Goal: Task Accomplishment & Management: Complete application form

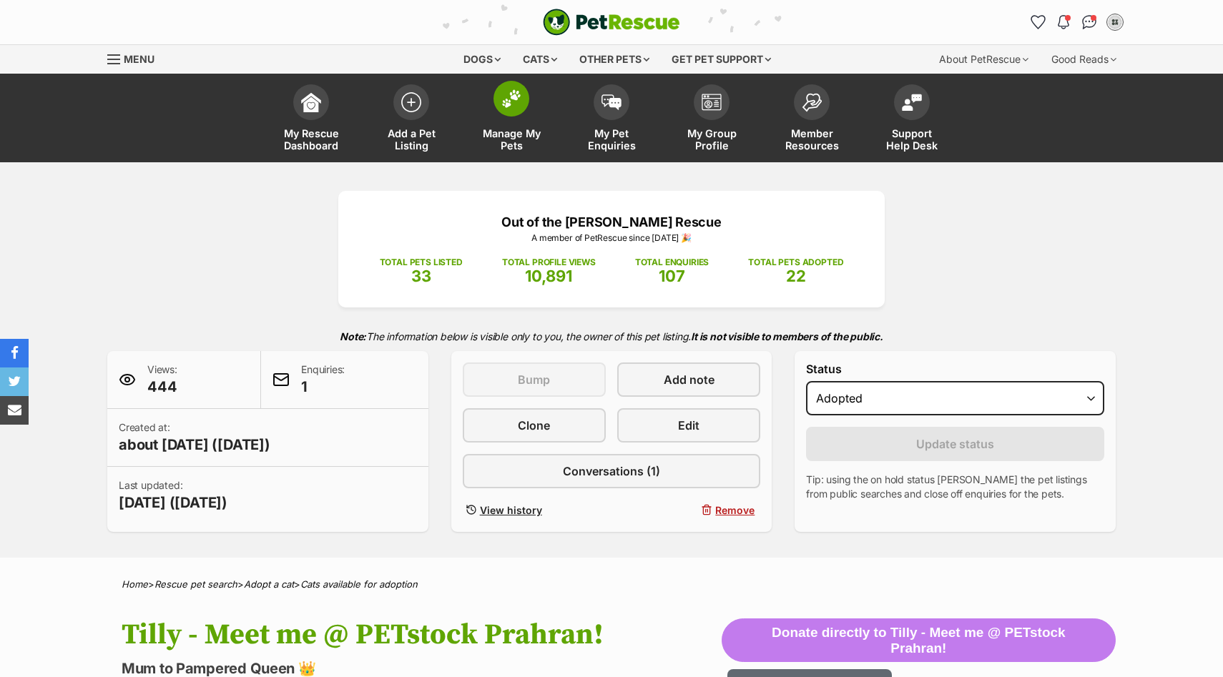
click at [506, 131] on span "Manage My Pets" at bounding box center [511, 139] width 64 height 24
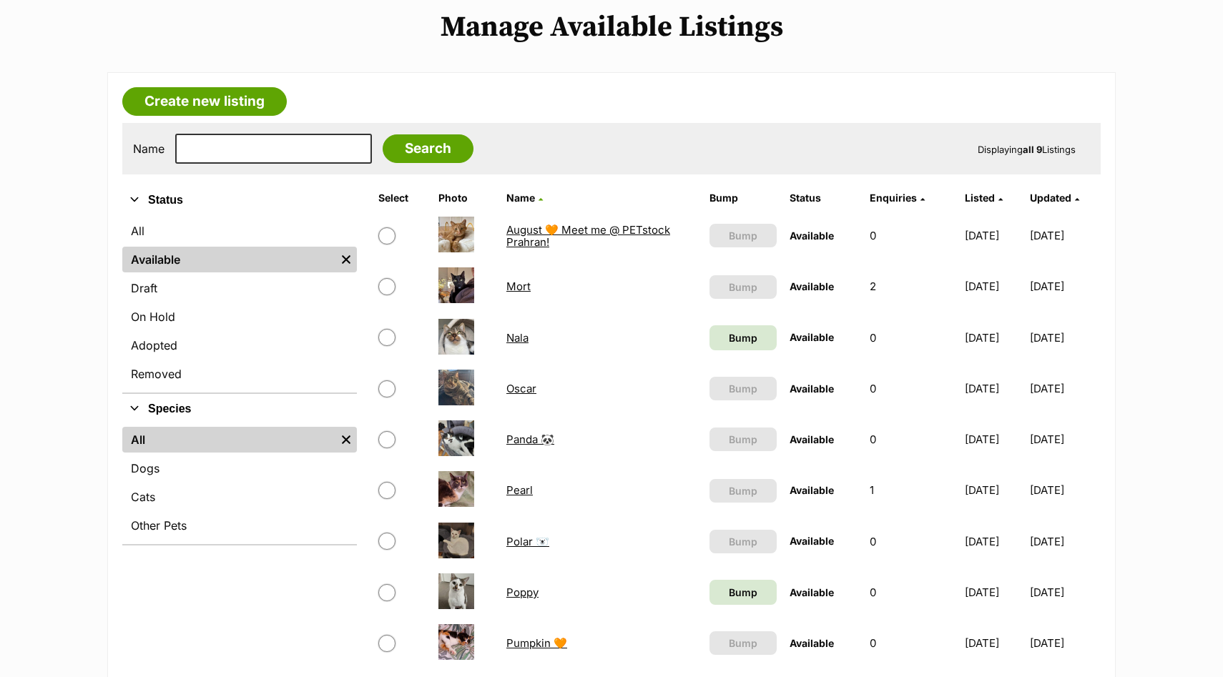
scroll to position [205, 0]
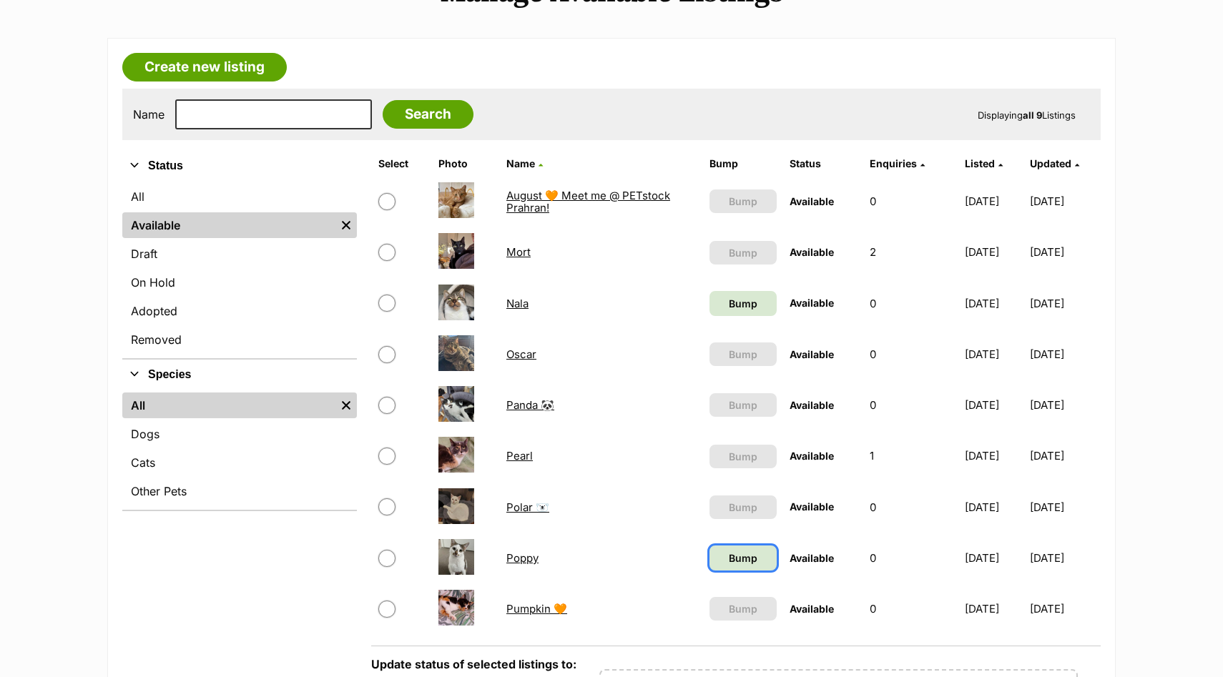
click at [729, 560] on span "Bump" at bounding box center [743, 558] width 29 height 15
click at [729, 303] on span "Bump" at bounding box center [743, 303] width 29 height 15
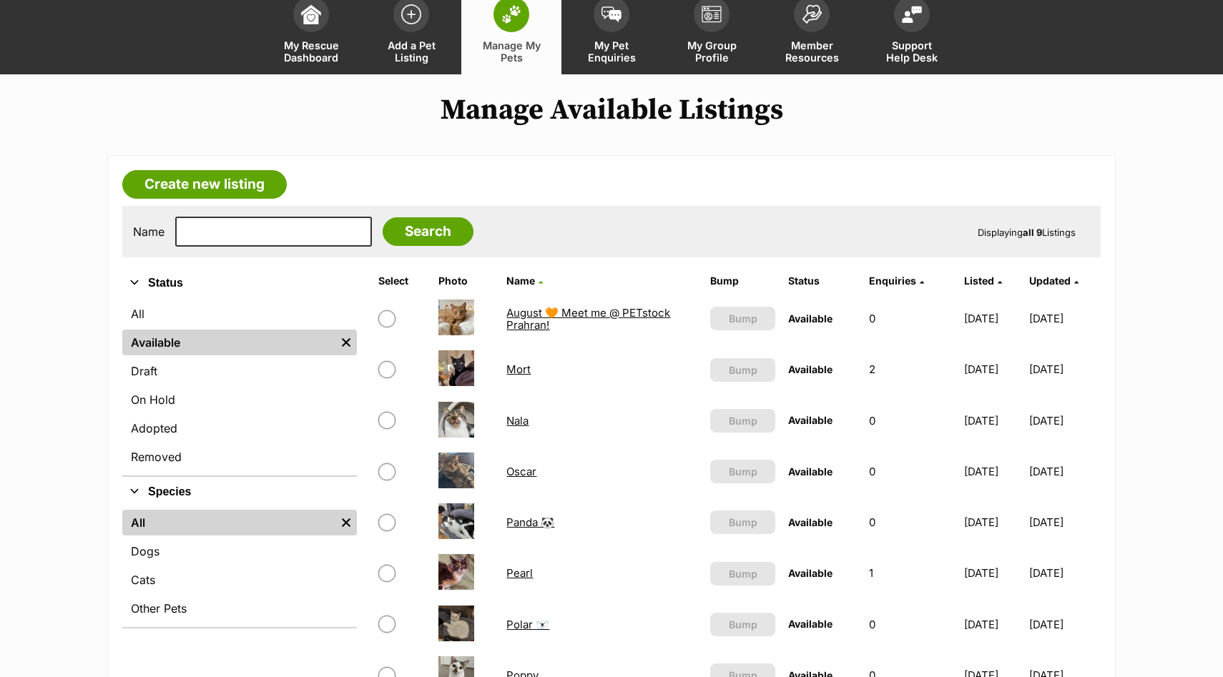
scroll to position [65, 0]
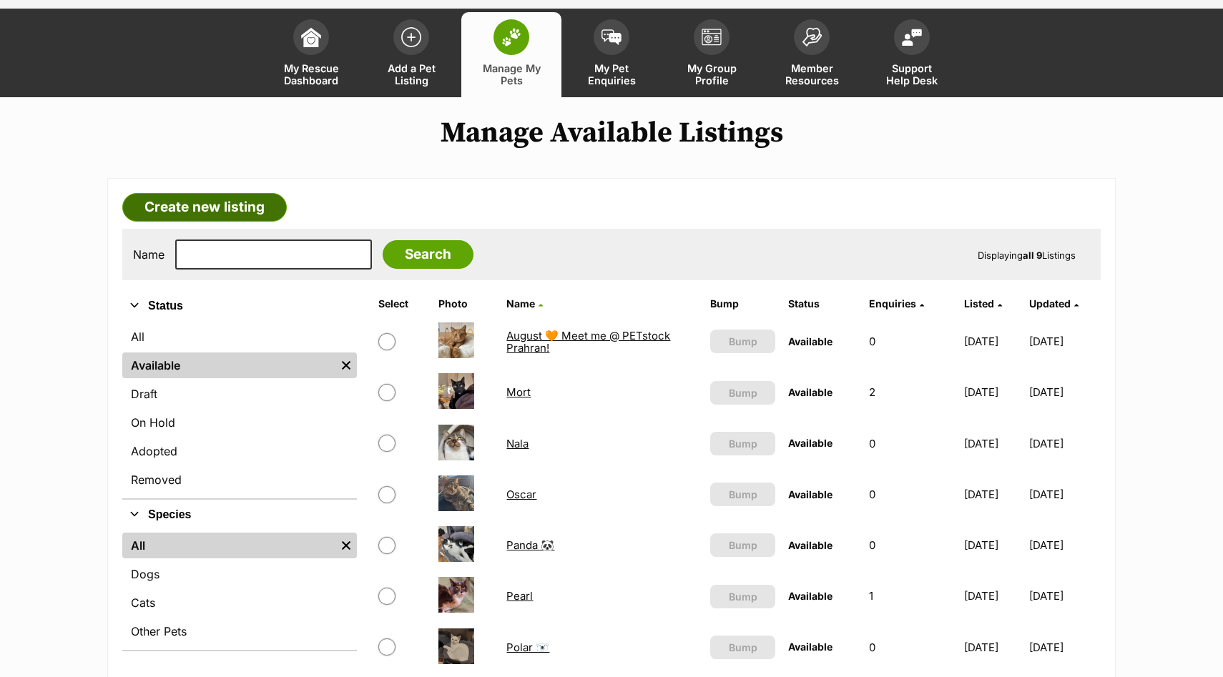
click at [212, 207] on link "Create new listing" at bounding box center [204, 207] width 164 height 29
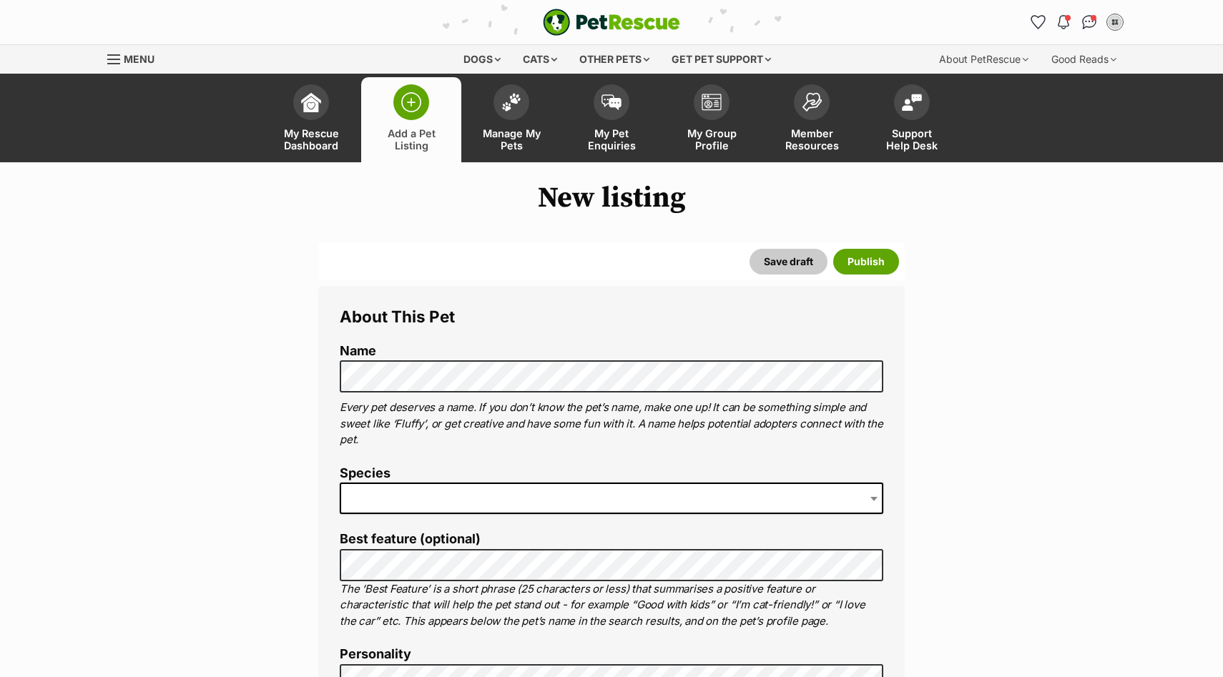
click at [413, 506] on span at bounding box center [611, 498] width 543 height 31
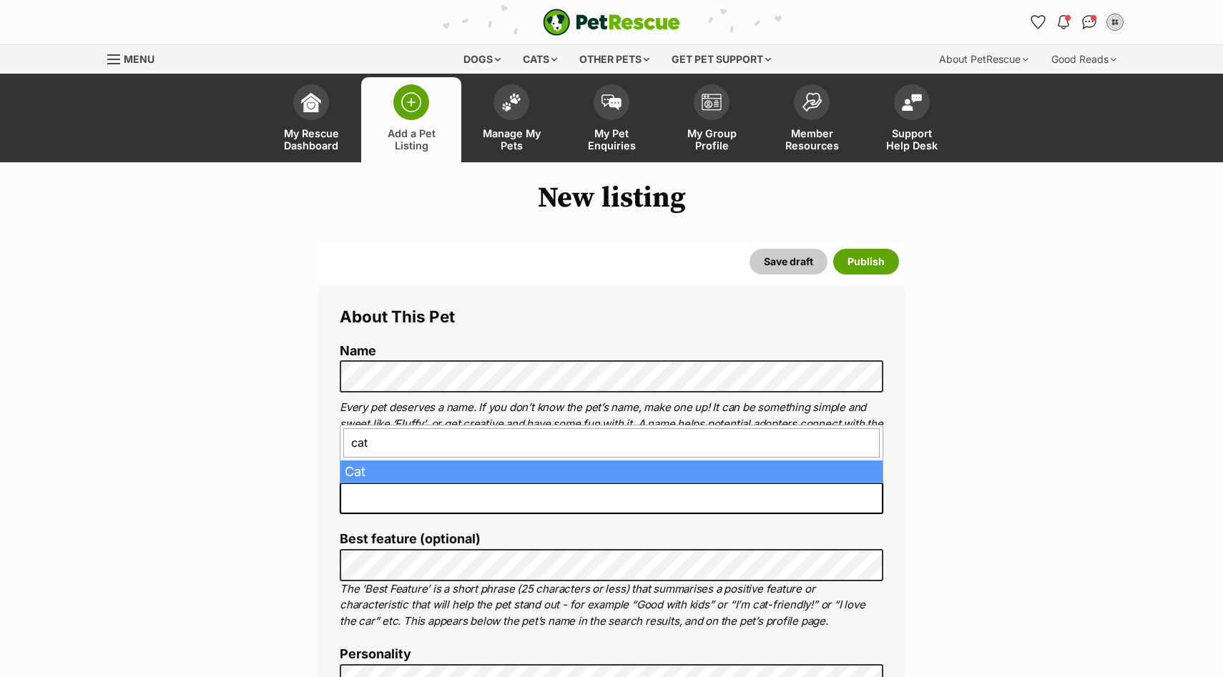
type input "cat"
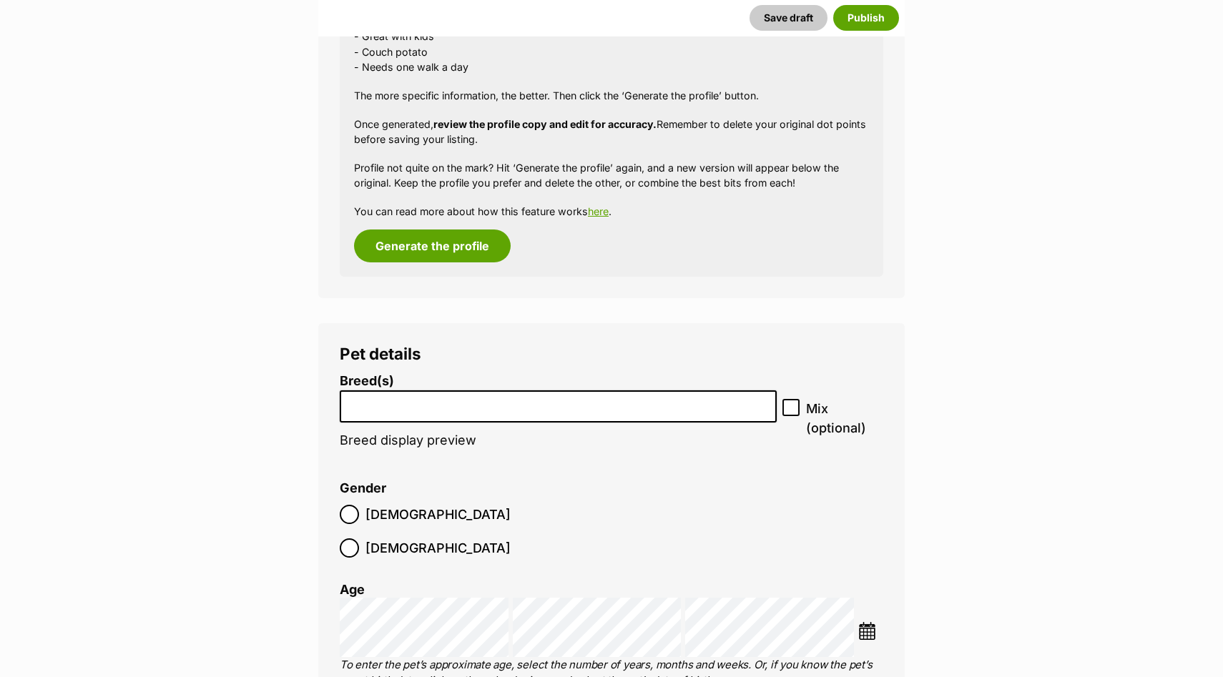
scroll to position [1199, 0]
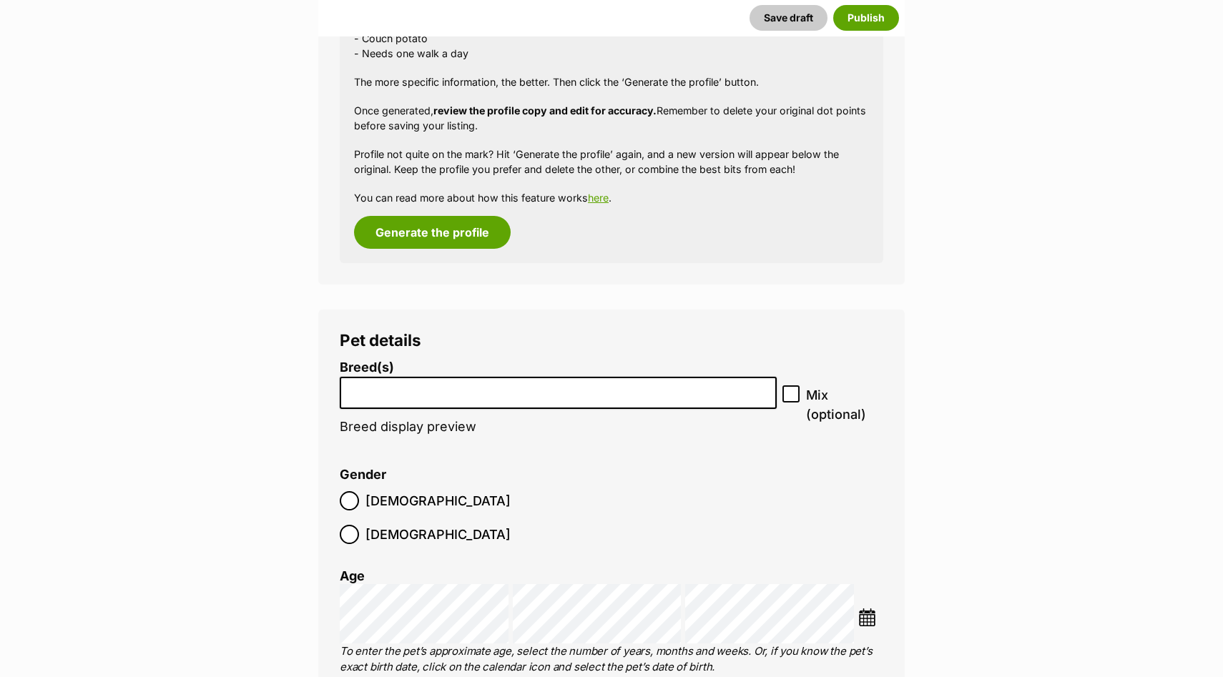
click at [464, 398] on li at bounding box center [558, 392] width 427 height 29
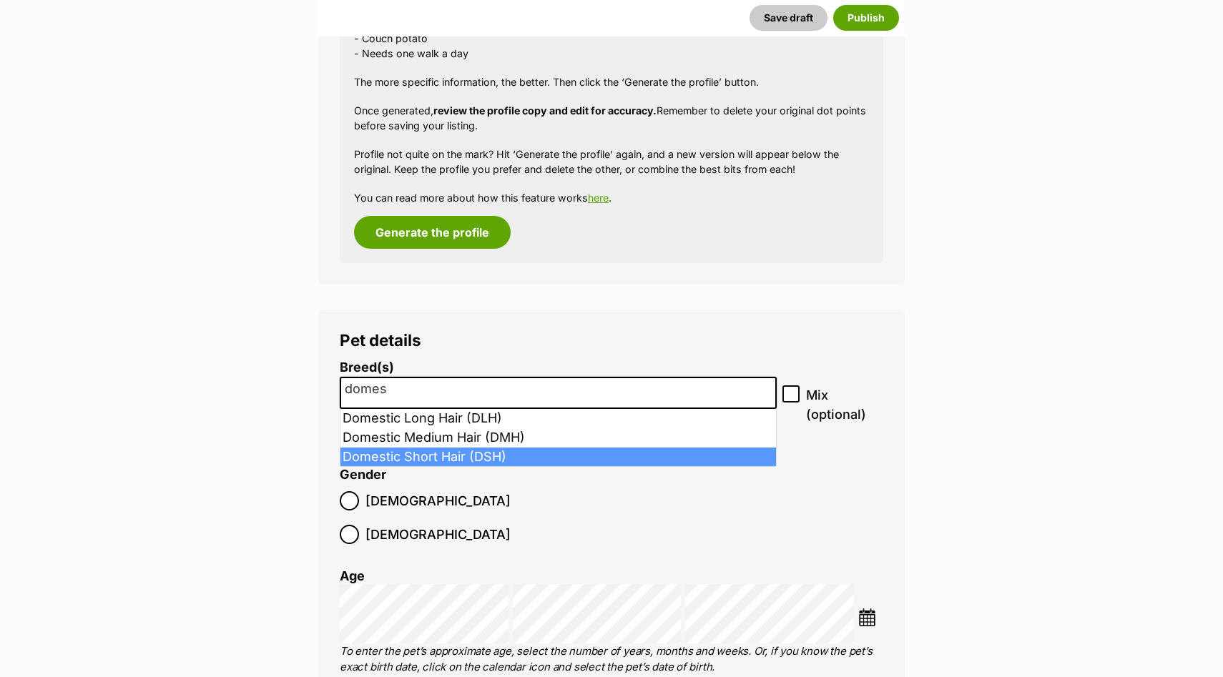
type input "domes"
select select "252102"
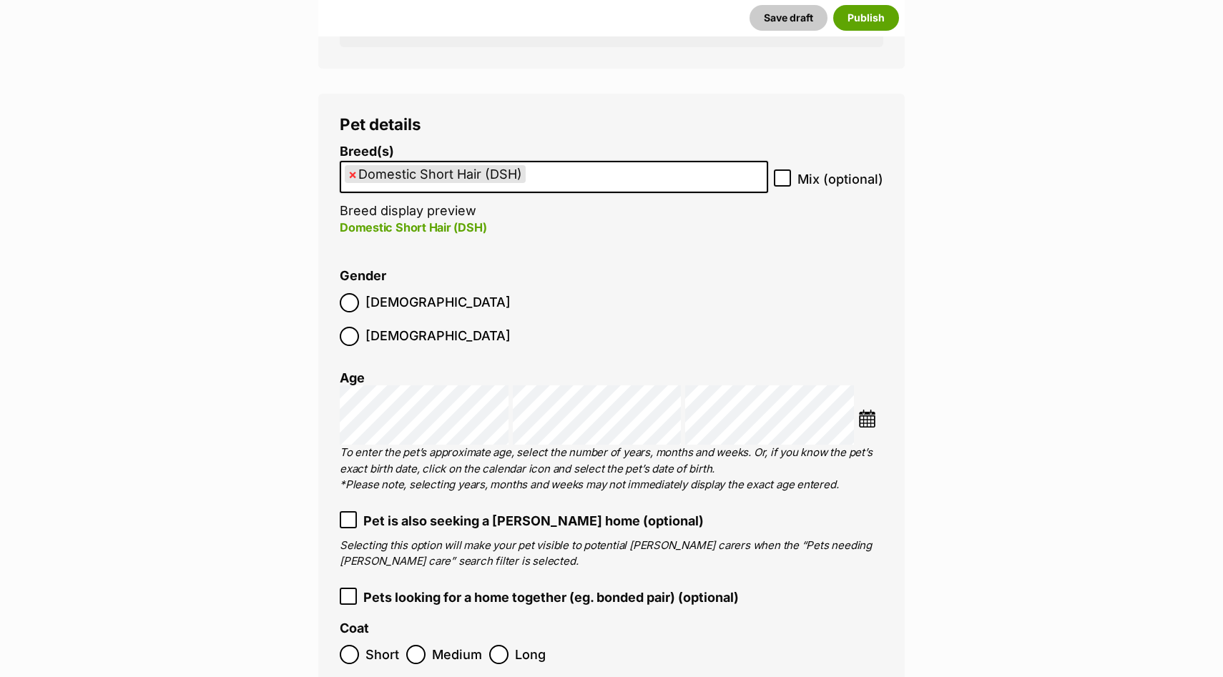
scroll to position [1429, 0]
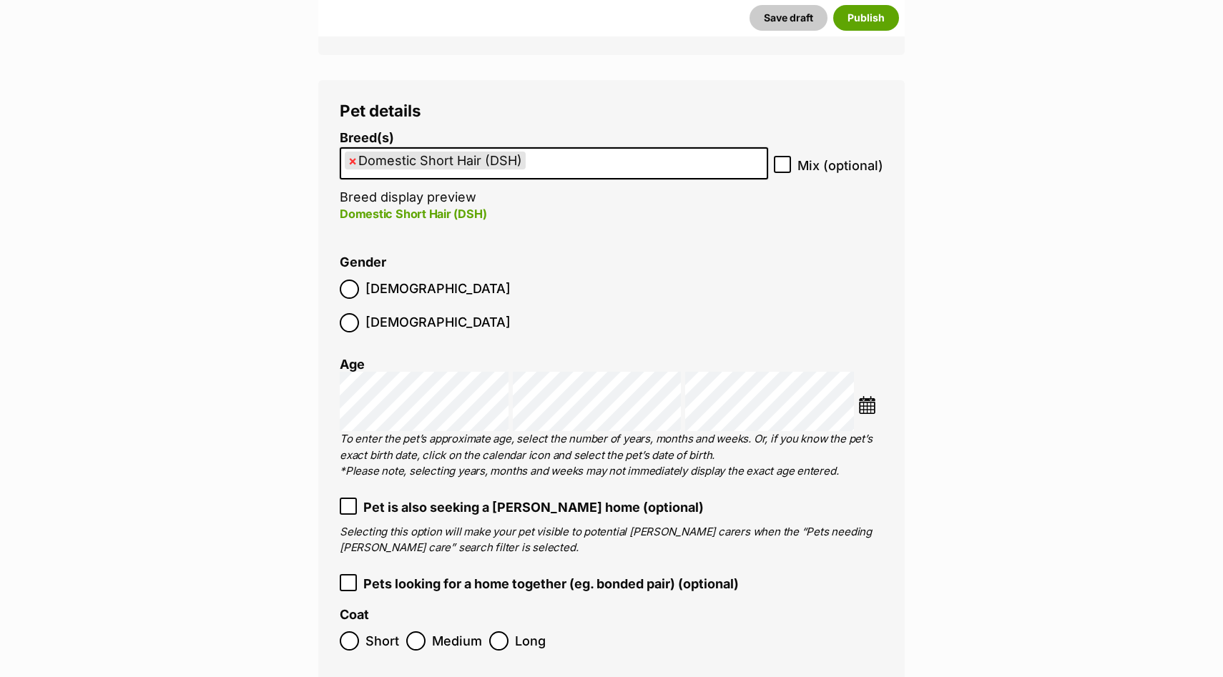
click at [865, 396] on li at bounding box center [870, 406] width 25 height 21
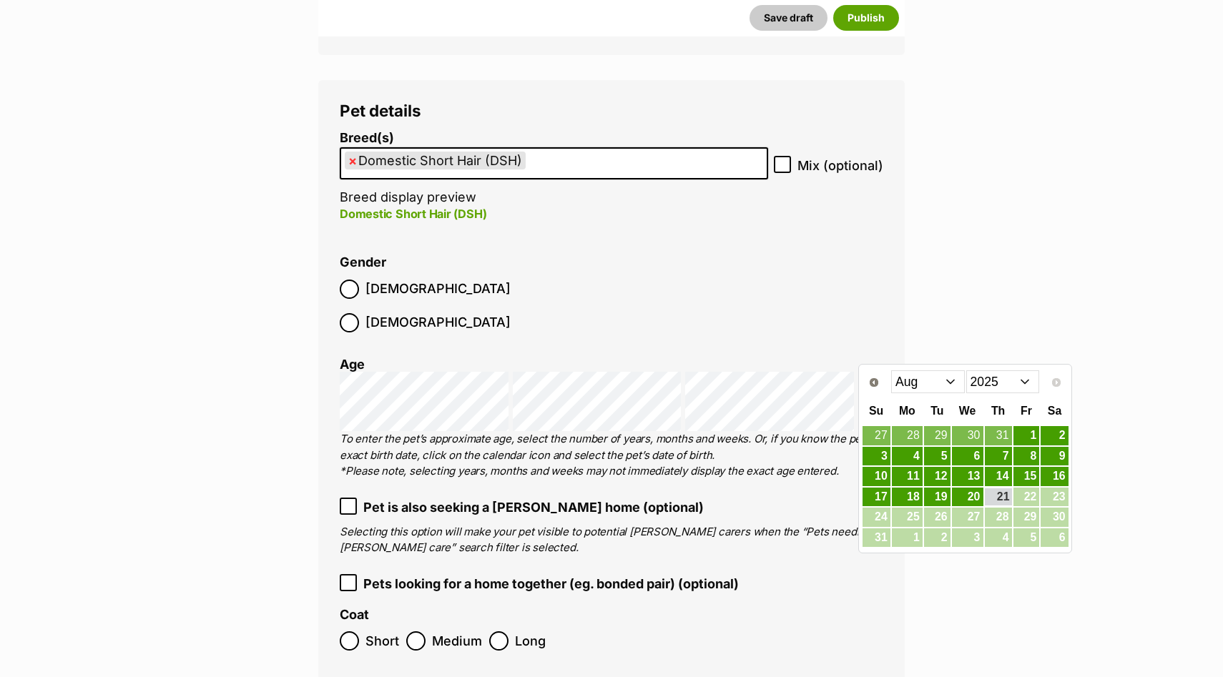
click at [975, 383] on select "2015 2016 2017 2018 2019 2020 2021 2022 2023 2024 2025" at bounding box center [1003, 381] width 74 height 23
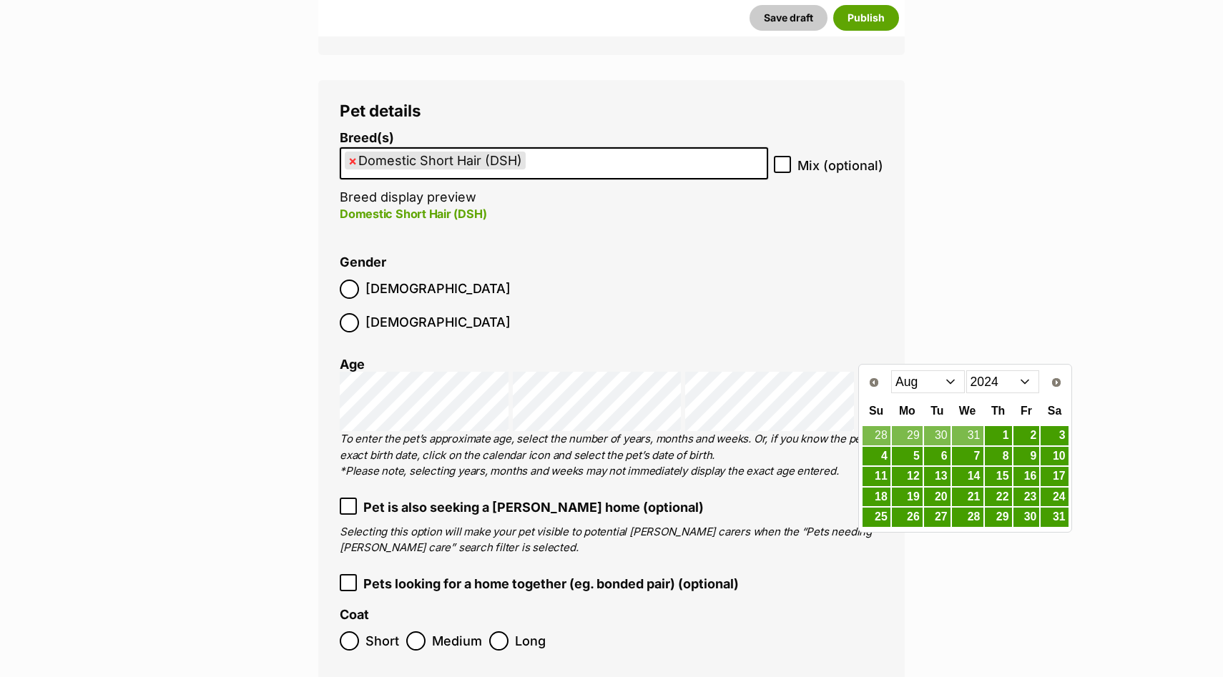
click at [932, 385] on select "Jan Feb Mar Apr May Jun Jul Aug Sep Oct Nov Dec" at bounding box center [928, 381] width 74 height 23
click at [907, 480] on link "14" at bounding box center [907, 477] width 31 height 18
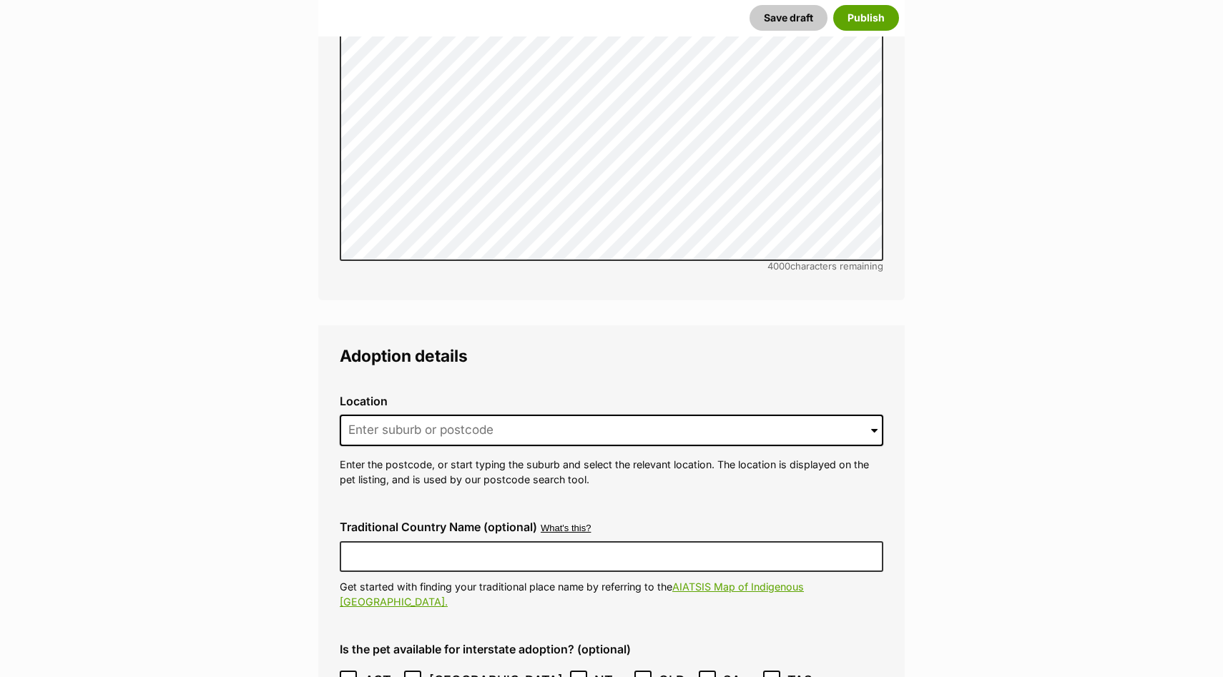
scroll to position [2932, 0]
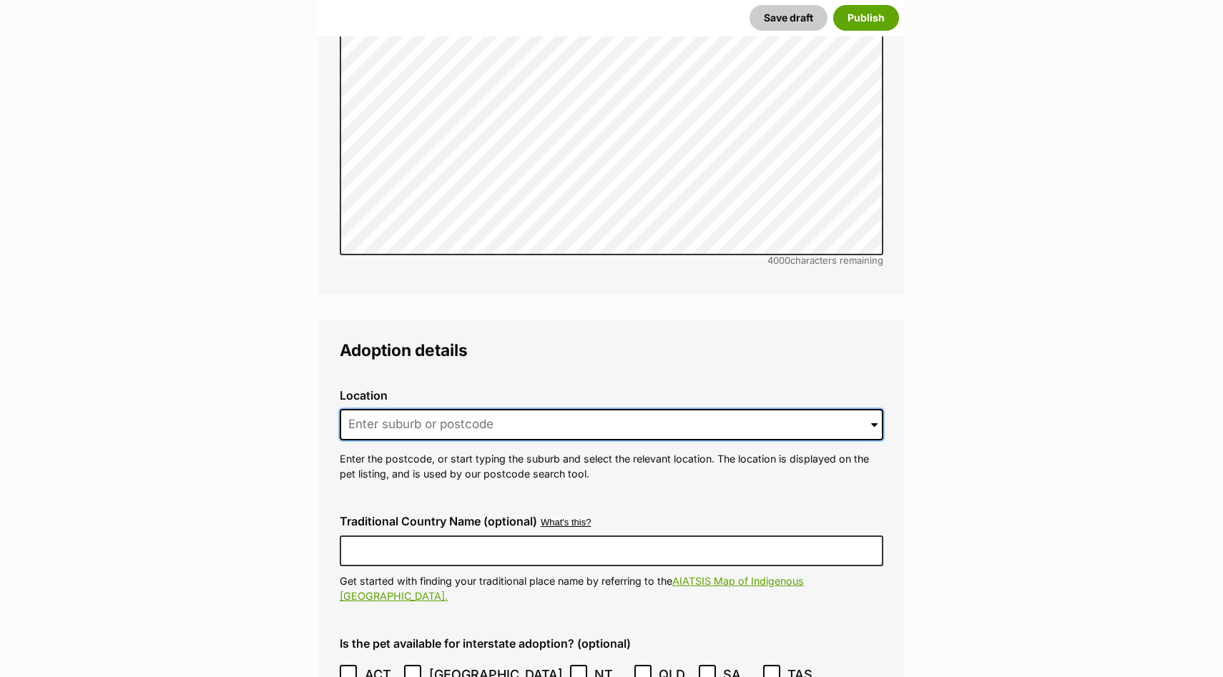
click at [493, 409] on input at bounding box center [611, 424] width 543 height 31
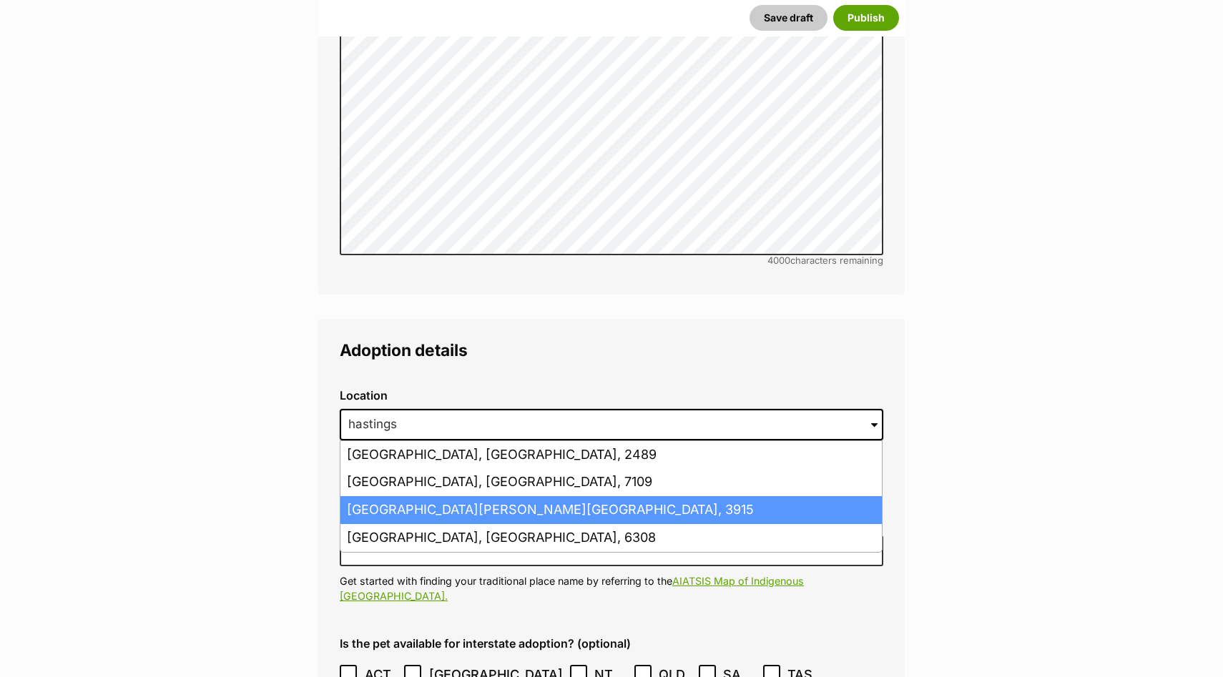
click at [447, 496] on li "Hastings, Victoria, 3915" at bounding box center [610, 510] width 541 height 28
type input "Hastings, Victoria, 3915"
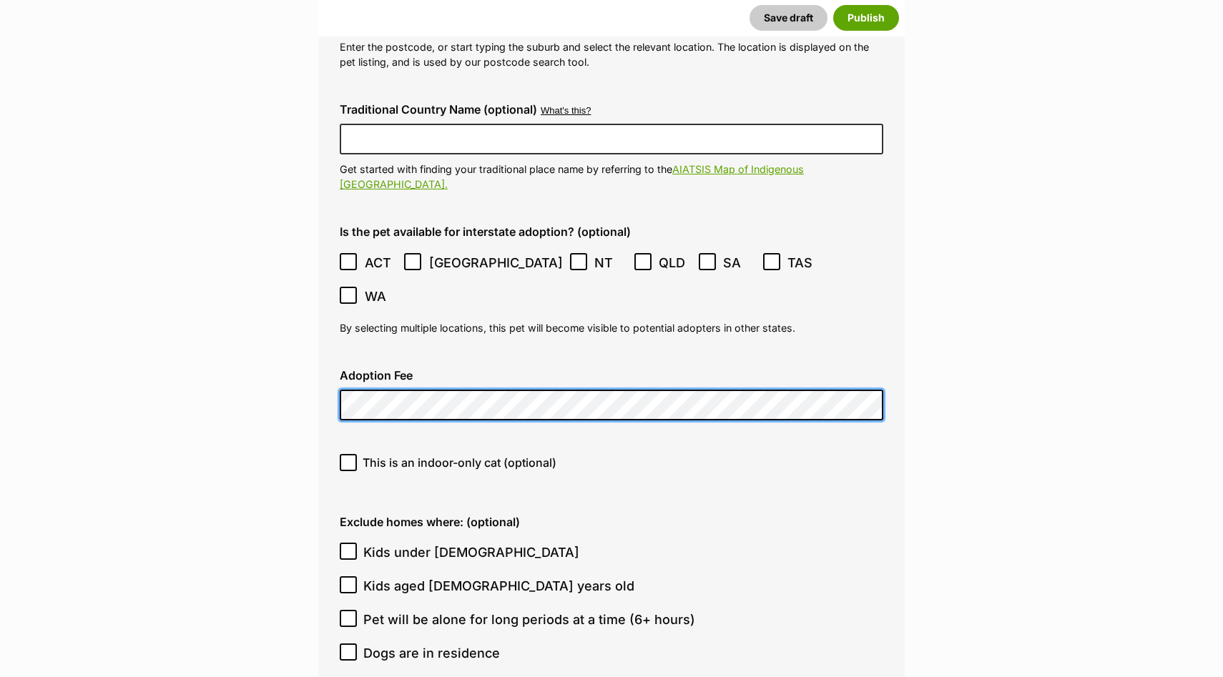
scroll to position [3344, 0]
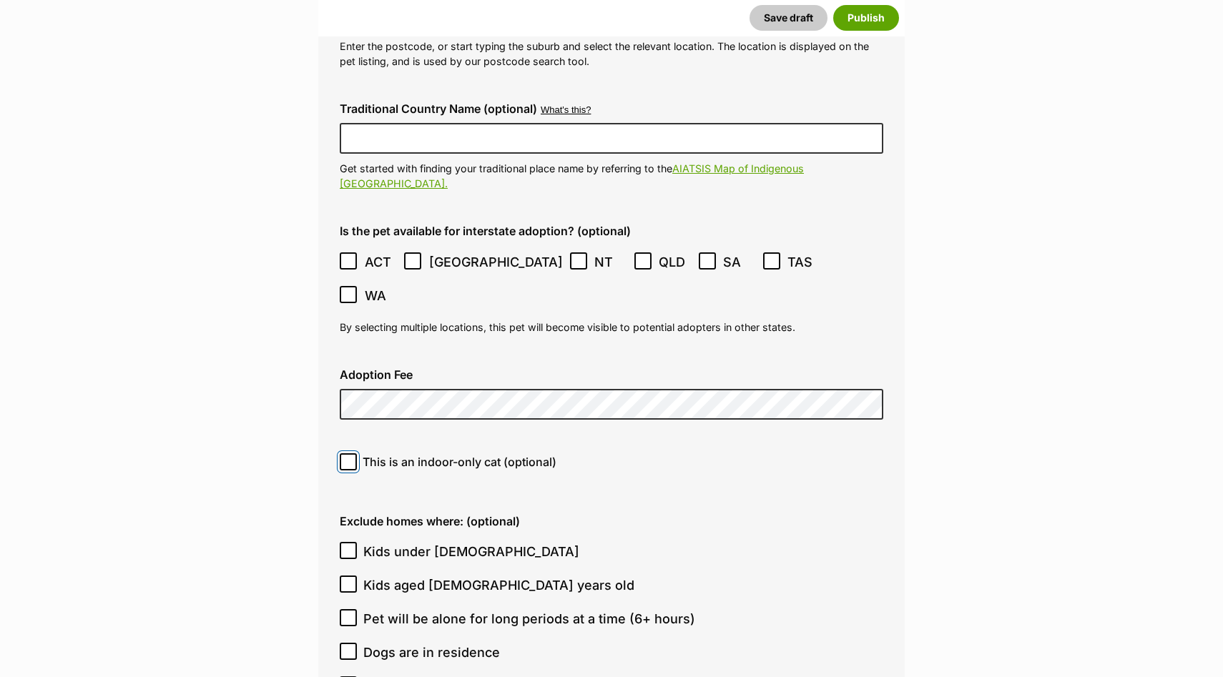
click at [348, 453] on input "This is an indoor-only cat (optional)" at bounding box center [348, 461] width 17 height 17
checkbox input "true"
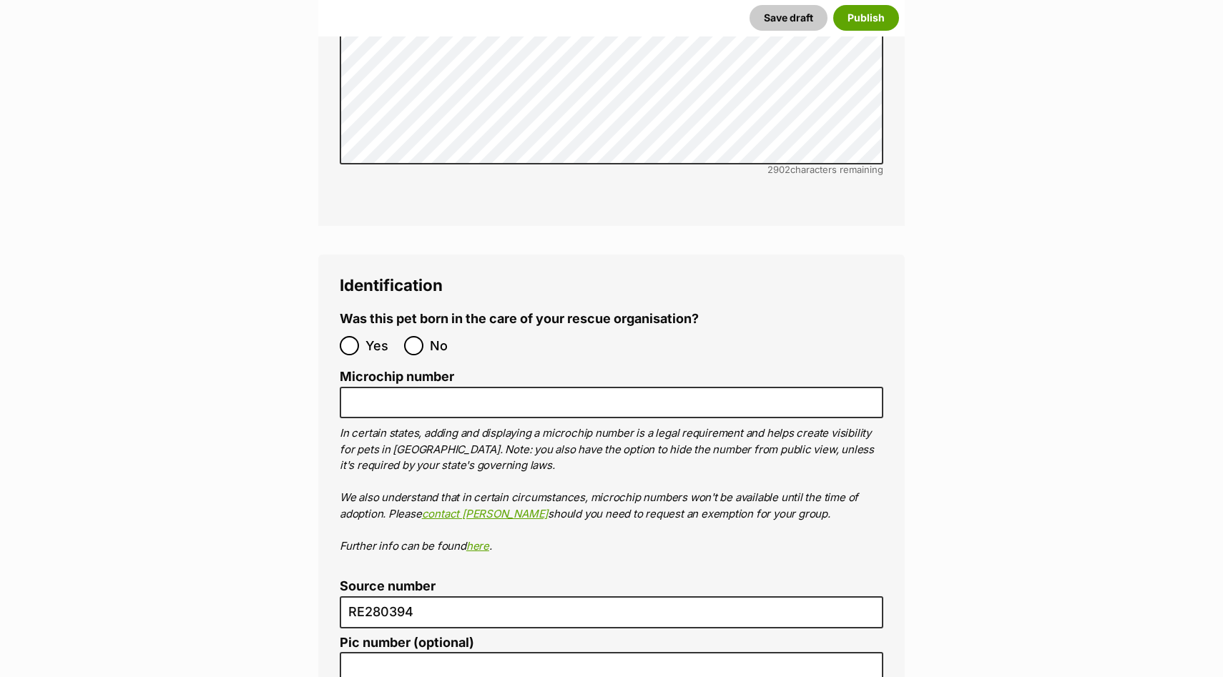
scroll to position [4454, 0]
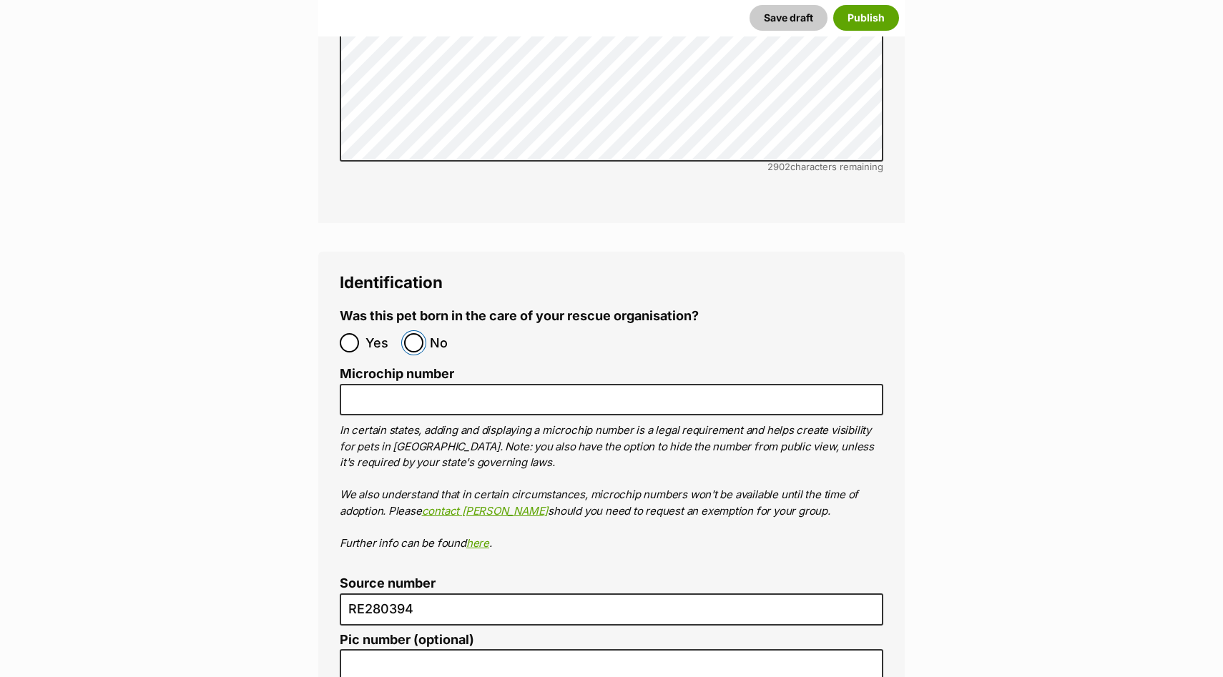
click at [421, 333] on input "No" at bounding box center [413, 342] width 19 height 19
radio input "true"
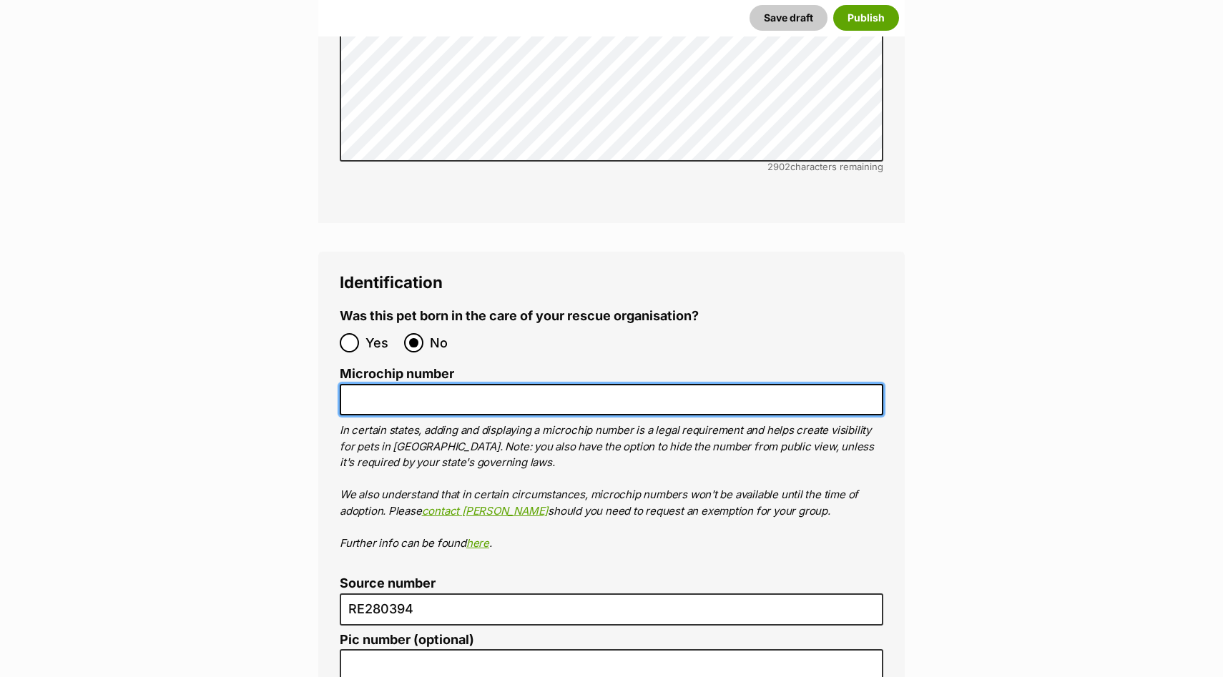
click at [570, 384] on input "Microchip number" at bounding box center [611, 400] width 543 height 32
paste input "956000017063810"
drag, startPoint x: 377, startPoint y: 302, endPoint x: 273, endPoint y: 295, distance: 104.0
click at [540, 384] on input "956000017063810" at bounding box center [611, 400] width 543 height 32
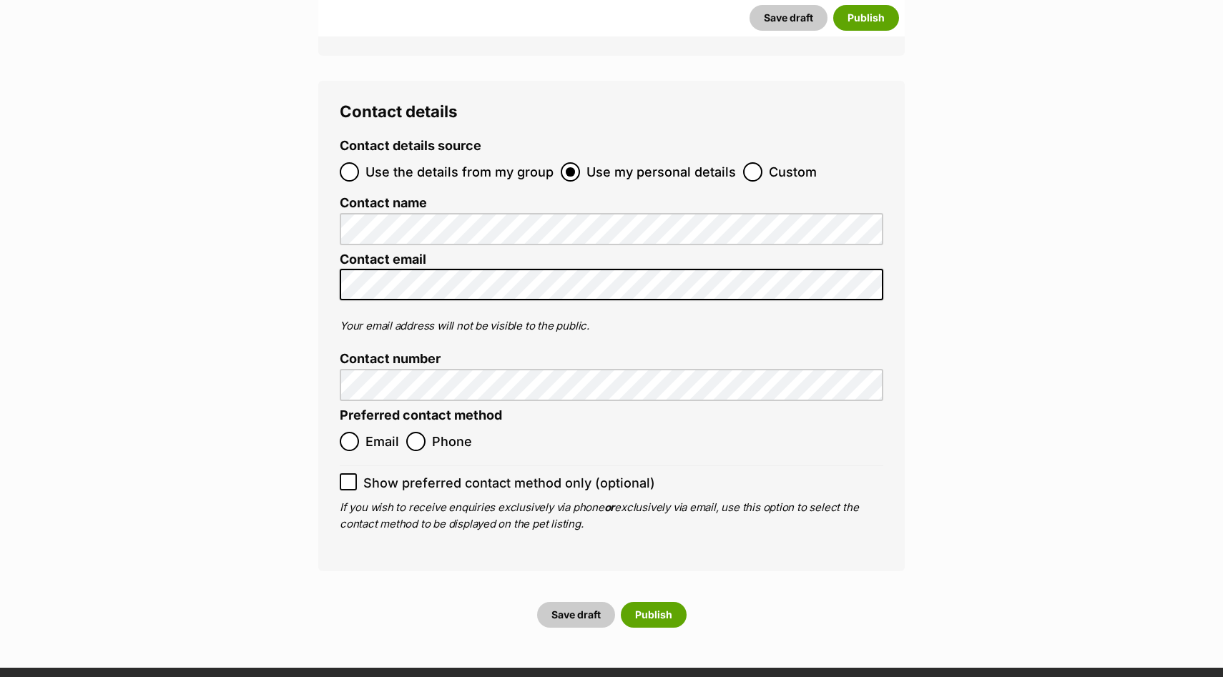
scroll to position [5347, 0]
type input "956000017063810"
click at [350, 431] on input "Email" at bounding box center [349, 440] width 19 height 19
radio input "true"
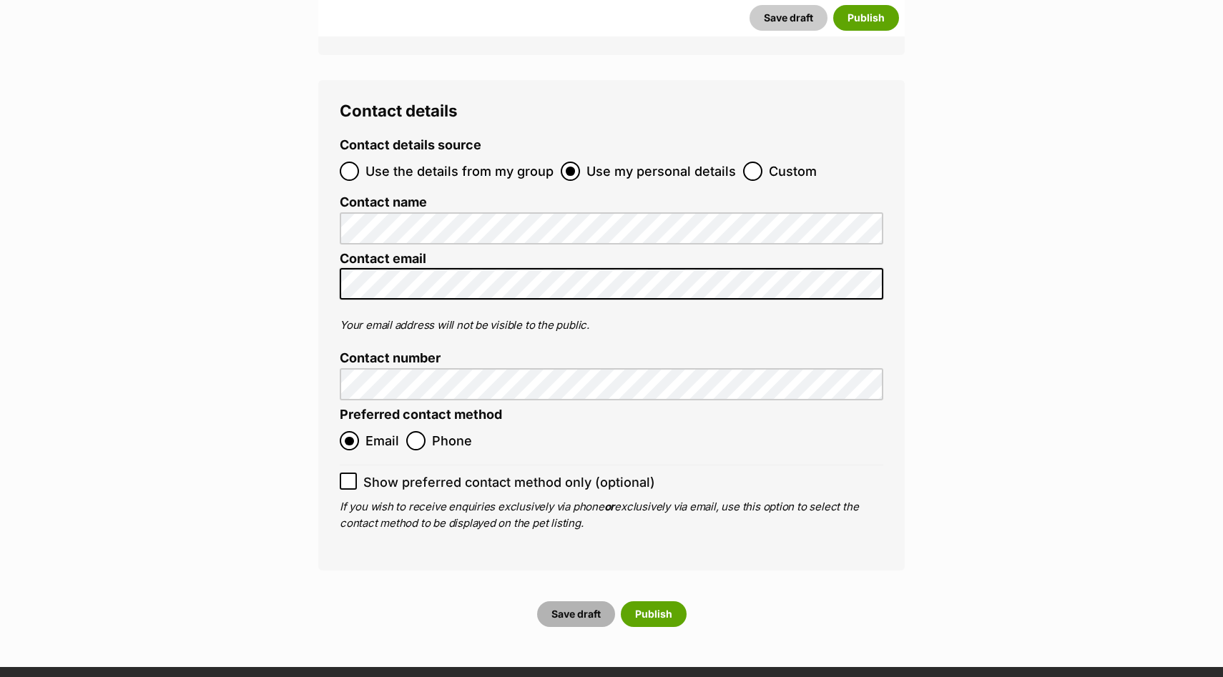
click at [572, 601] on button "Save draft" at bounding box center [576, 614] width 78 height 26
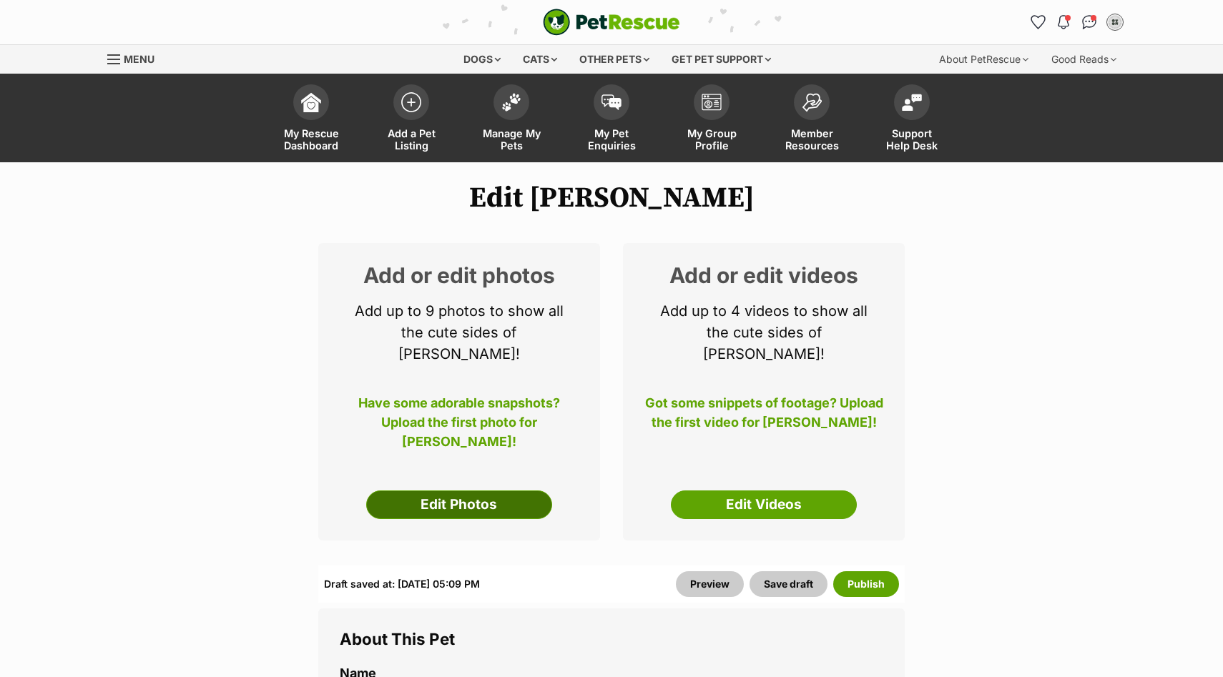
click at [479, 491] on link "Edit Photos" at bounding box center [459, 505] width 186 height 29
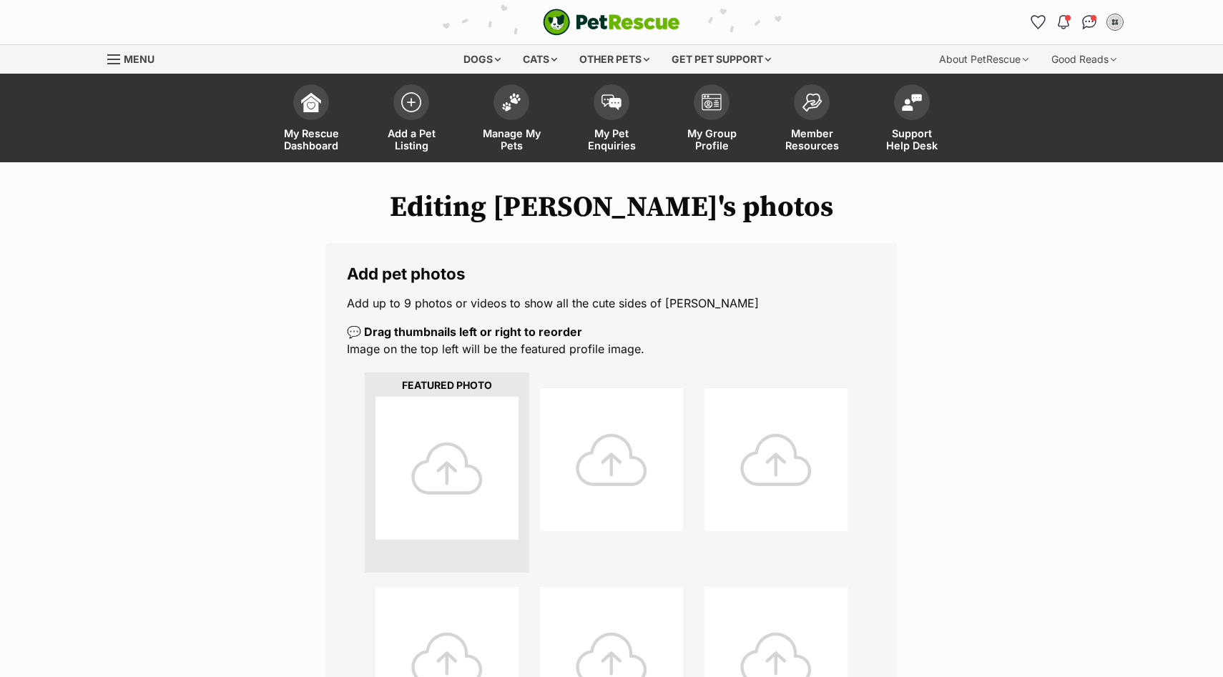
click at [610, 466] on div at bounding box center [611, 459] width 143 height 143
click at [604, 466] on div at bounding box center [611, 459] width 143 height 143
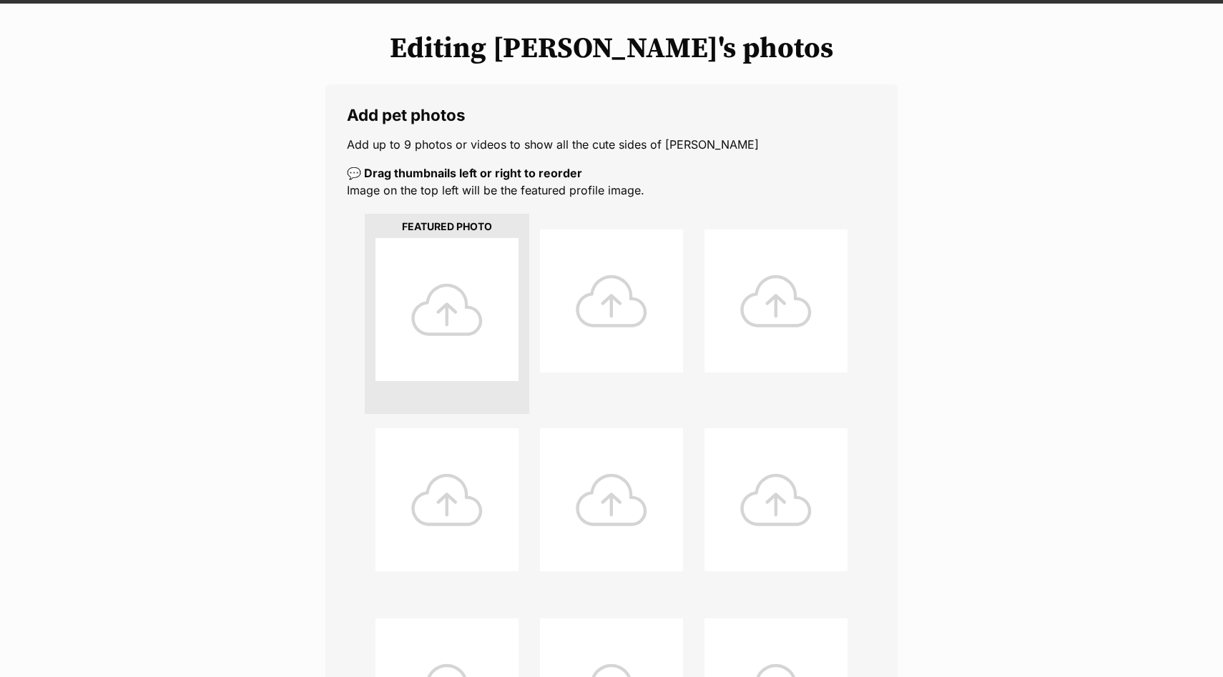
scroll to position [166, 0]
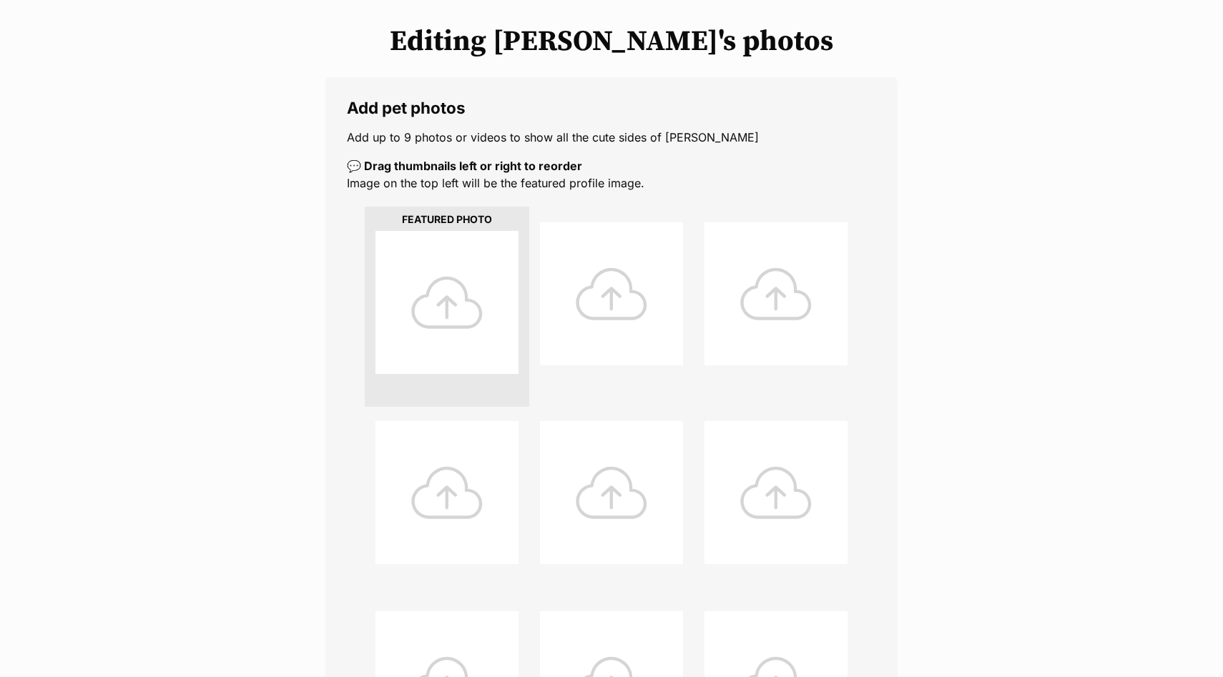
click at [451, 292] on div at bounding box center [446, 302] width 143 height 143
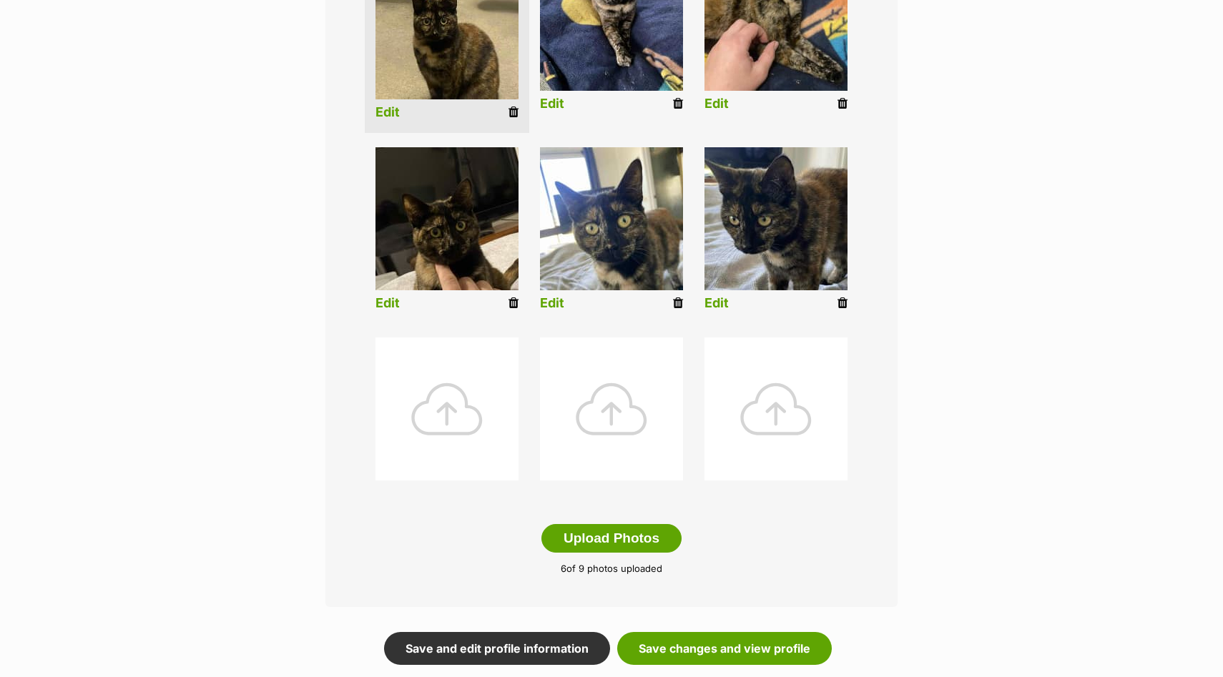
scroll to position [442, 0]
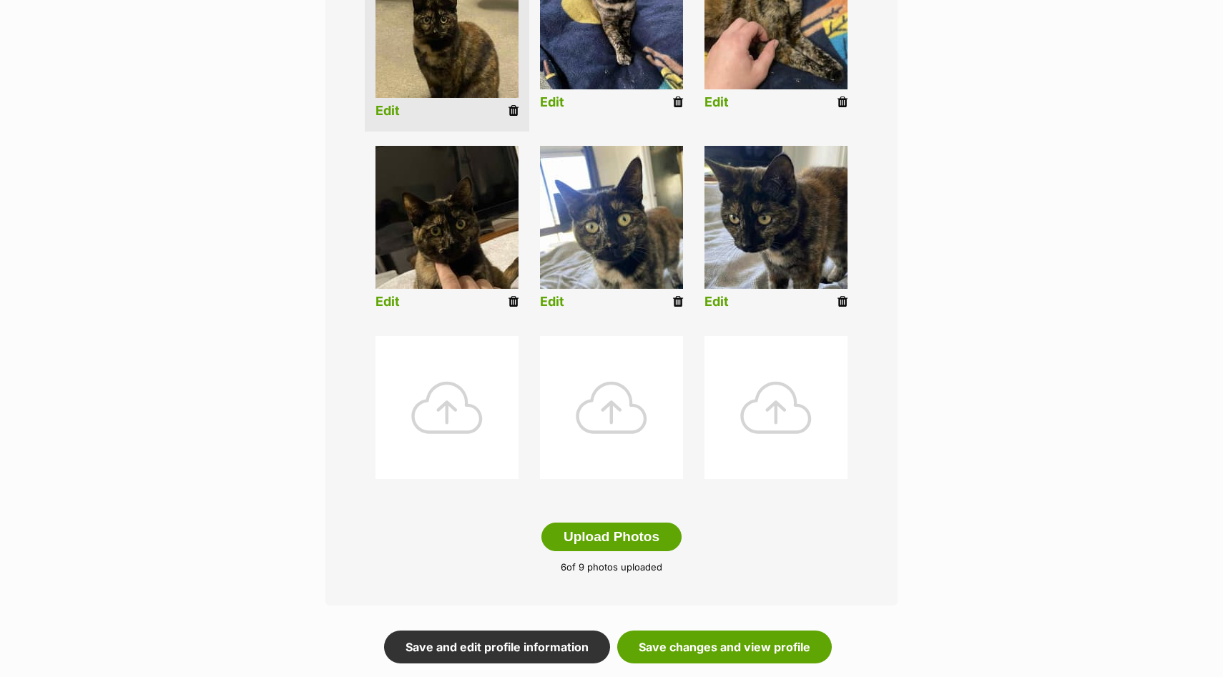
click at [557, 297] on link "Edit" at bounding box center [552, 302] width 24 height 15
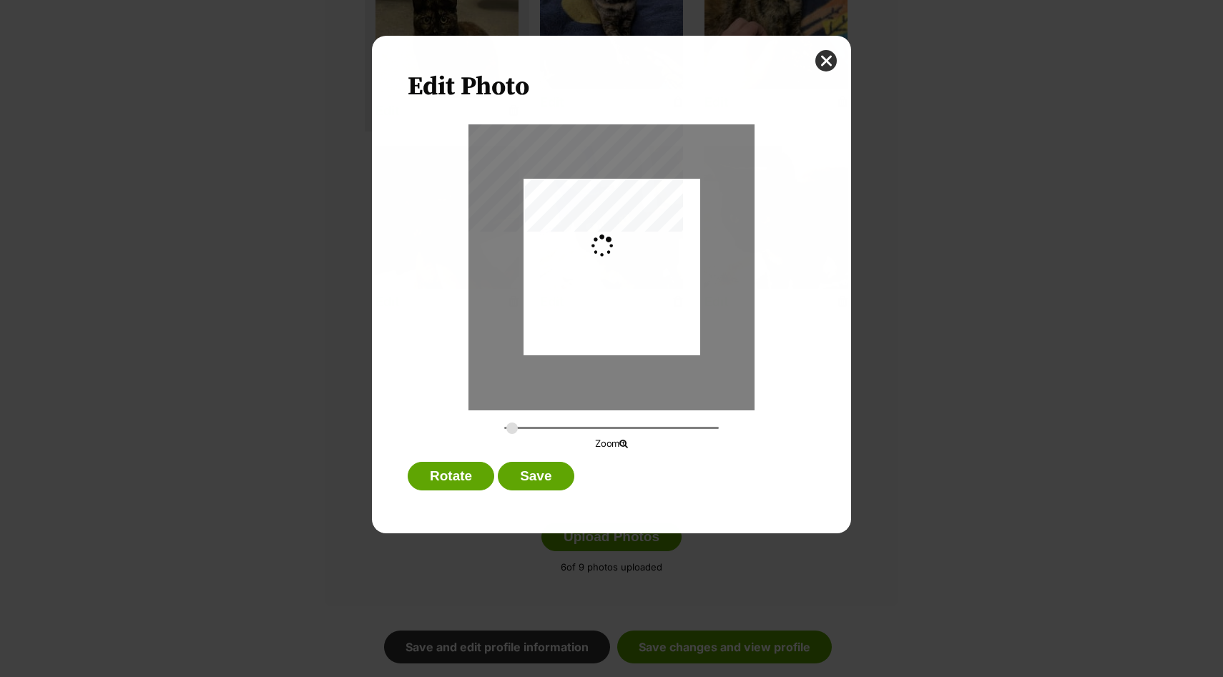
scroll to position [0, 0]
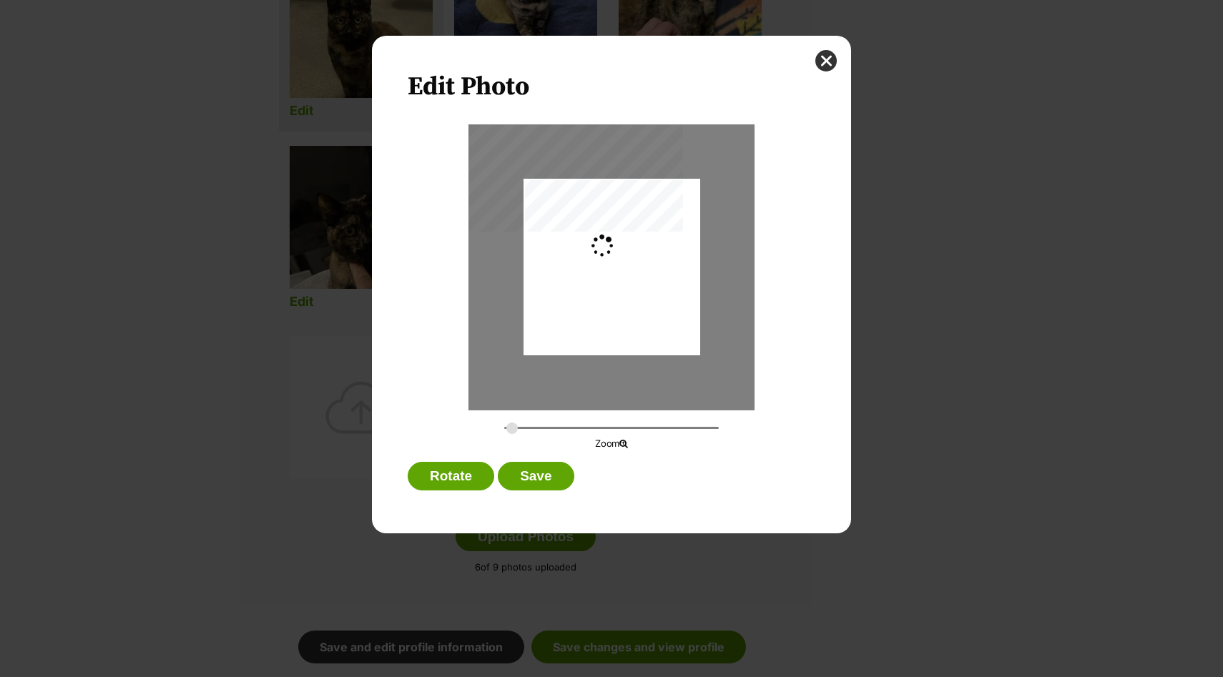
type input "0.2744"
drag, startPoint x: 638, startPoint y: 256, endPoint x: 638, endPoint y: 265, distance: 9.3
click at [638, 265] on div "Dialog Window - Close (Press escape to close)" at bounding box center [611, 276] width 177 height 235
click at [548, 473] on button "Save" at bounding box center [536, 476] width 76 height 29
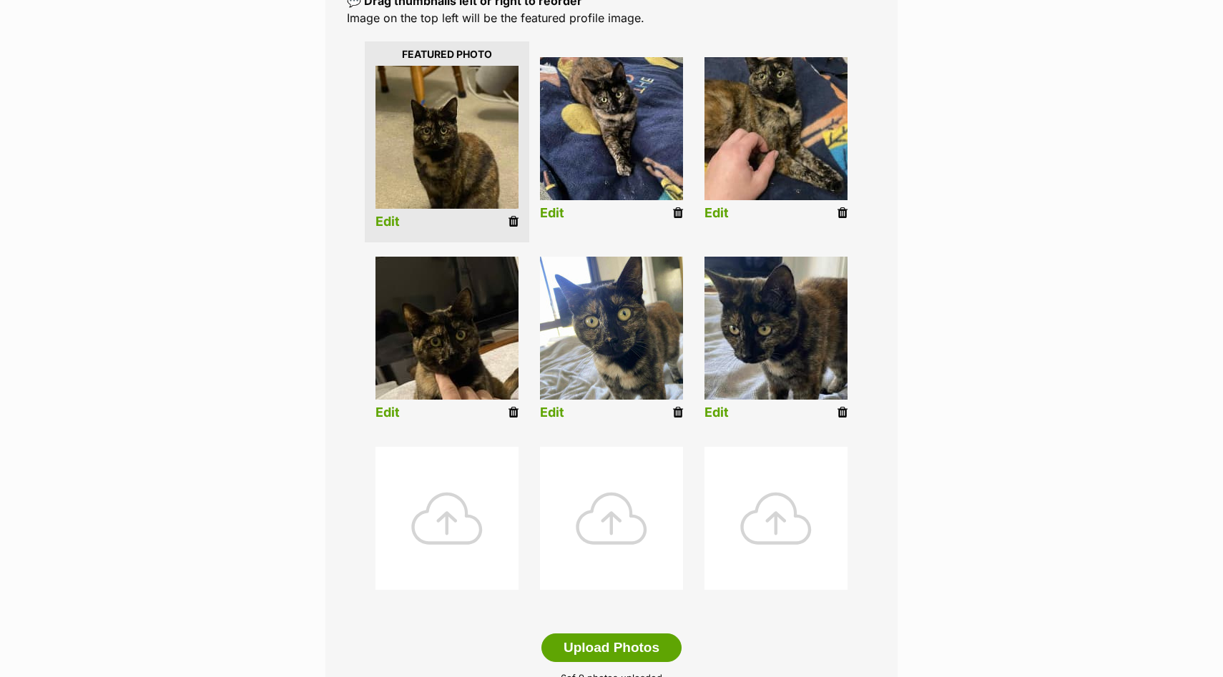
scroll to position [325, 0]
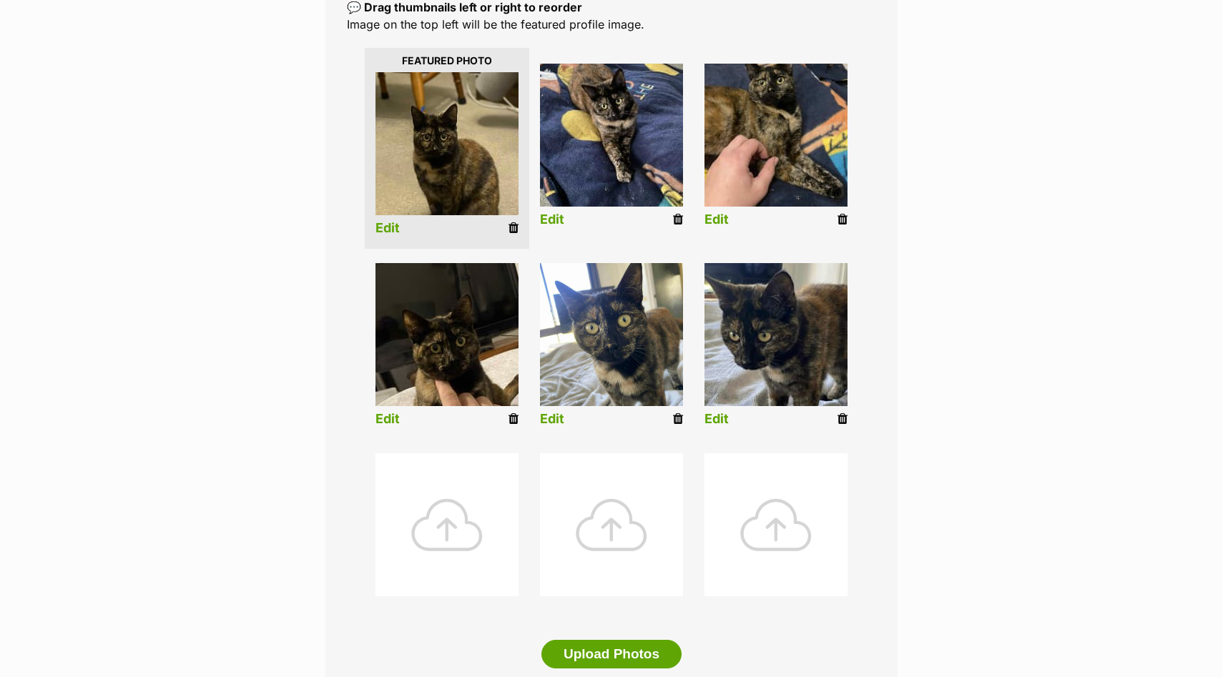
click at [721, 416] on link "Edit" at bounding box center [716, 419] width 24 height 15
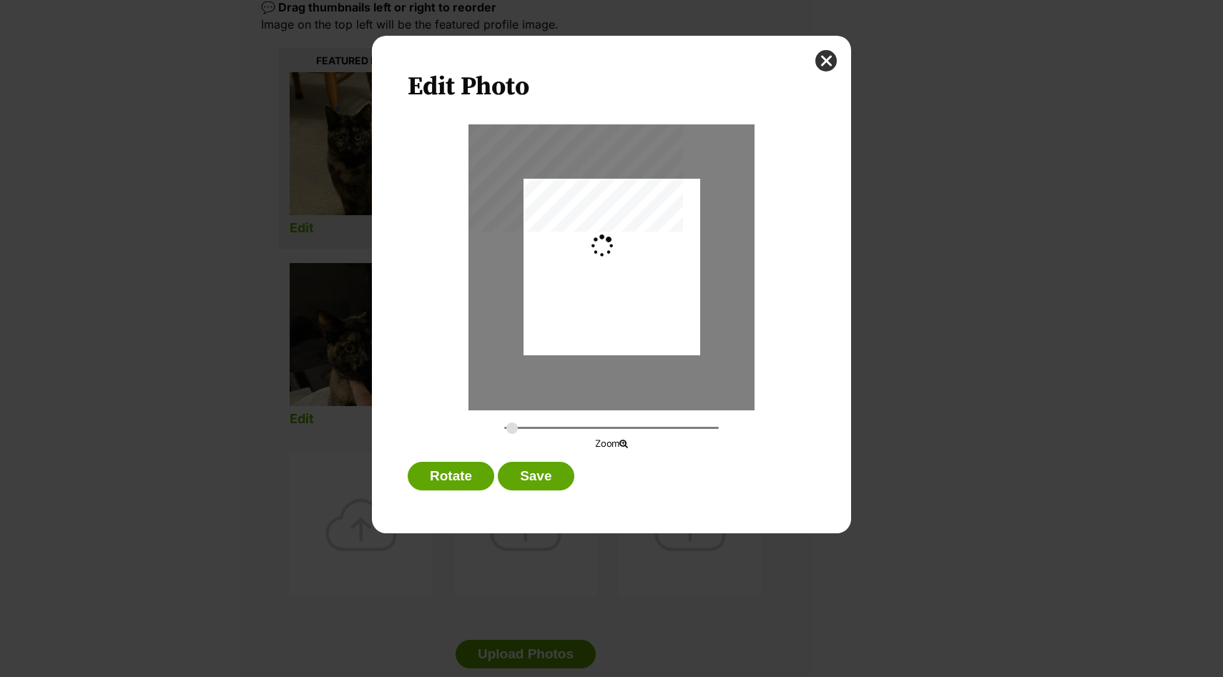
scroll to position [0, 0]
type input "0.2744"
click at [649, 291] on div "Dialog Window - Close (Press escape to close)" at bounding box center [611, 268] width 177 height 235
click at [544, 481] on button "Save" at bounding box center [536, 476] width 76 height 29
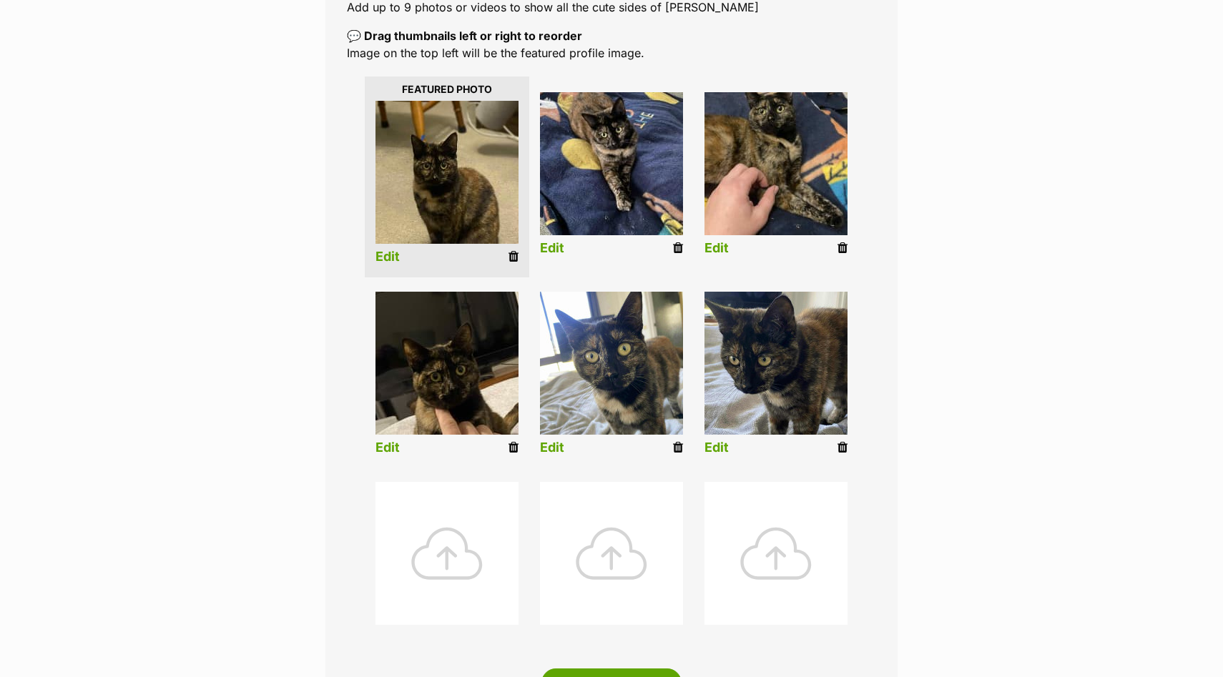
scroll to position [294, 0]
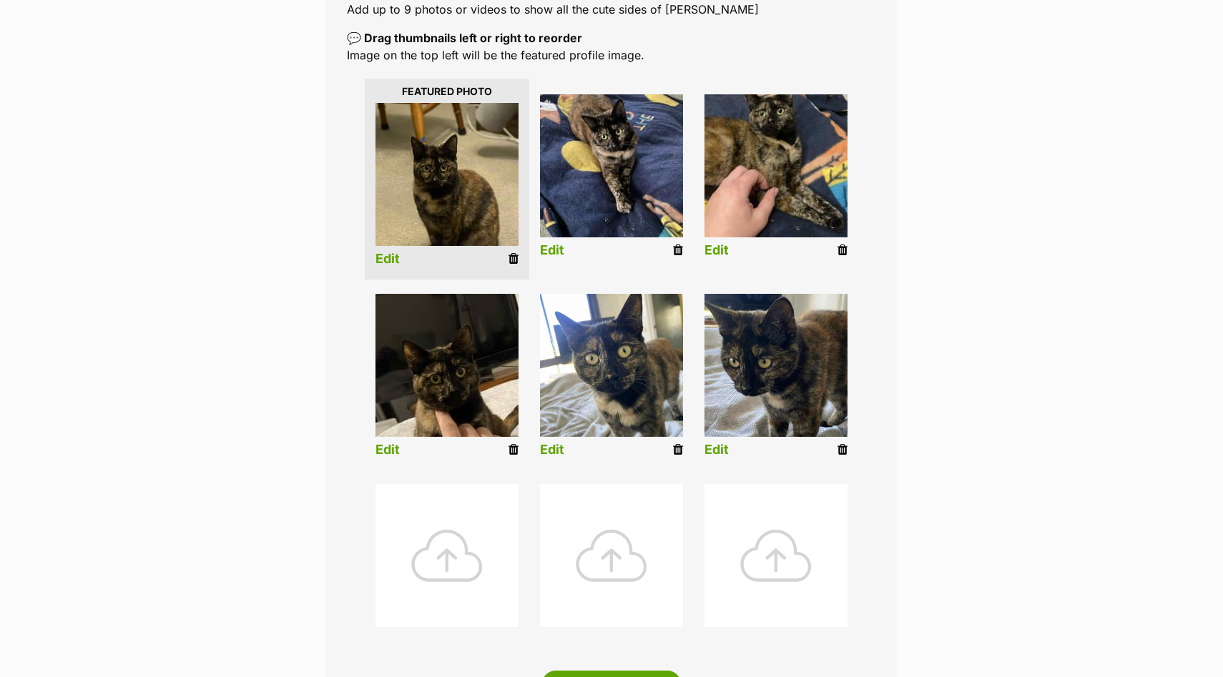
click at [391, 450] on link "Edit" at bounding box center [387, 450] width 24 height 15
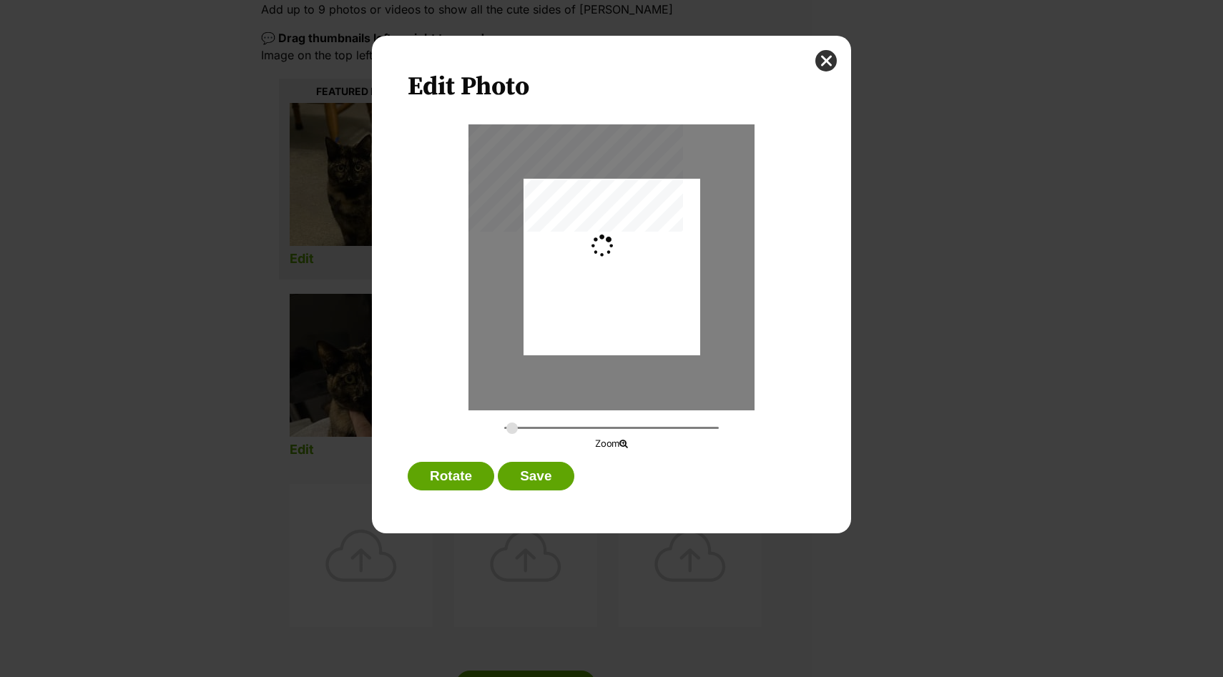
scroll to position [0, 0]
type input "0.2744"
click at [646, 291] on div "Dialog Window - Close (Press escape to close)" at bounding box center [611, 269] width 177 height 235
click at [545, 473] on button "Save" at bounding box center [536, 476] width 76 height 29
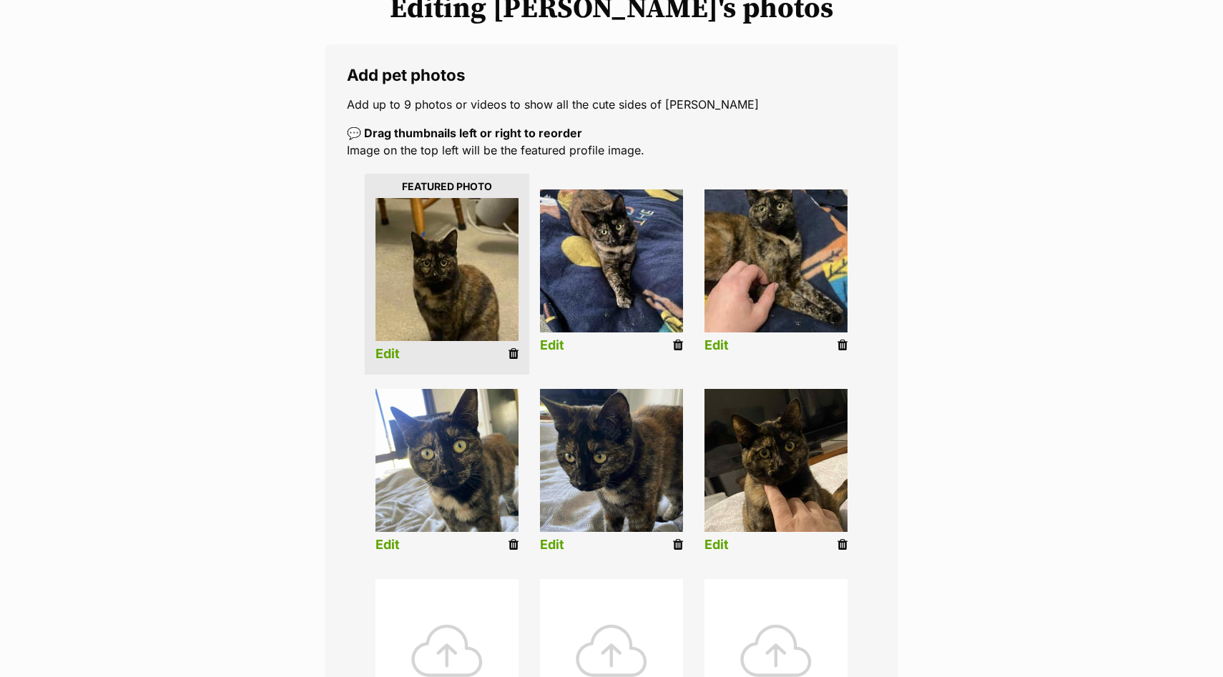
scroll to position [197, 0]
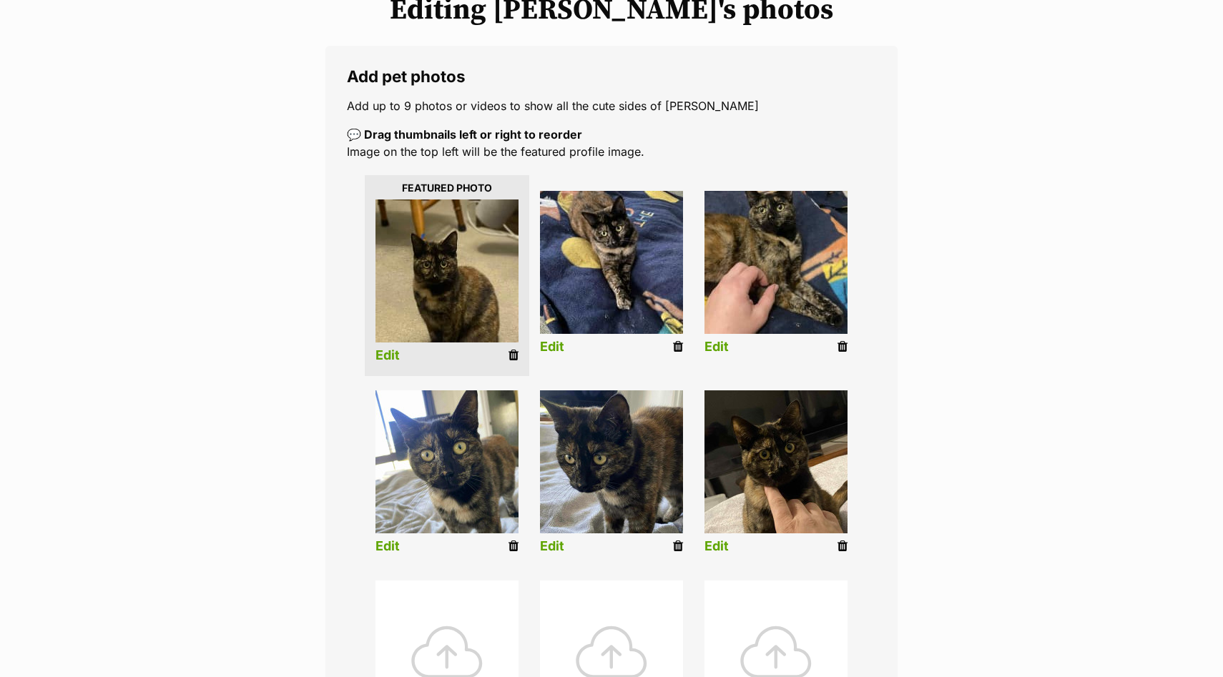
click at [390, 356] on link "Edit" at bounding box center [387, 355] width 24 height 15
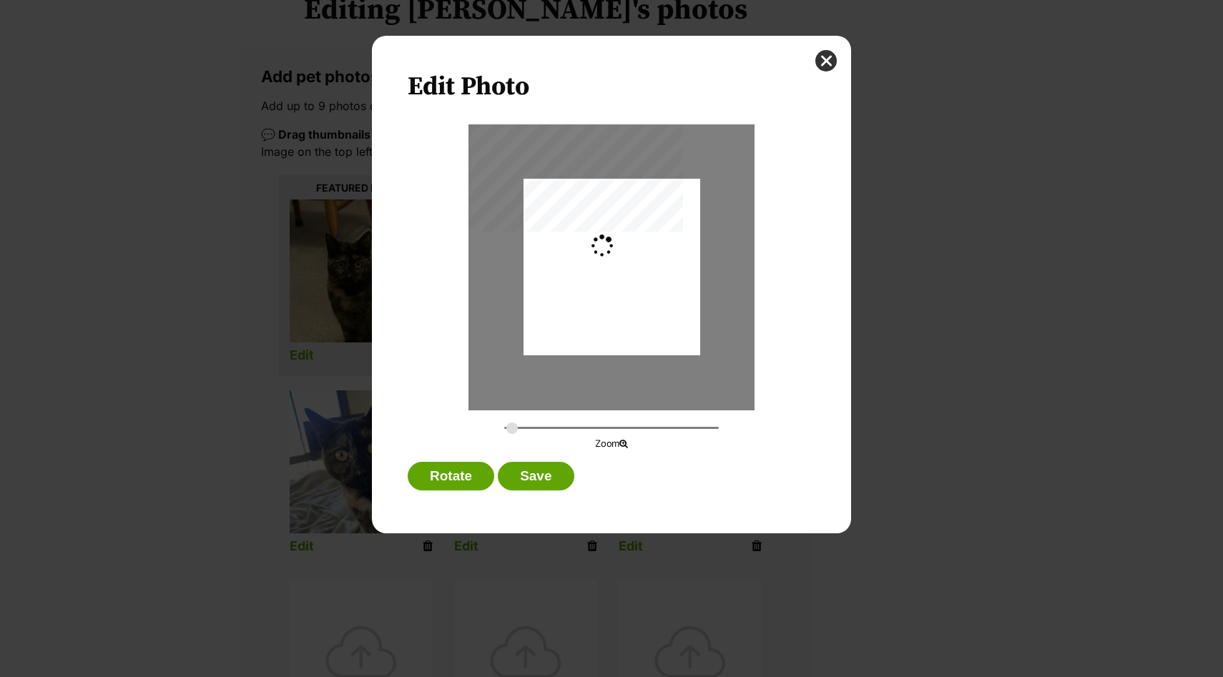
scroll to position [0, 0]
type input "0.2744"
click at [656, 283] on div "Dialog Window - Close (Press escape to close)" at bounding box center [611, 265] width 177 height 237
click at [536, 468] on button "Save" at bounding box center [536, 476] width 76 height 29
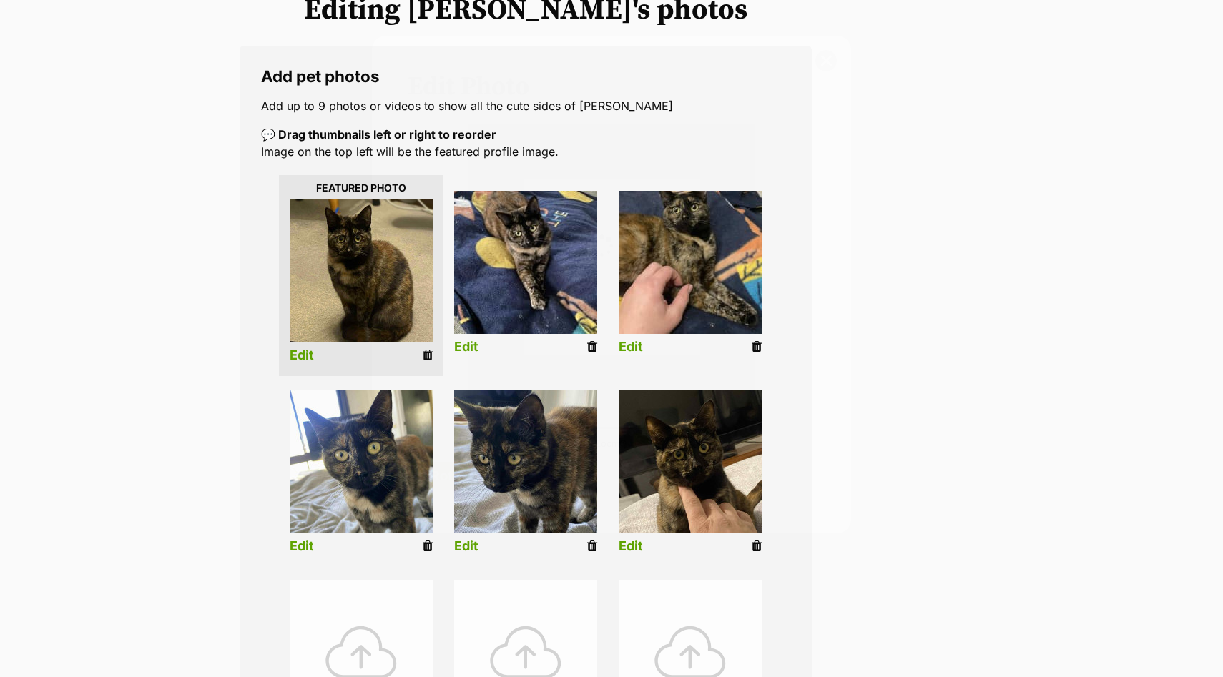
scroll to position [197, 0]
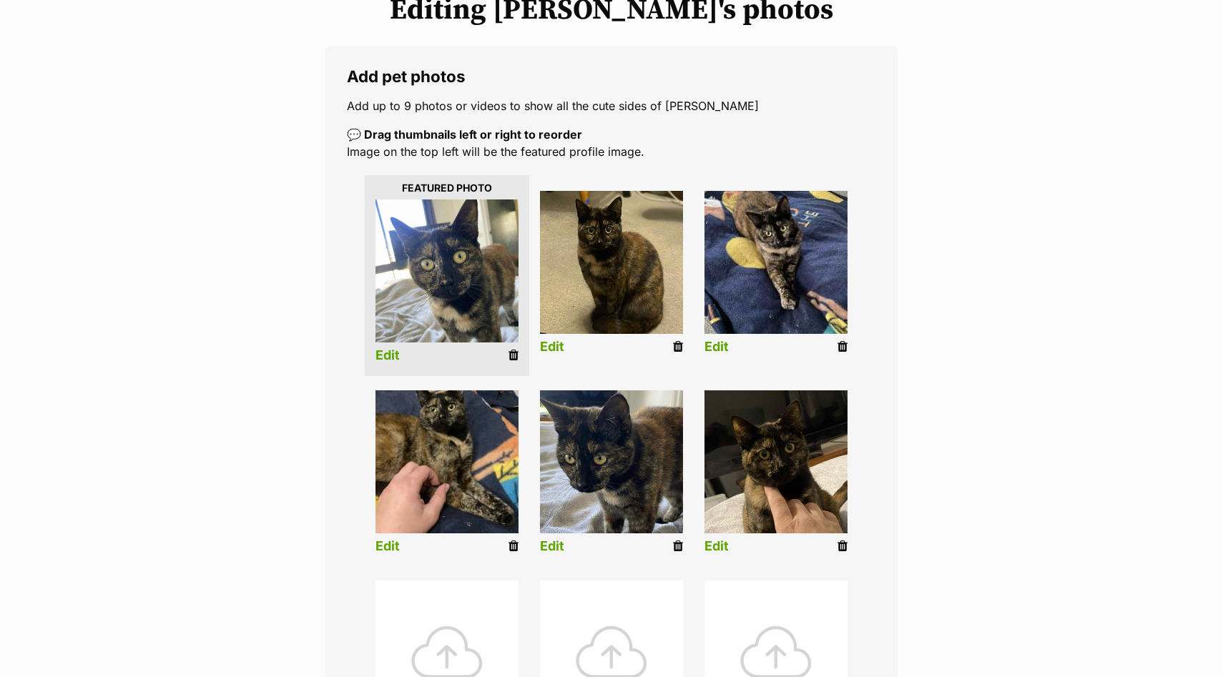
click at [722, 345] on link "Edit" at bounding box center [716, 347] width 24 height 15
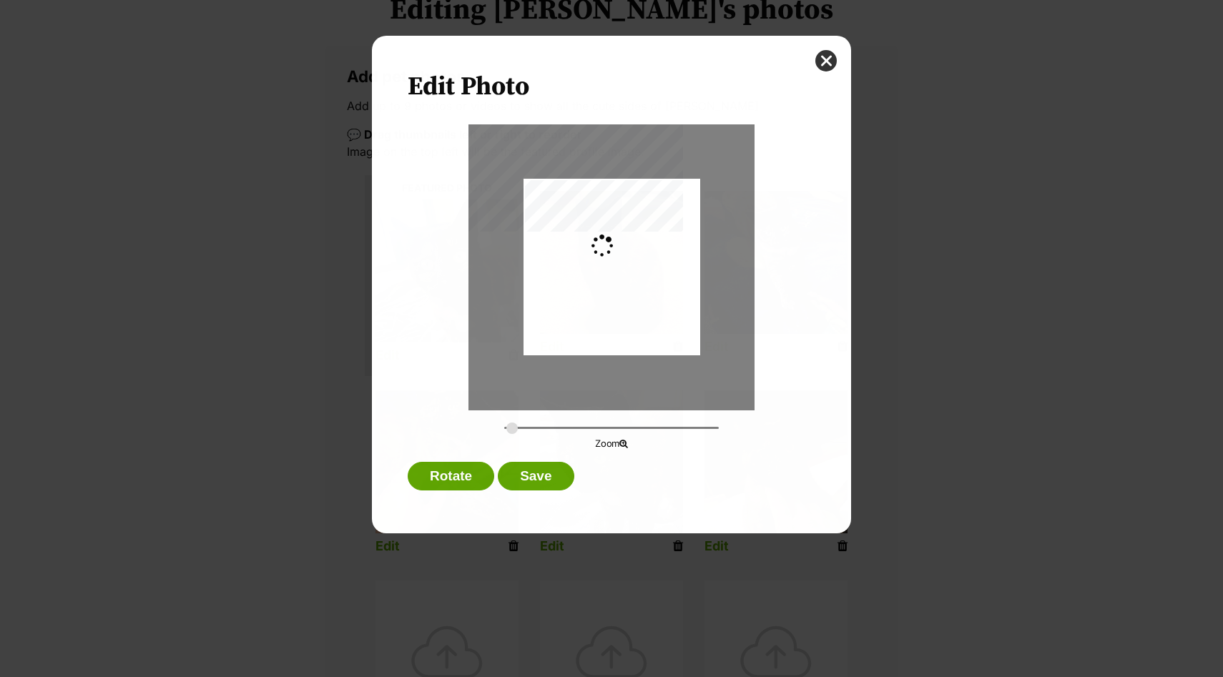
scroll to position [0, 0]
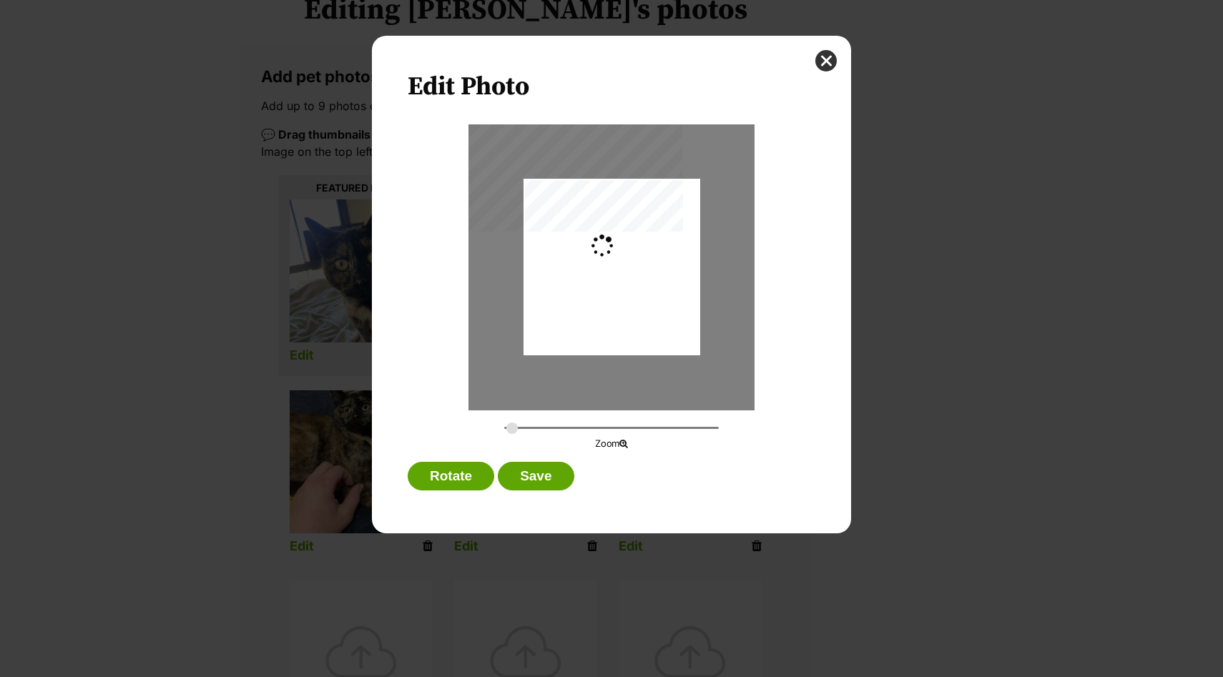
type input "0.2744"
drag, startPoint x: 611, startPoint y: 273, endPoint x: 610, endPoint y: 266, distance: 7.2
click at [610, 266] on div "Dialog Window - Close (Press escape to close)" at bounding box center [611, 260] width 177 height 221
click at [551, 477] on button "Save" at bounding box center [536, 476] width 76 height 29
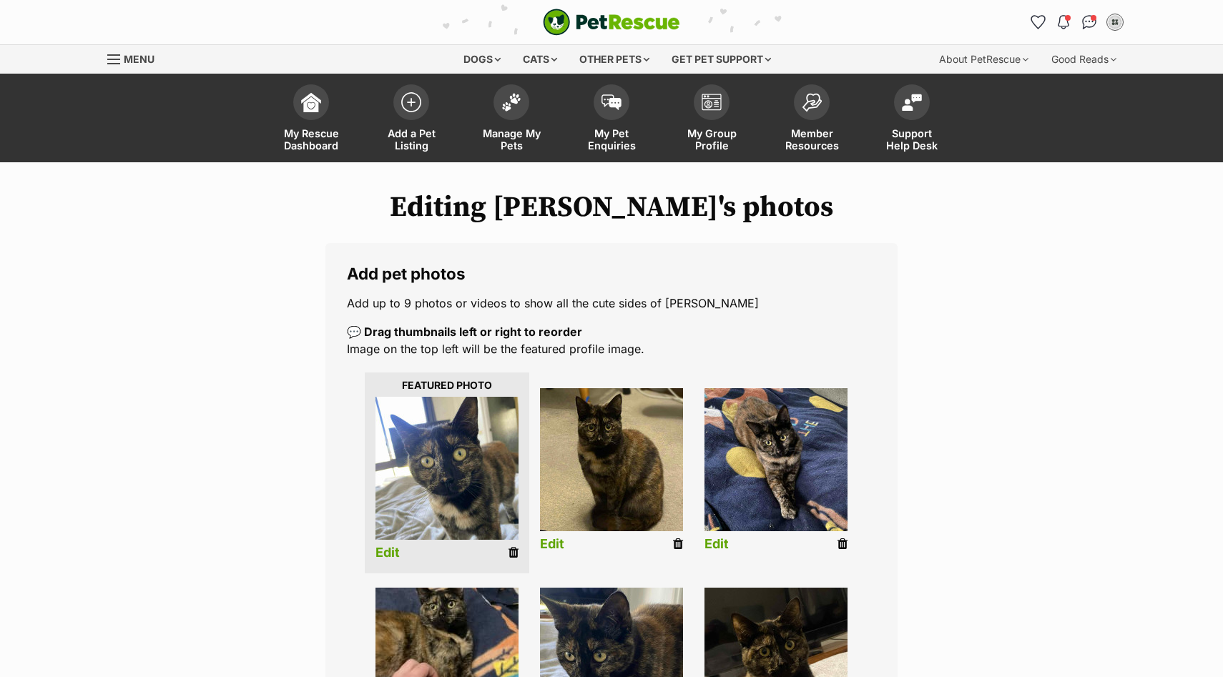
scroll to position [197, 0]
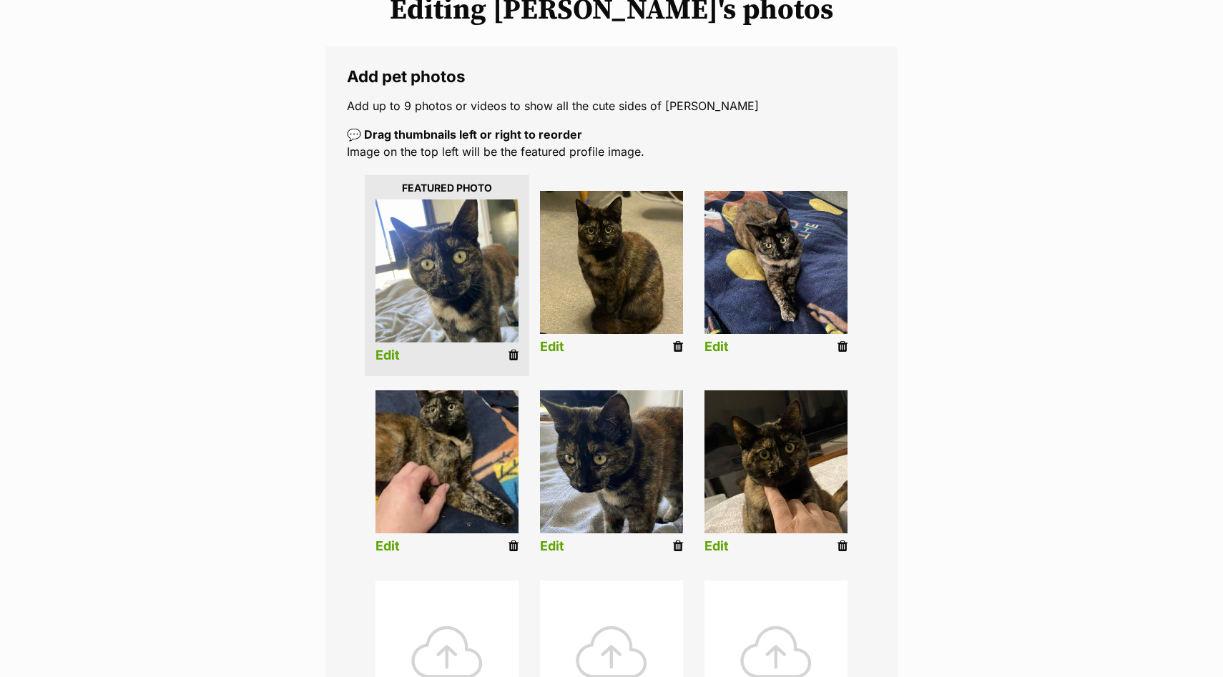
click at [394, 548] on link "Edit" at bounding box center [387, 546] width 24 height 15
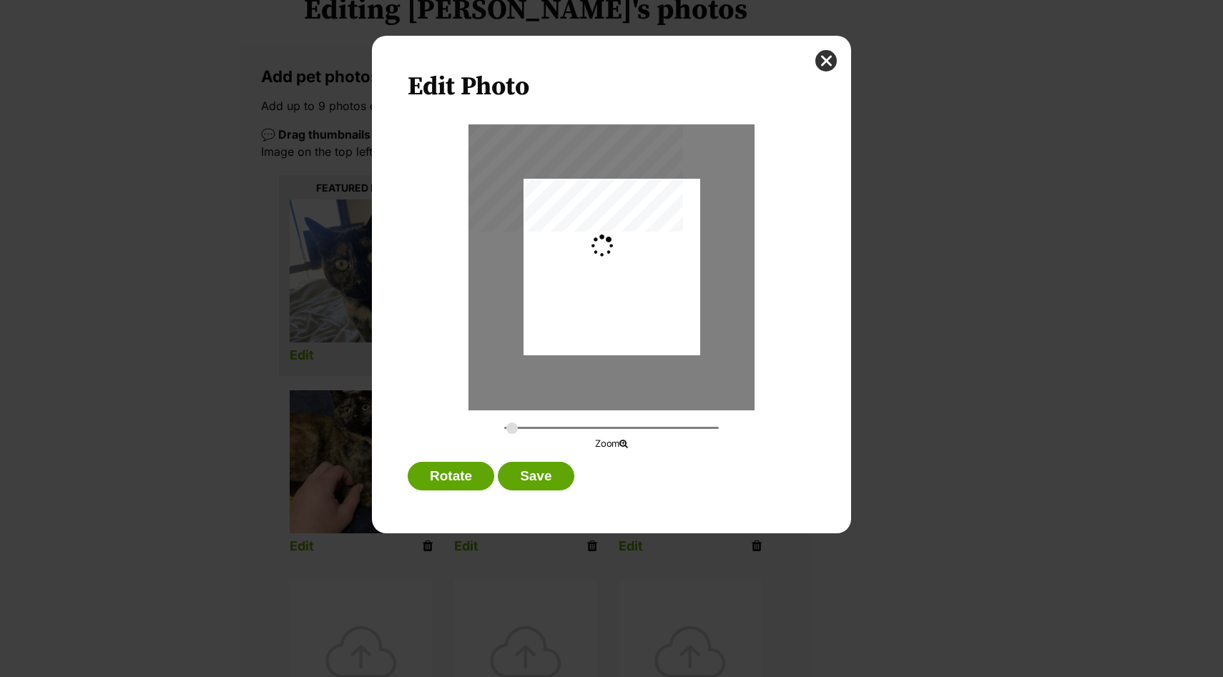
scroll to position [0, 0]
type input "0.2744"
click at [608, 280] on div "Dialog Window - Close (Press escape to close)" at bounding box center [611, 264] width 177 height 235
click at [546, 475] on button "Save" at bounding box center [536, 476] width 76 height 29
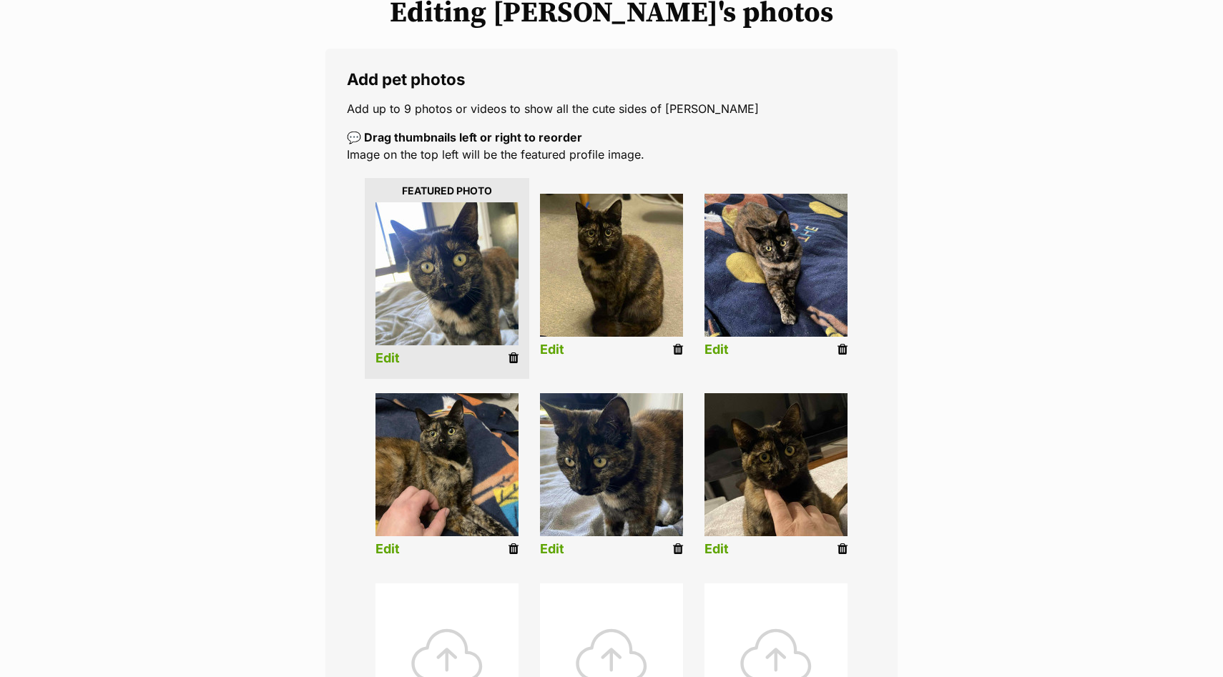
scroll to position [192, 0]
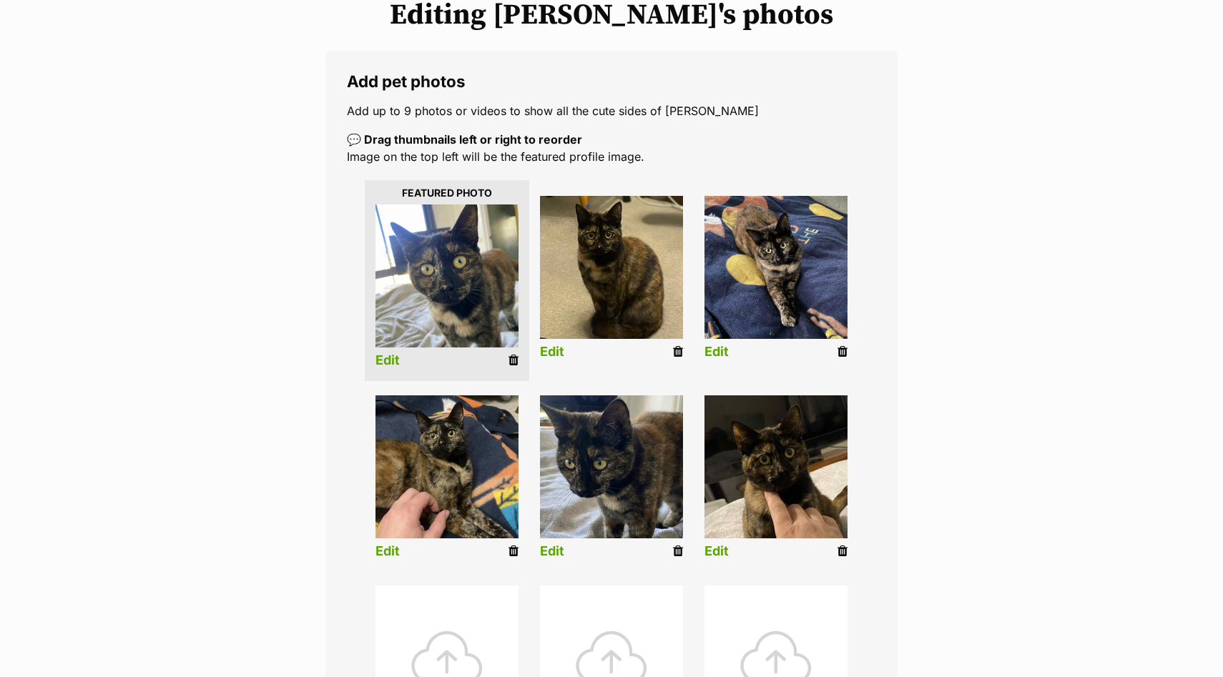
click at [714, 351] on link "Edit" at bounding box center [716, 352] width 24 height 15
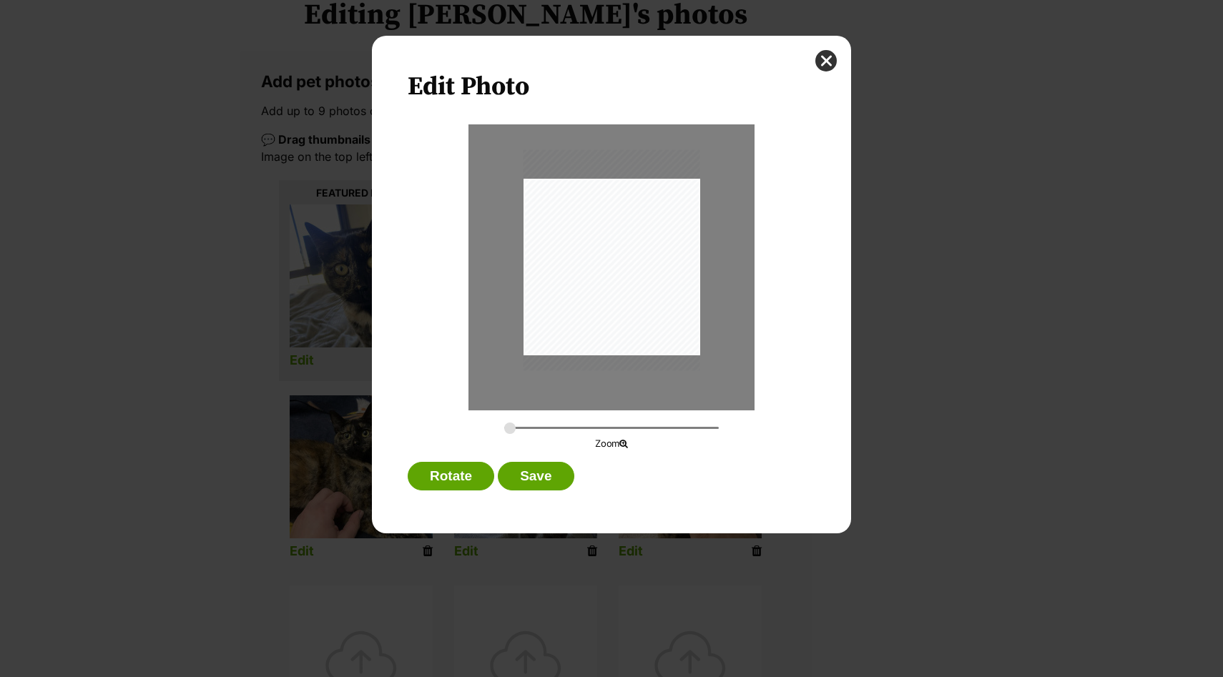
scroll to position [0, 0]
click at [828, 60] on button "close" at bounding box center [825, 60] width 21 height 21
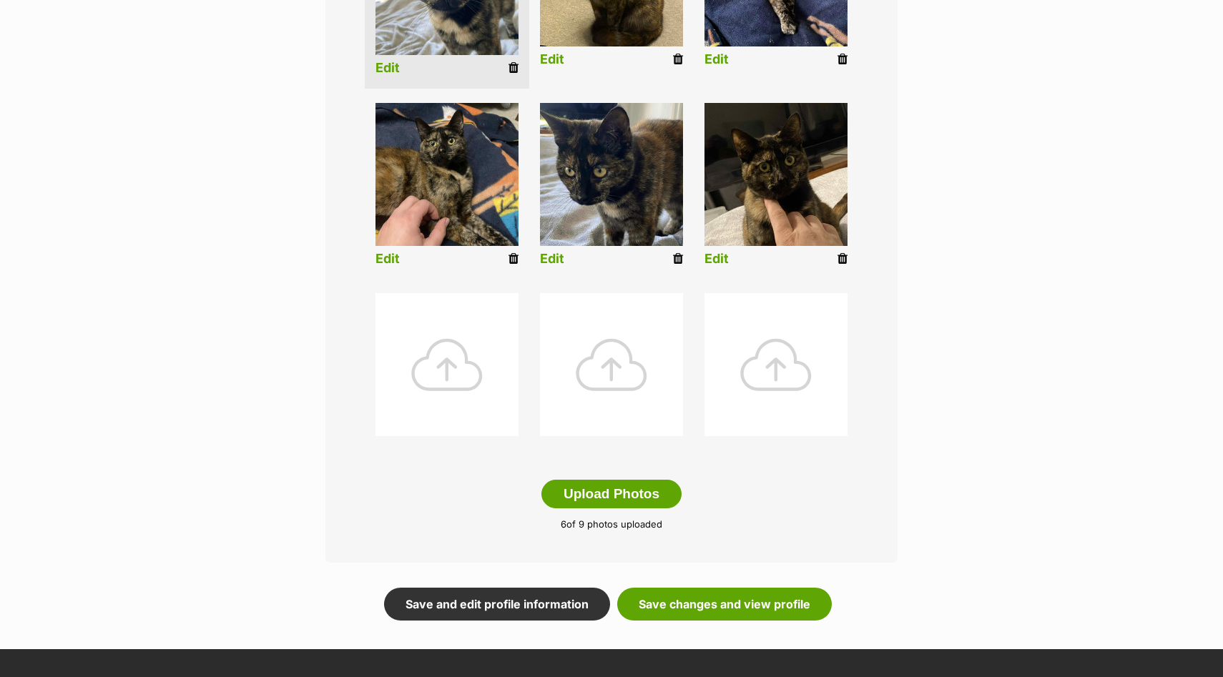
scroll to position [548, 0]
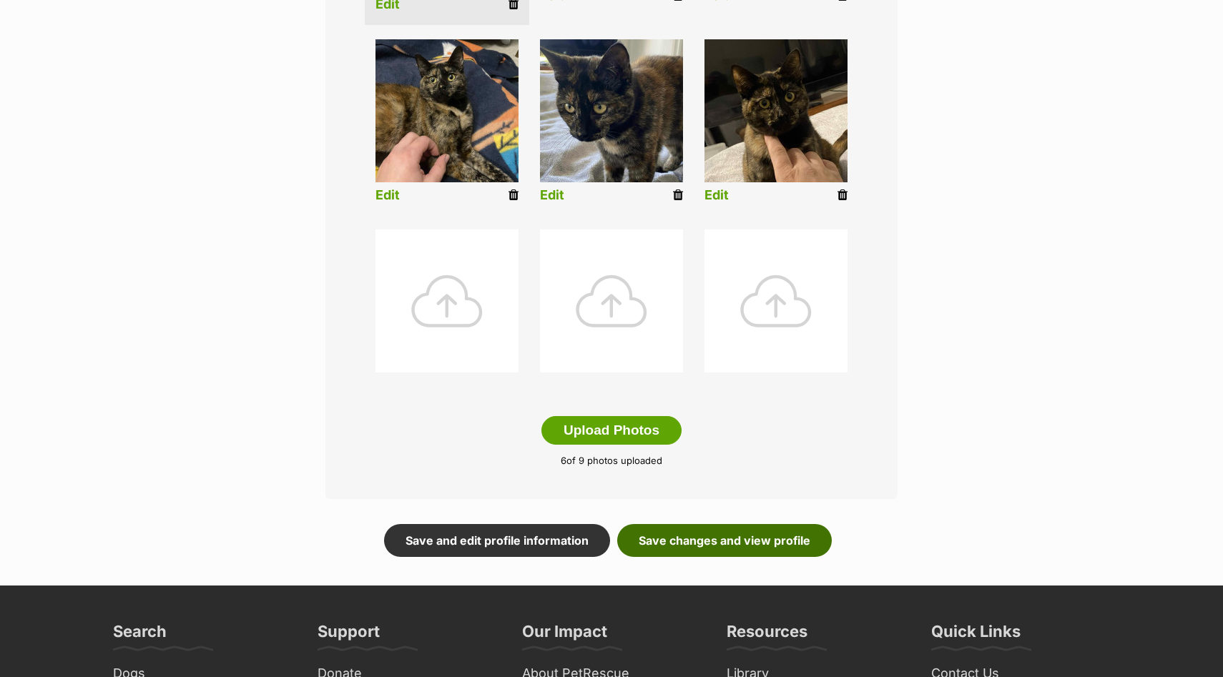
click at [740, 538] on link "Save changes and view profile" at bounding box center [724, 540] width 215 height 33
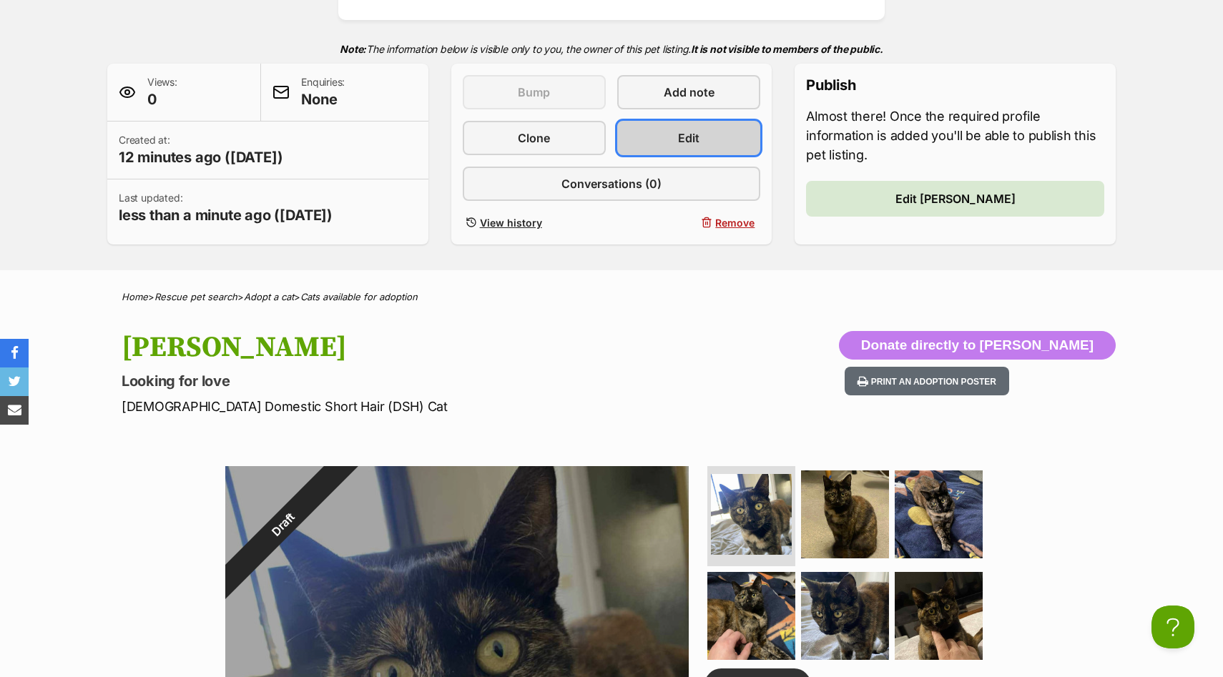
click at [745, 140] on link "Edit" at bounding box center [688, 138] width 143 height 34
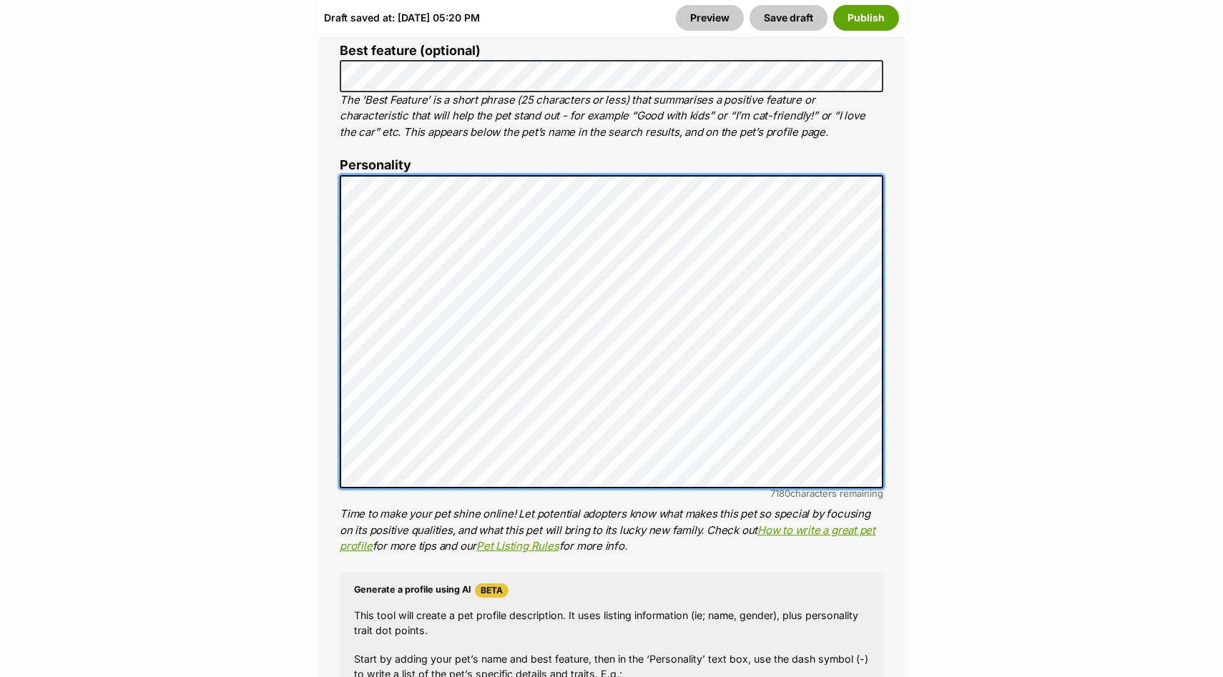
scroll to position [817, 0]
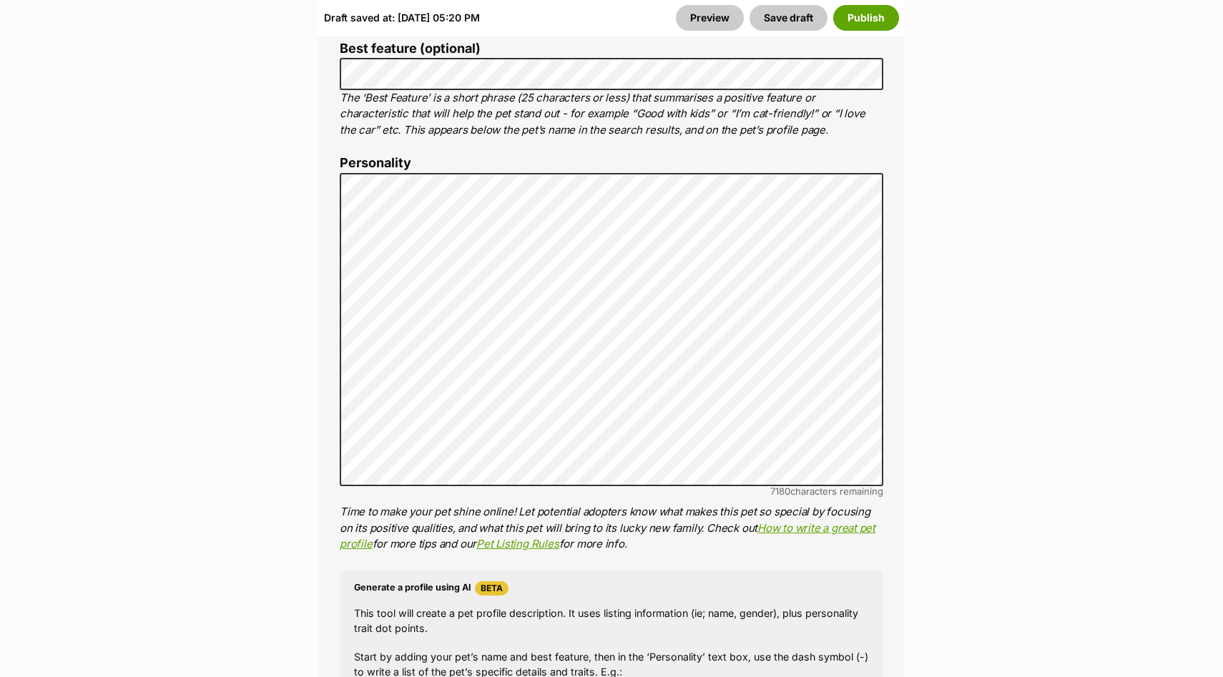
click at [669, 486] on div "7180 characters remaining" at bounding box center [611, 491] width 543 height 11
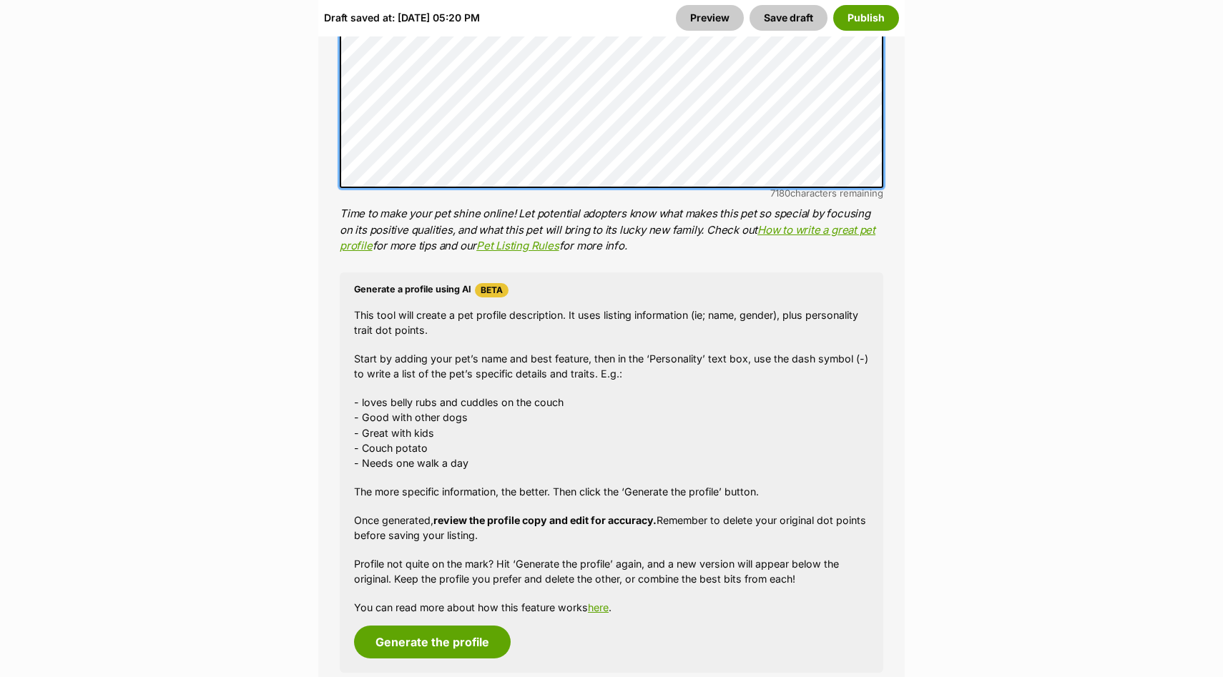
scroll to position [1038, 0]
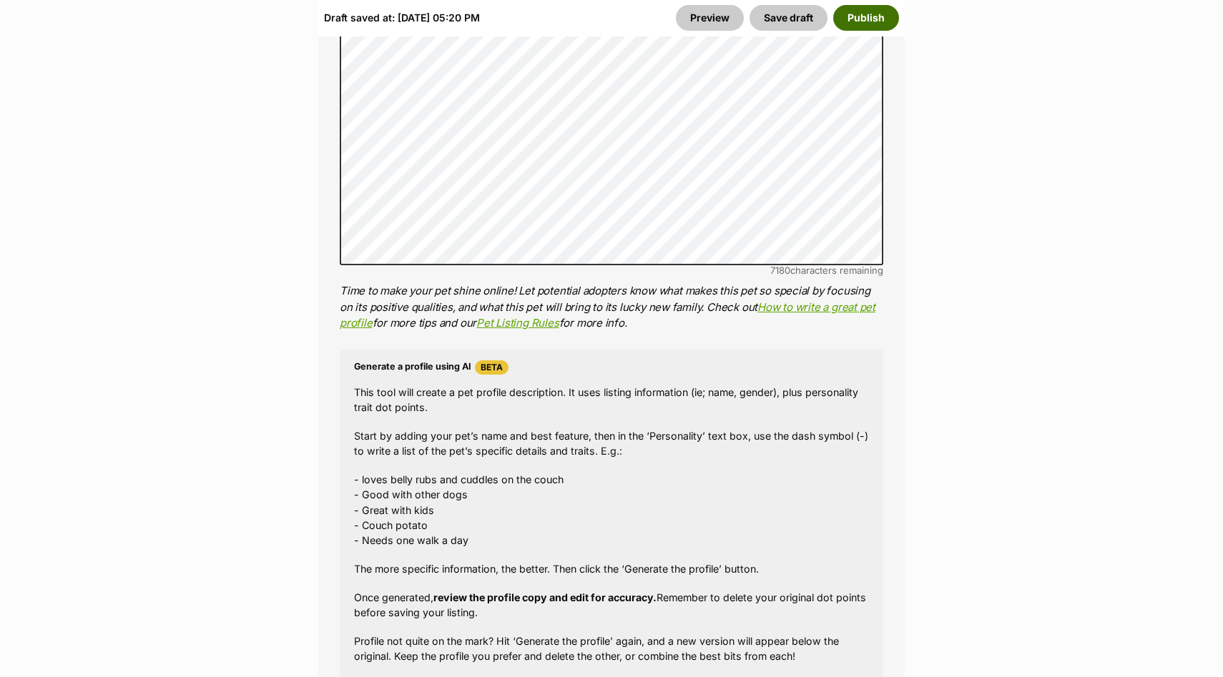
click at [862, 26] on button "Publish" at bounding box center [866, 18] width 66 height 26
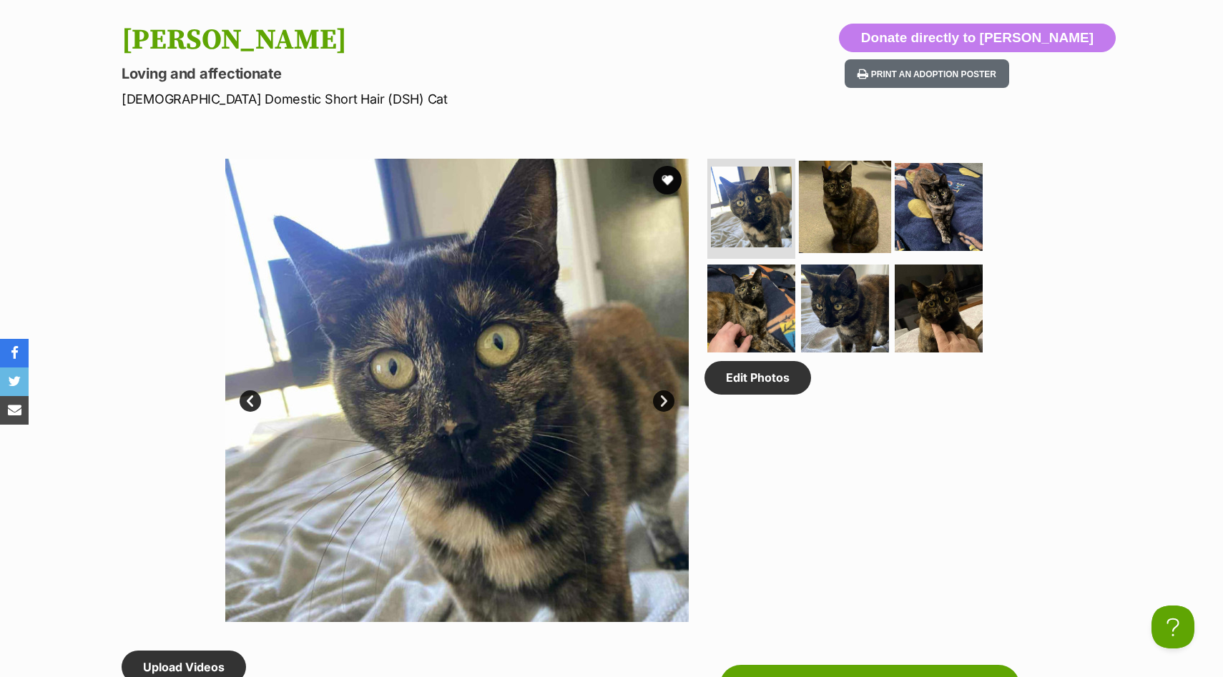
click at [854, 224] on img at bounding box center [845, 207] width 92 height 92
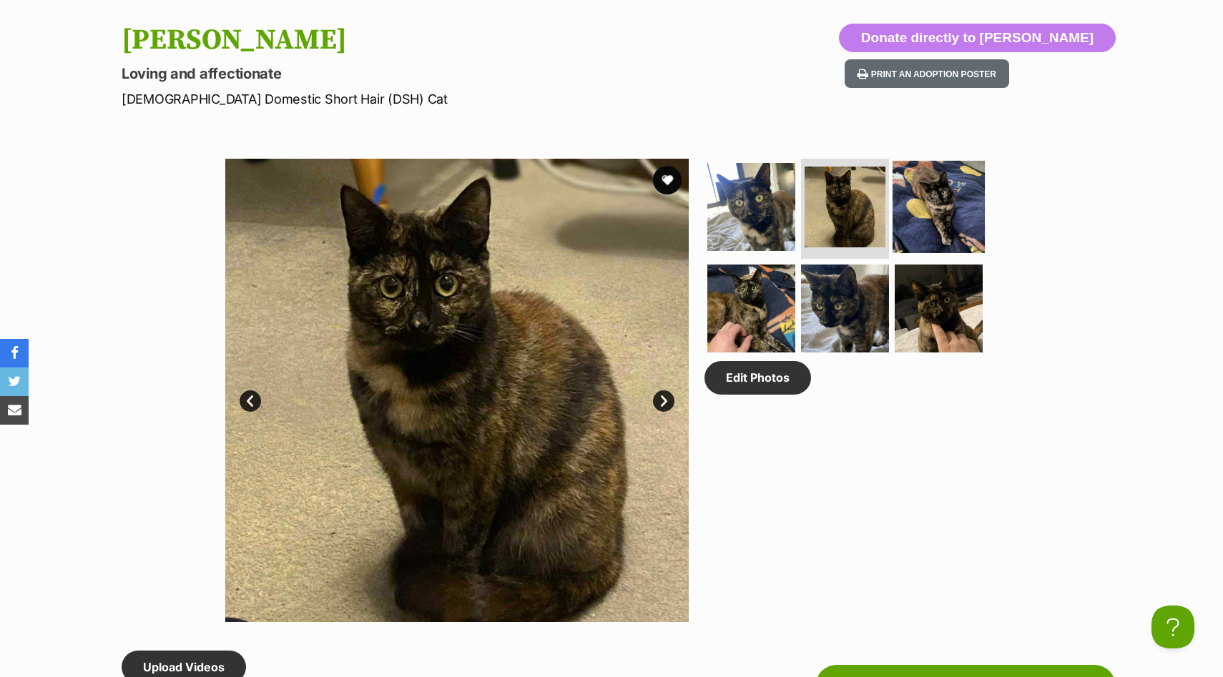
click at [936, 223] on img at bounding box center [938, 207] width 92 height 92
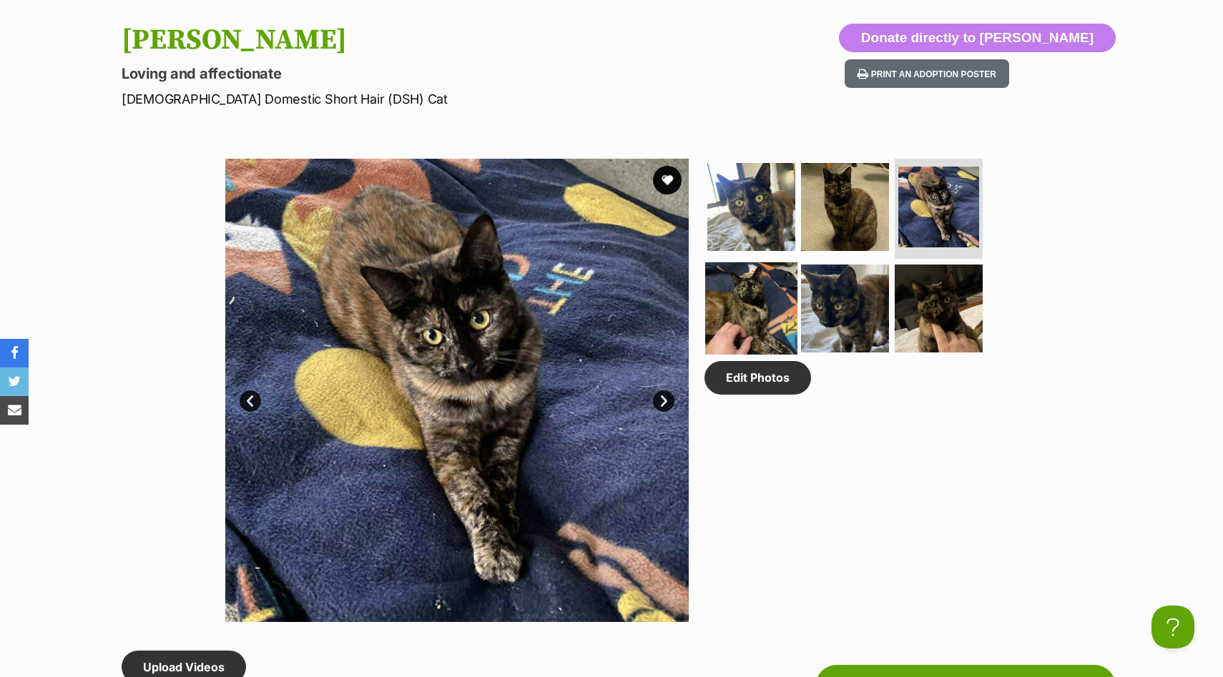
click at [744, 317] on img at bounding box center [751, 308] width 92 height 92
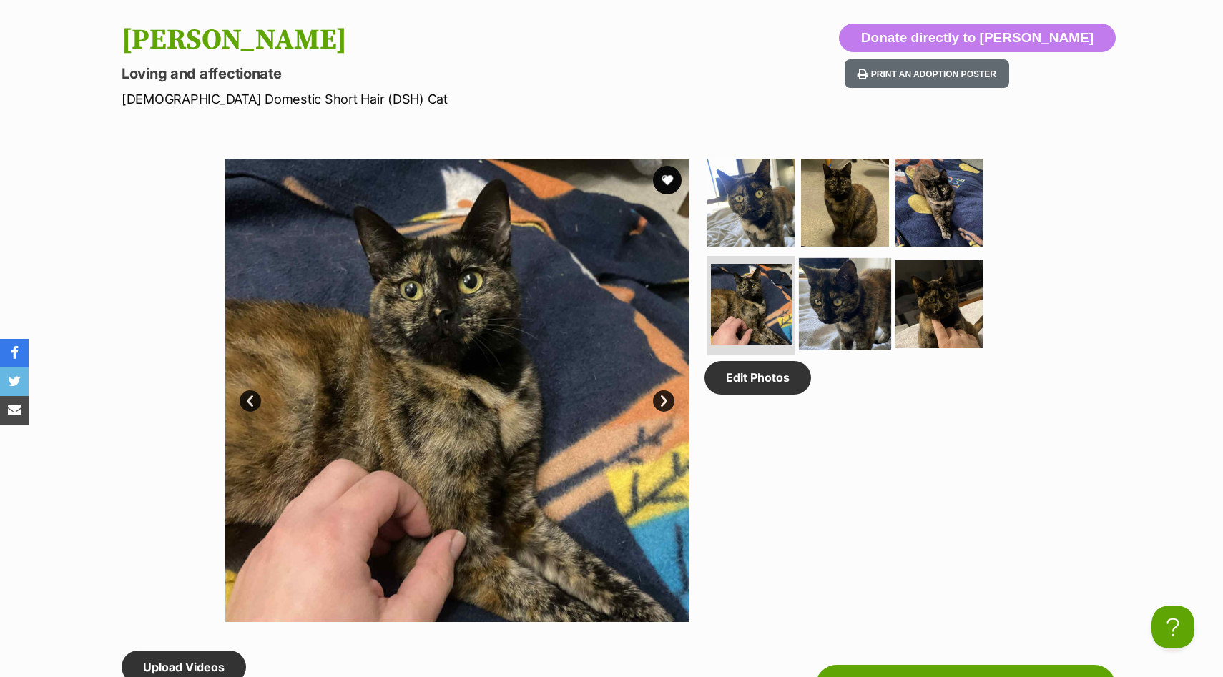
click at [854, 312] on img at bounding box center [845, 303] width 92 height 92
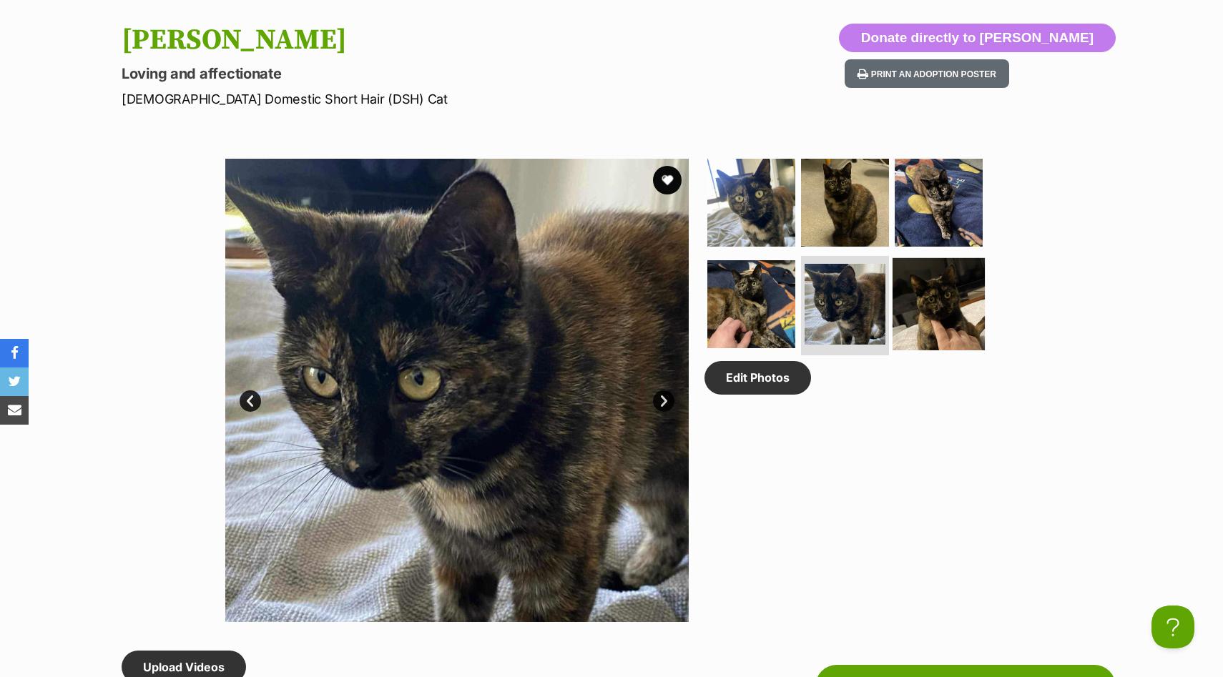
click at [939, 325] on img at bounding box center [938, 303] width 92 height 92
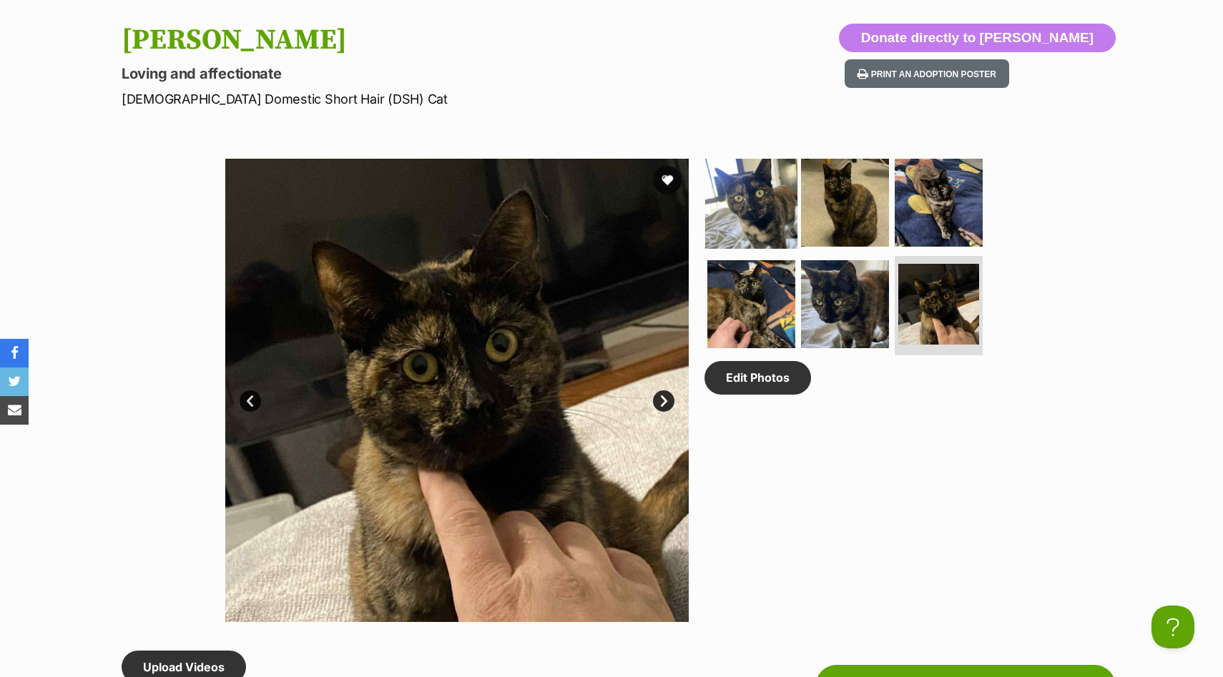
click at [751, 197] on img at bounding box center [751, 203] width 92 height 92
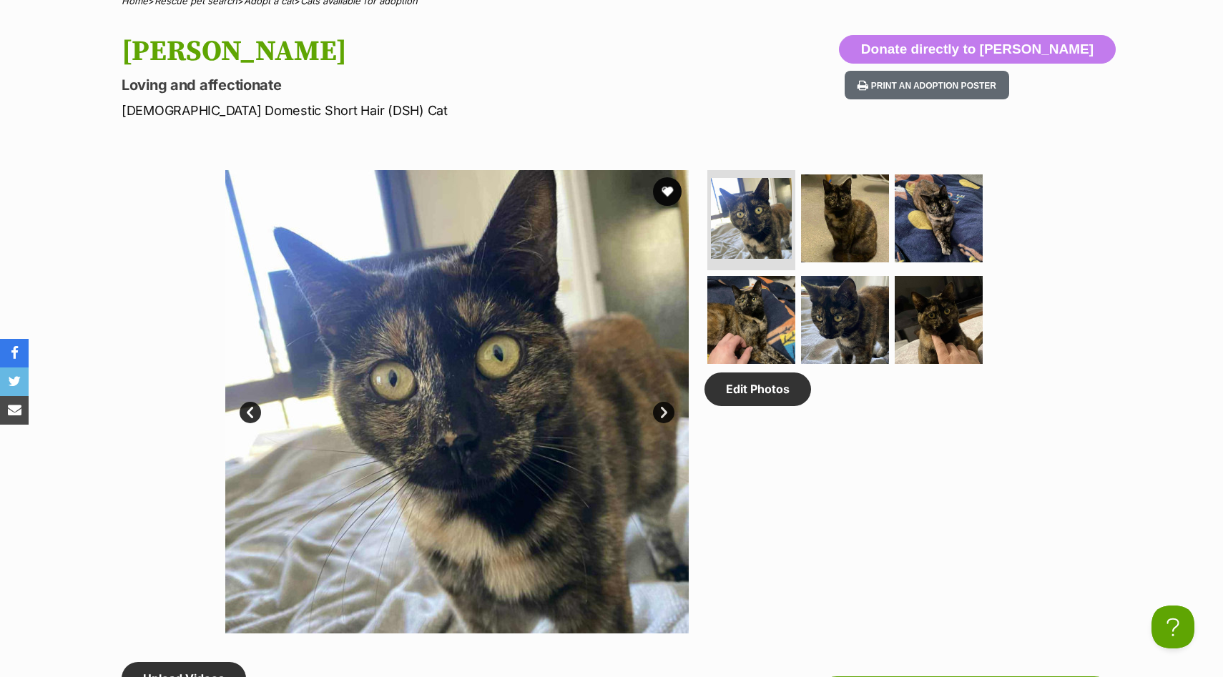
scroll to position [585, 0]
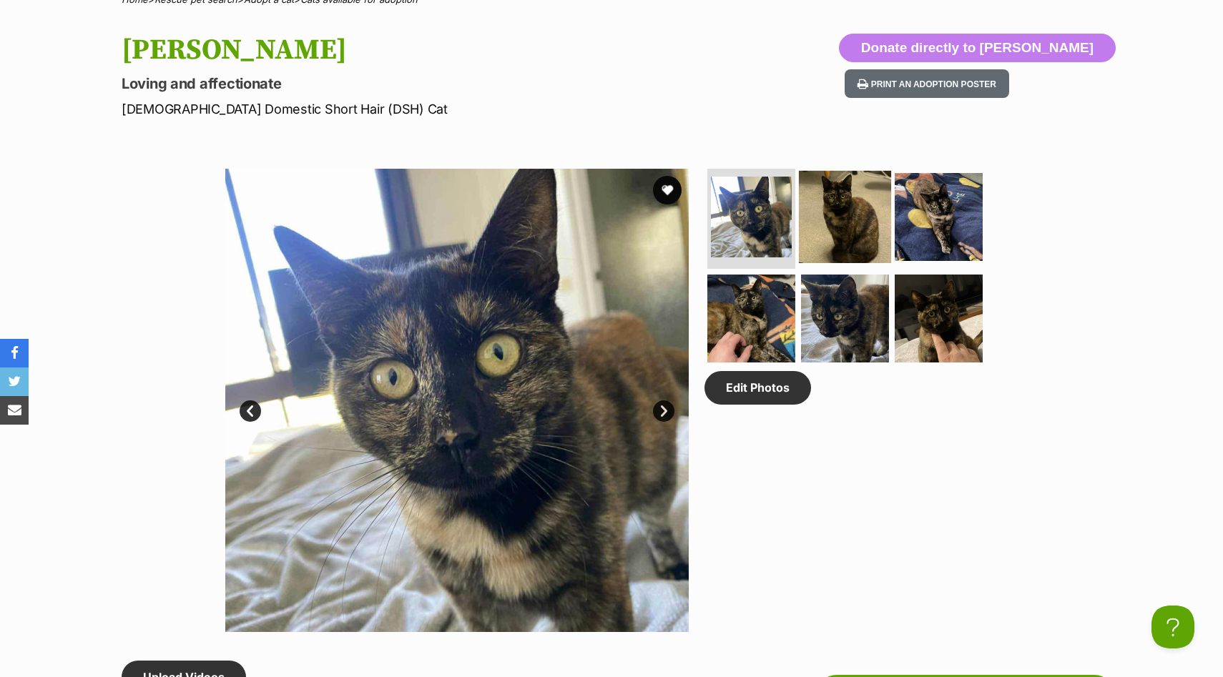
click at [857, 205] on img at bounding box center [845, 217] width 92 height 92
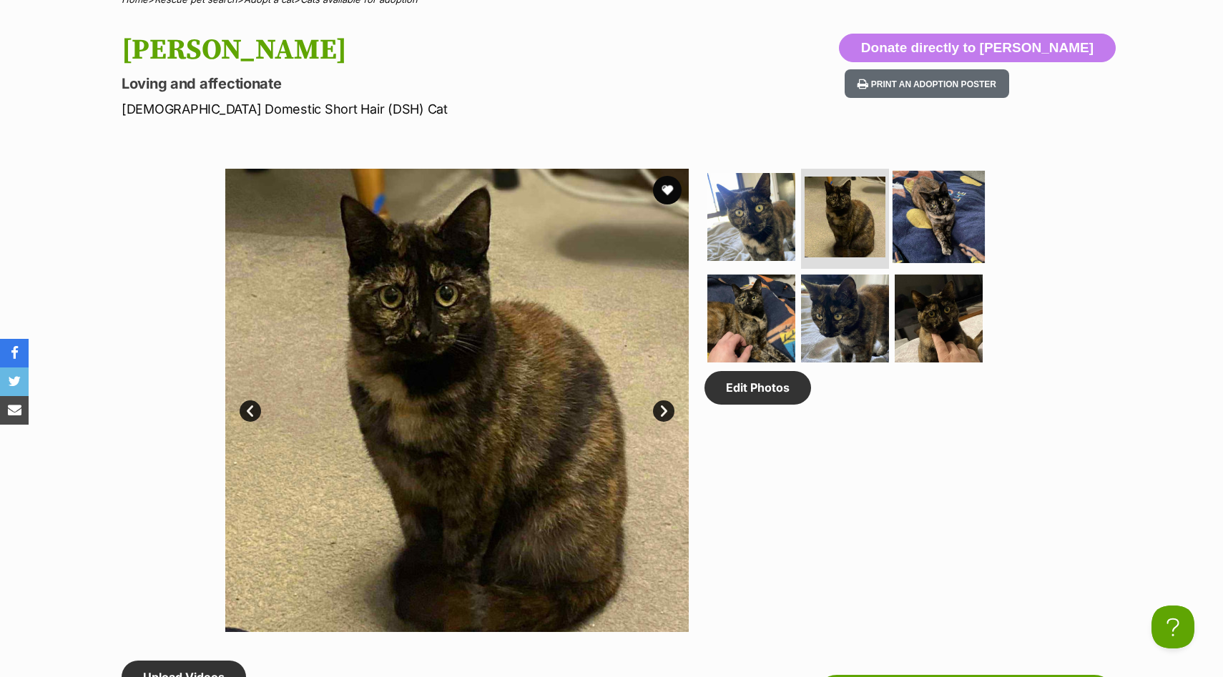
click at [941, 219] on img at bounding box center [938, 217] width 92 height 92
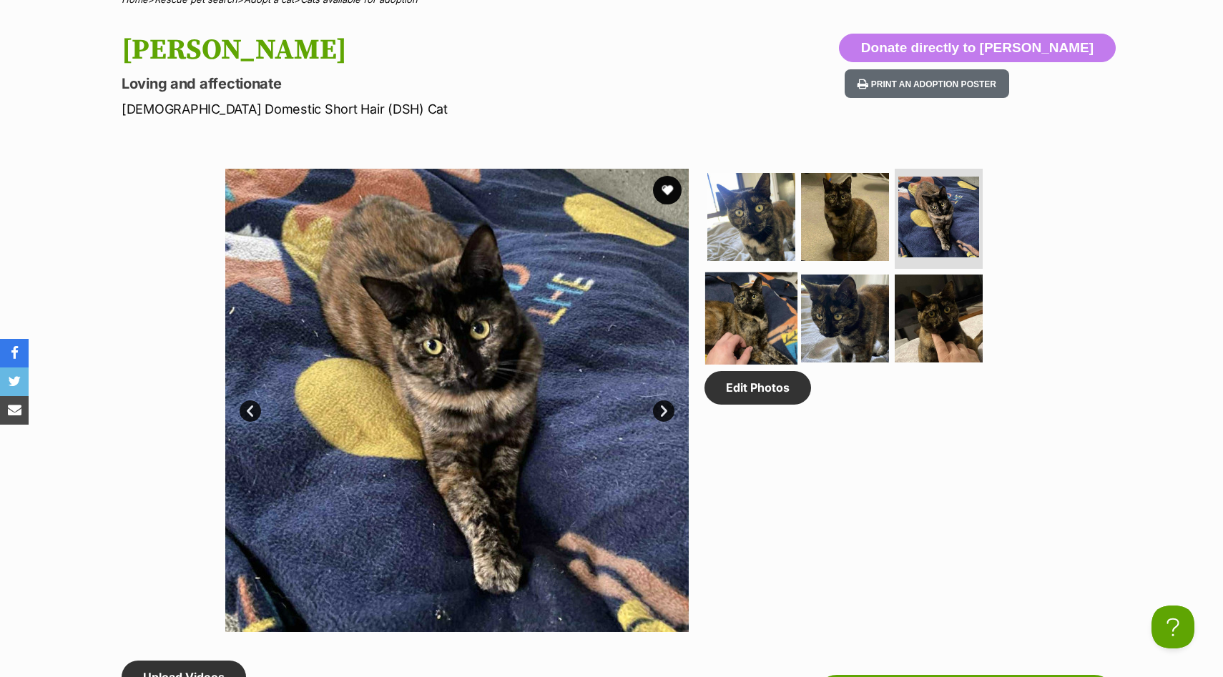
click at [757, 316] on img at bounding box center [751, 318] width 92 height 92
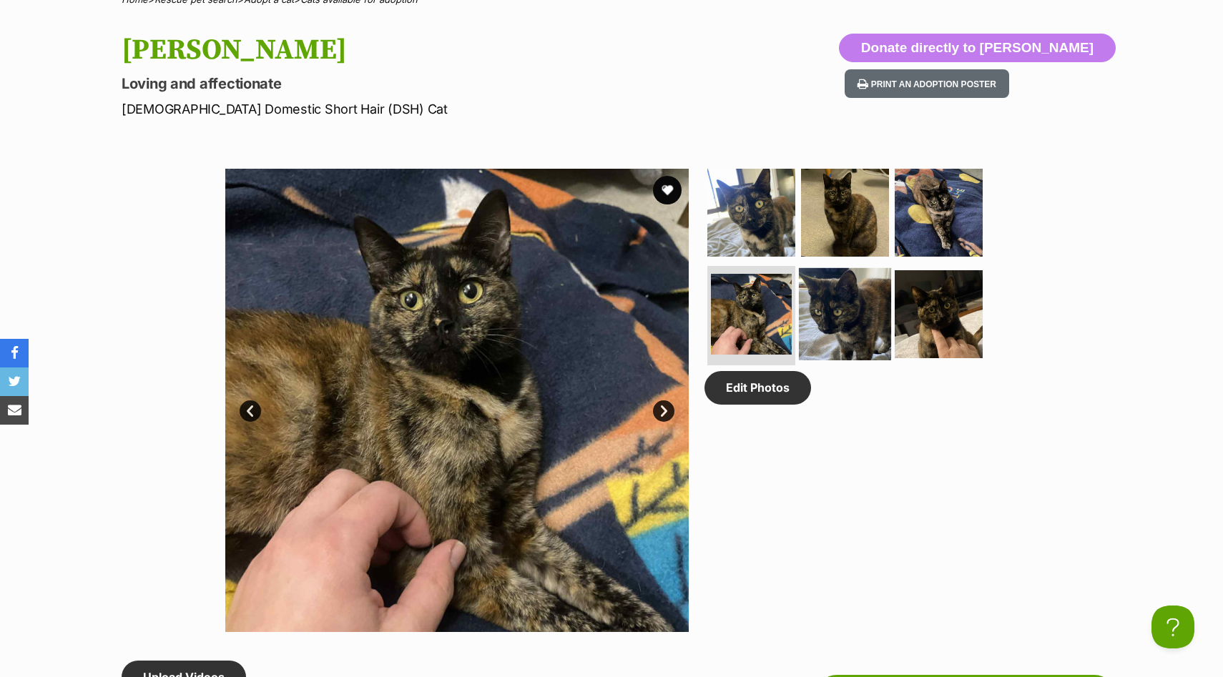
click at [846, 322] on img at bounding box center [845, 313] width 92 height 92
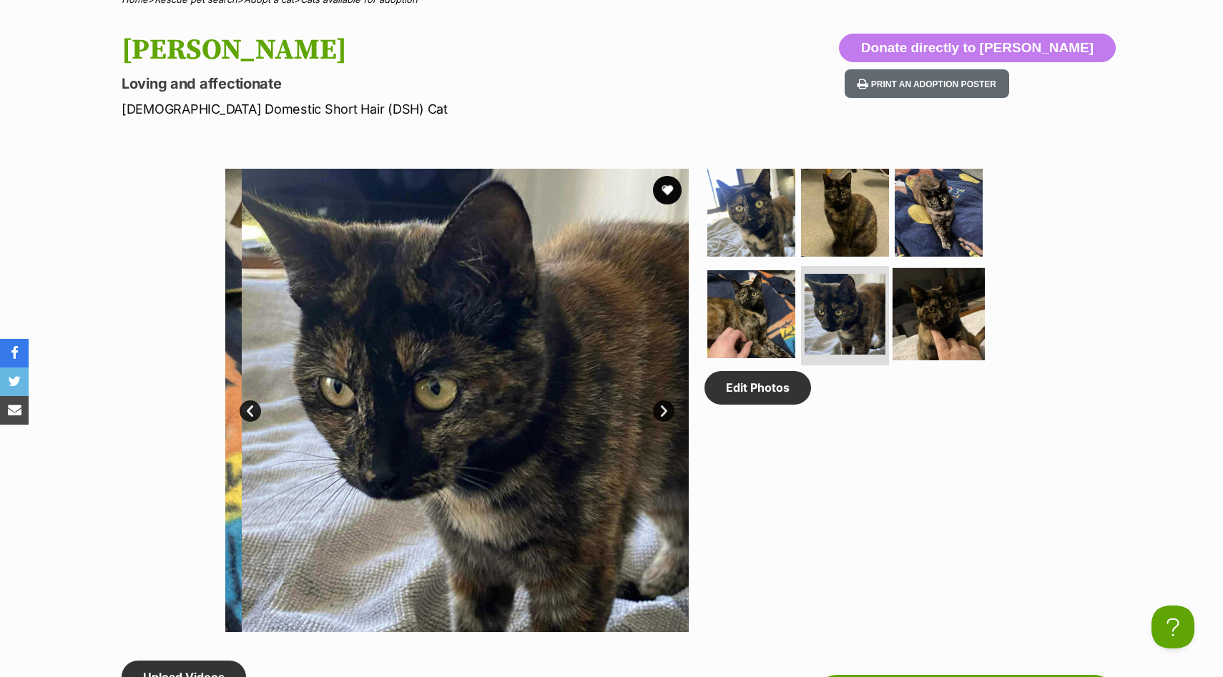
click at [940, 321] on img at bounding box center [938, 313] width 92 height 92
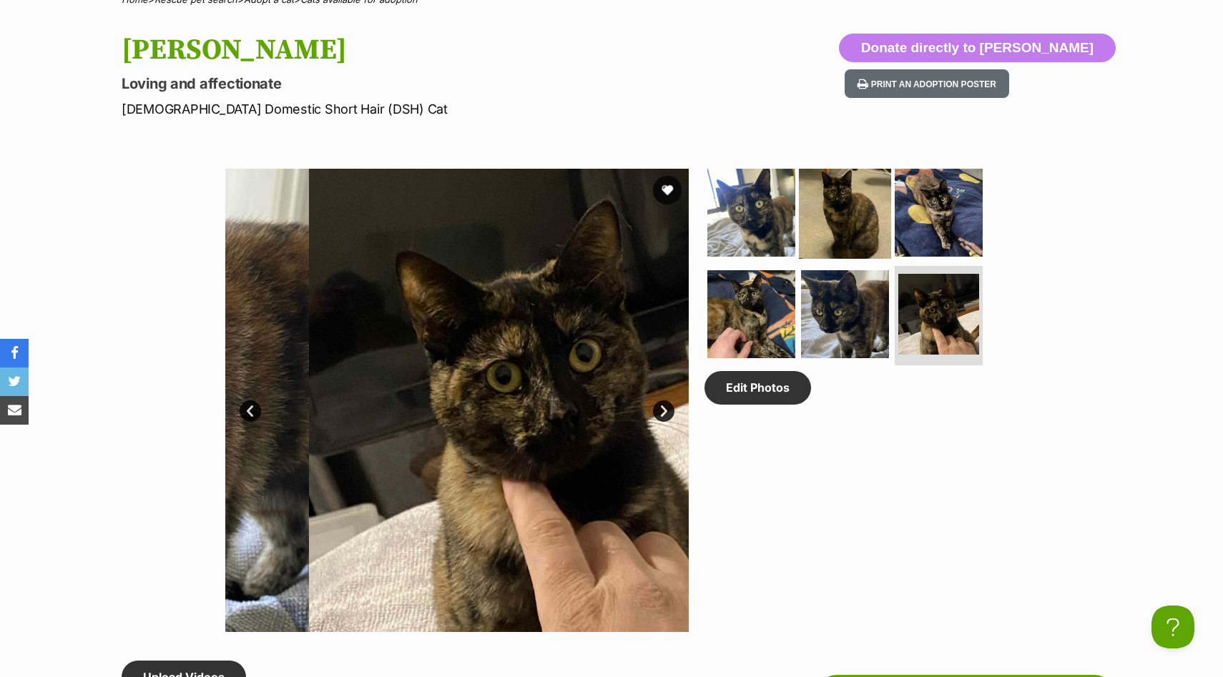
click at [845, 235] on img at bounding box center [845, 213] width 92 height 92
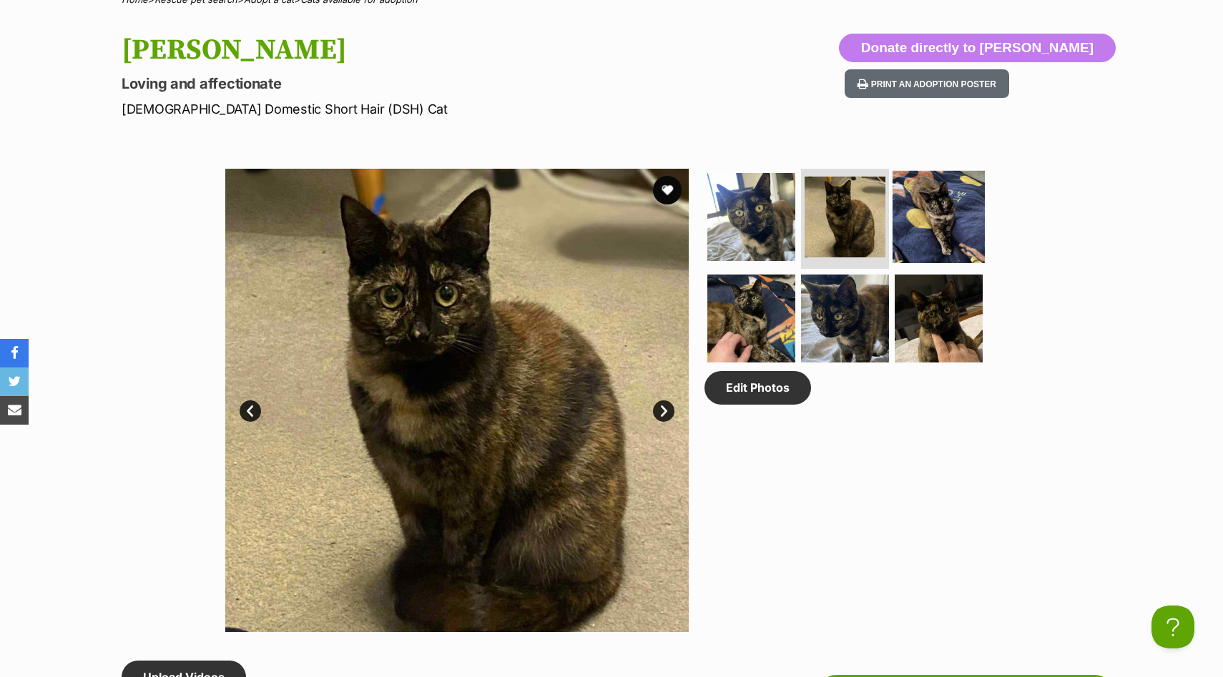
click at [917, 222] on img at bounding box center [938, 217] width 92 height 92
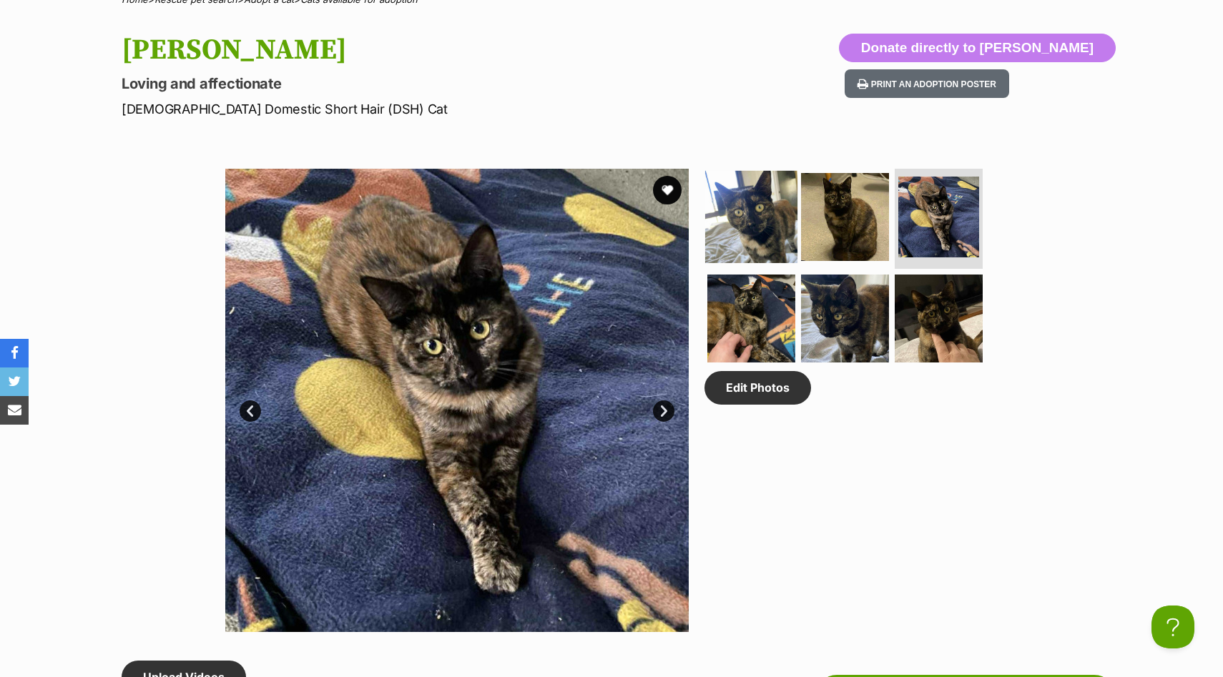
click at [752, 221] on img at bounding box center [751, 217] width 92 height 92
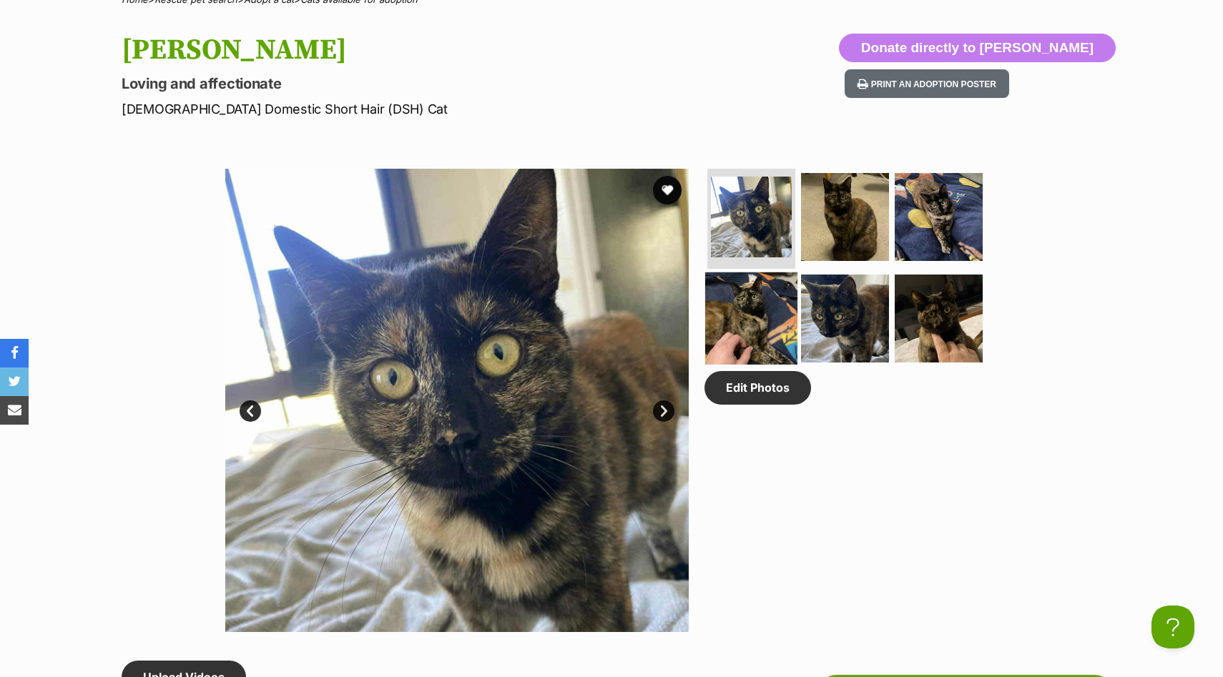
scroll to position [0, 0]
click at [751, 334] on img at bounding box center [751, 318] width 92 height 92
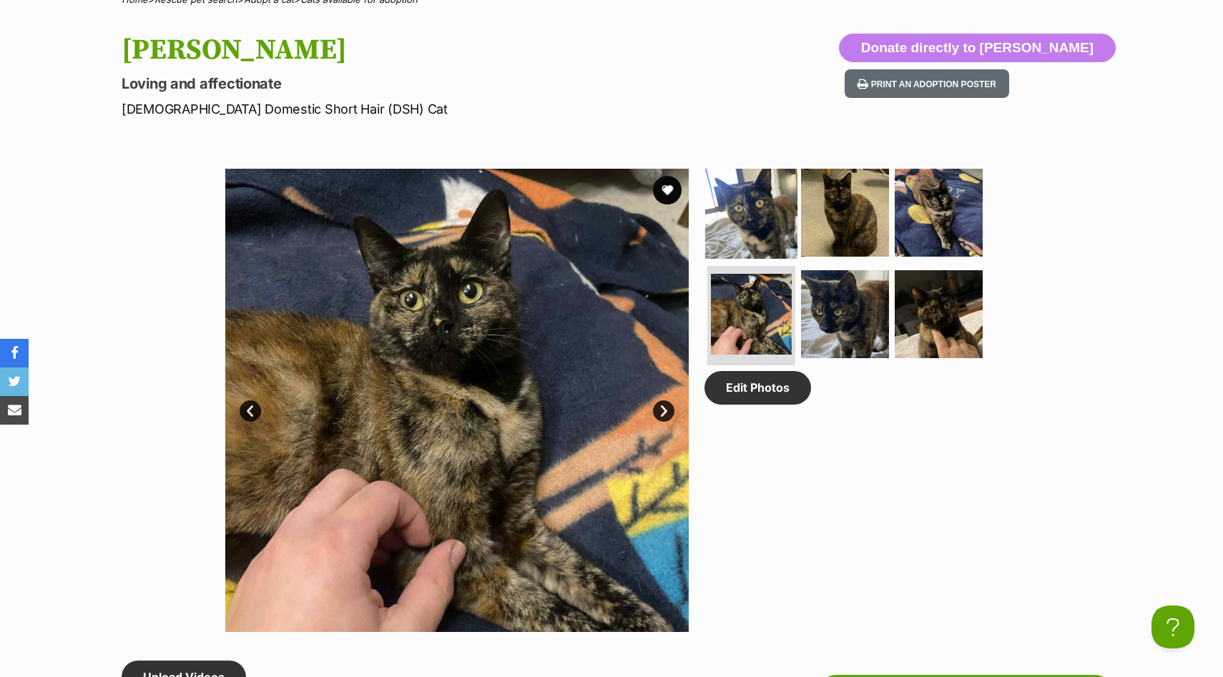
click at [740, 210] on img at bounding box center [751, 213] width 92 height 92
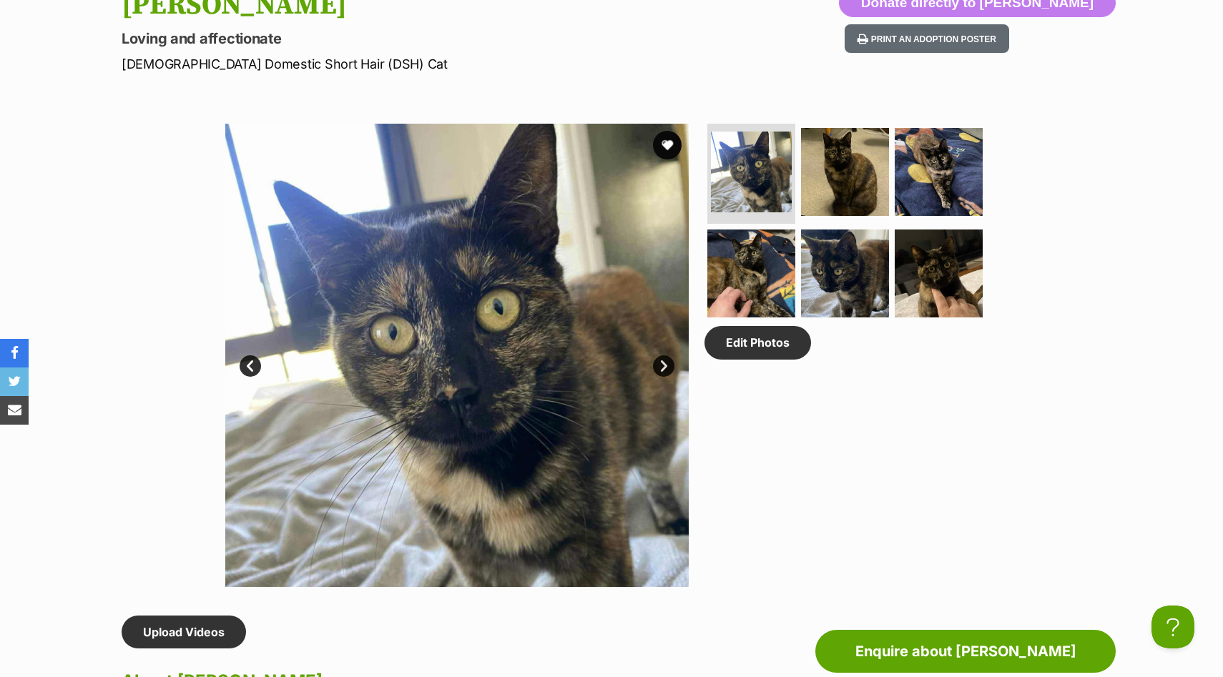
scroll to position [628, 0]
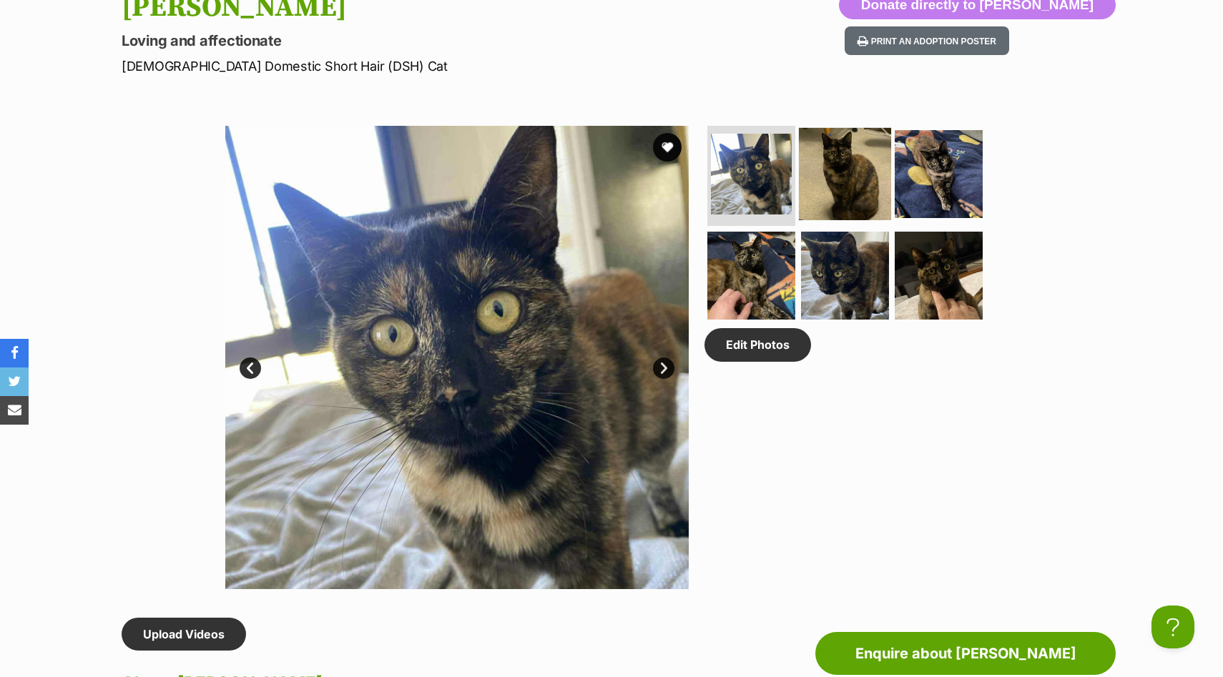
click at [865, 186] on img at bounding box center [845, 174] width 92 height 92
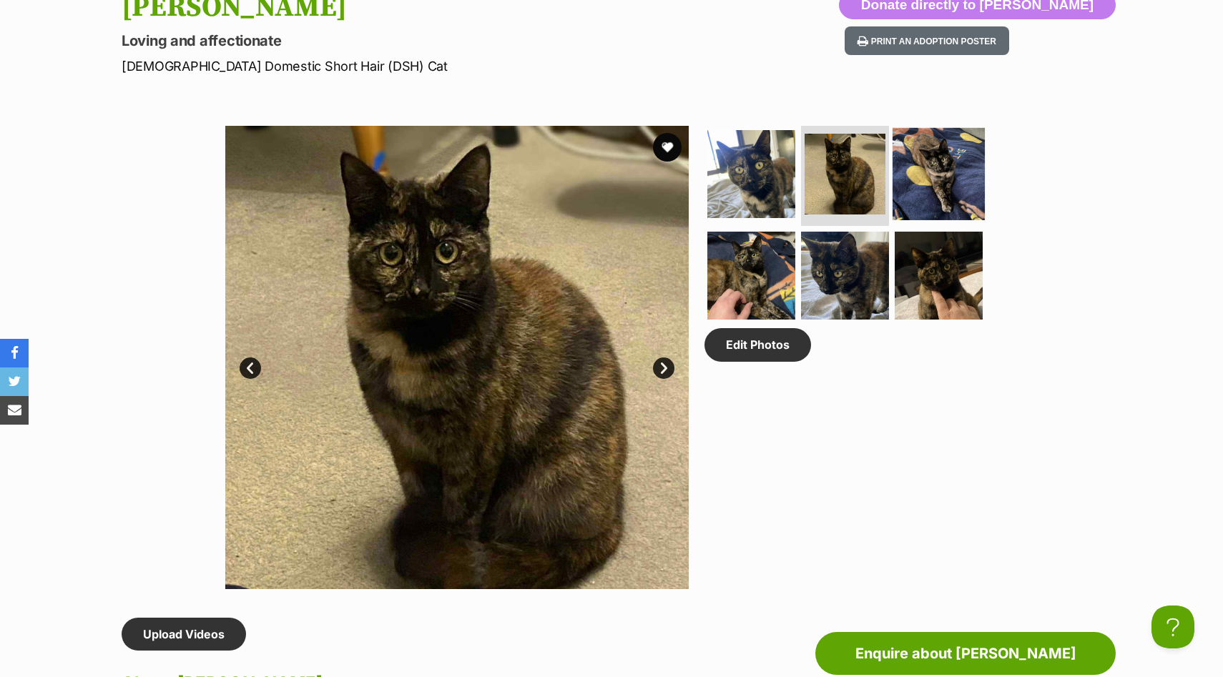
click at [940, 188] on img at bounding box center [938, 174] width 92 height 92
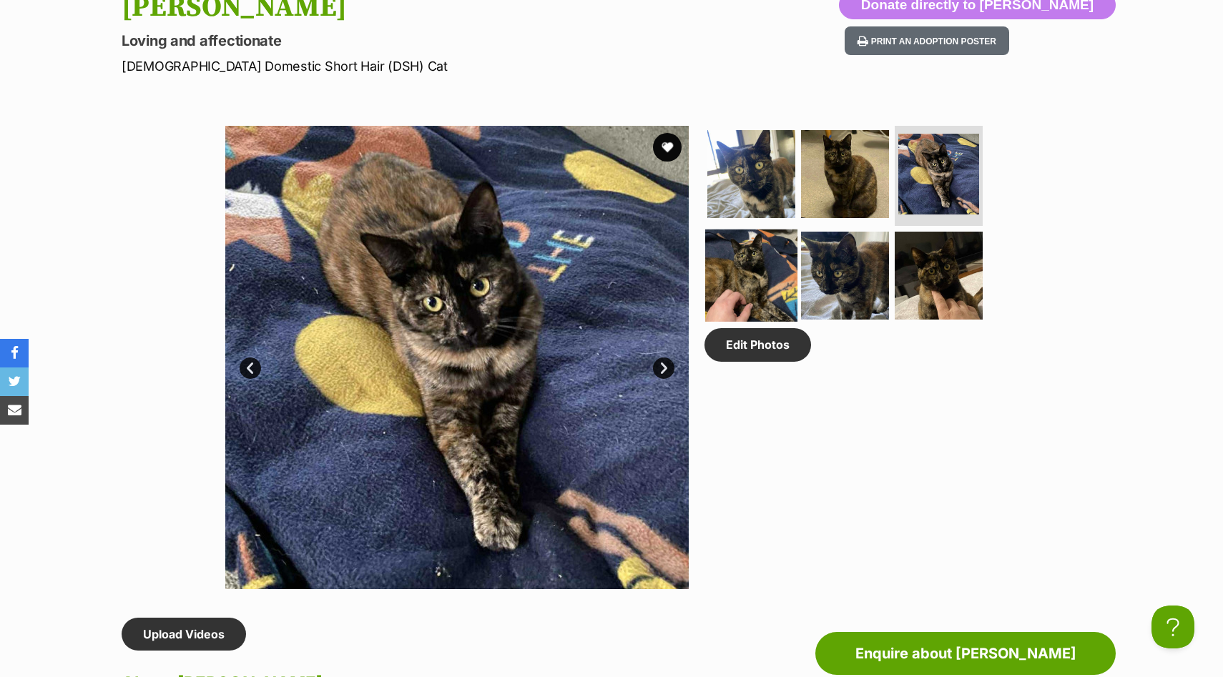
click at [772, 252] on img at bounding box center [751, 275] width 92 height 92
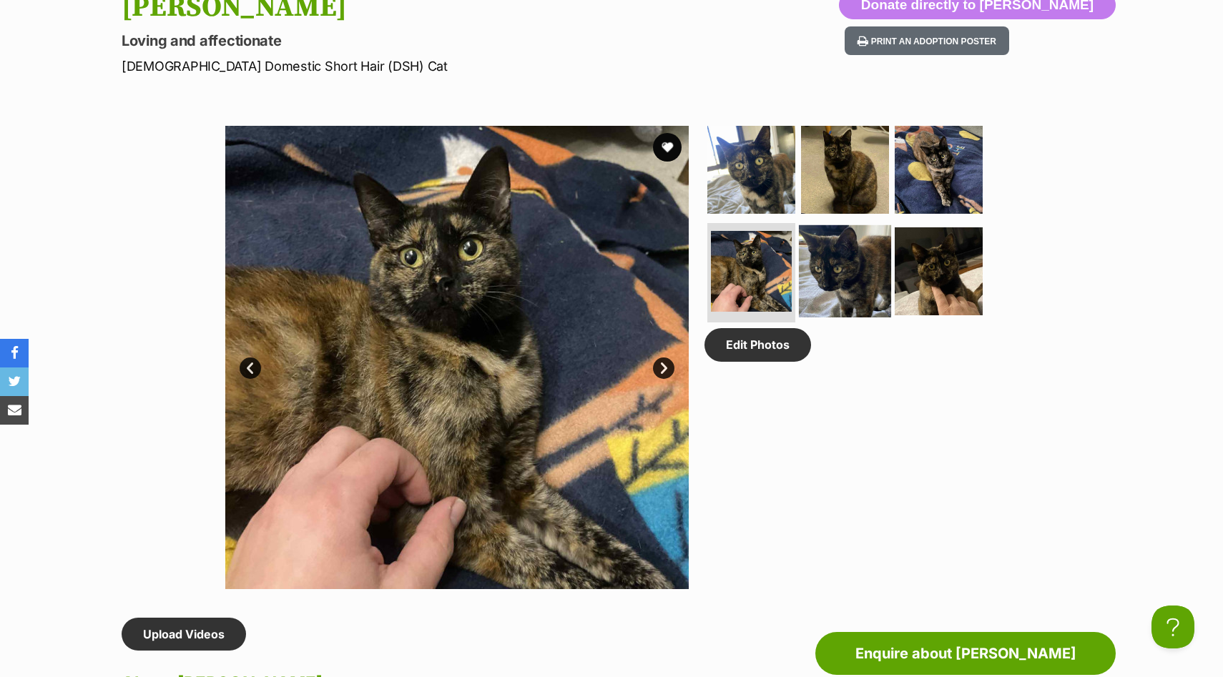
click at [856, 265] on img at bounding box center [845, 271] width 92 height 92
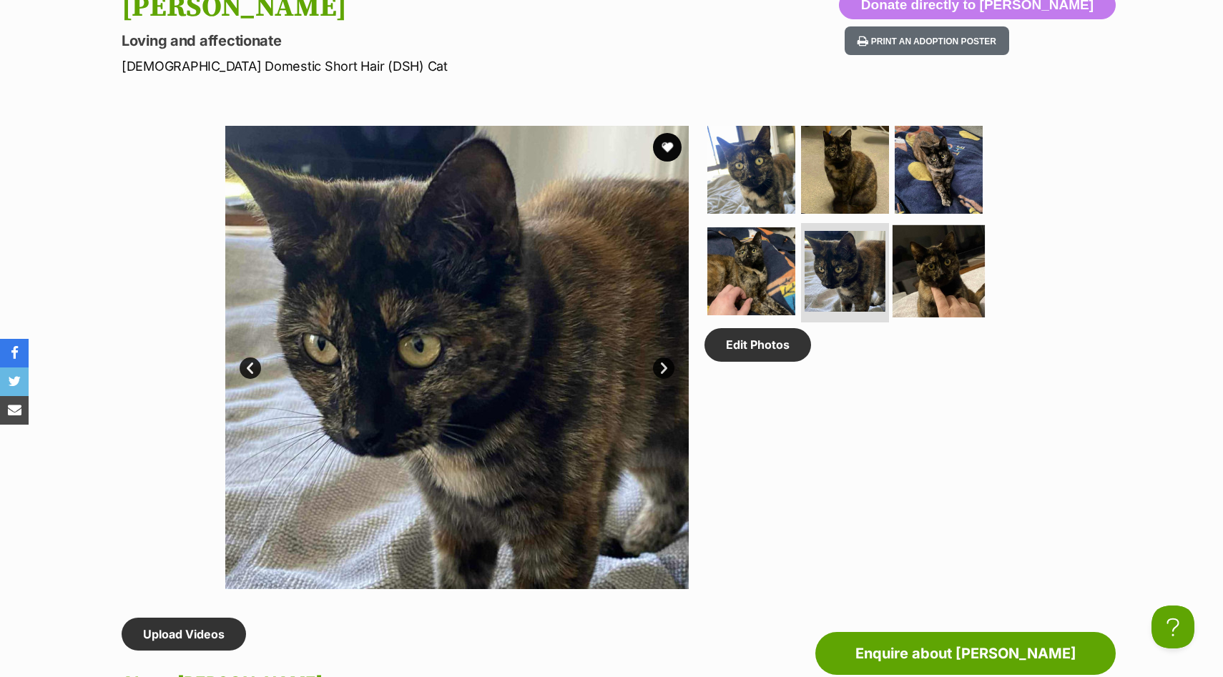
click at [911, 273] on img at bounding box center [938, 271] width 92 height 92
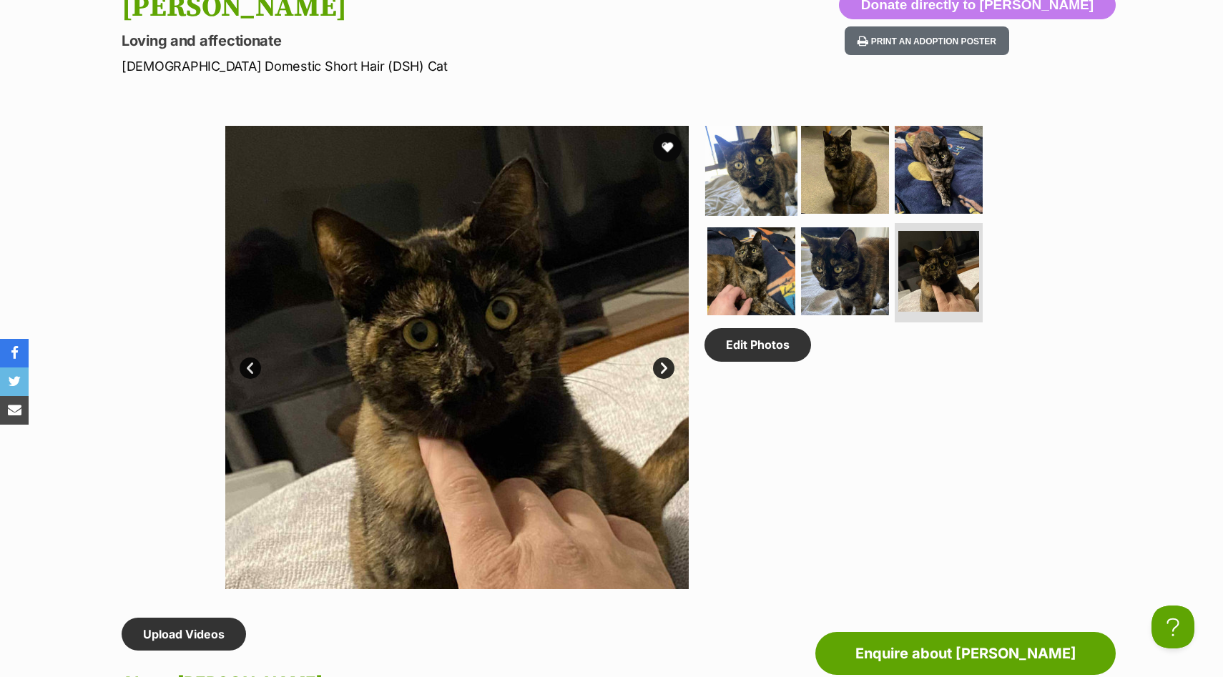
click at [741, 171] on img at bounding box center [751, 170] width 92 height 92
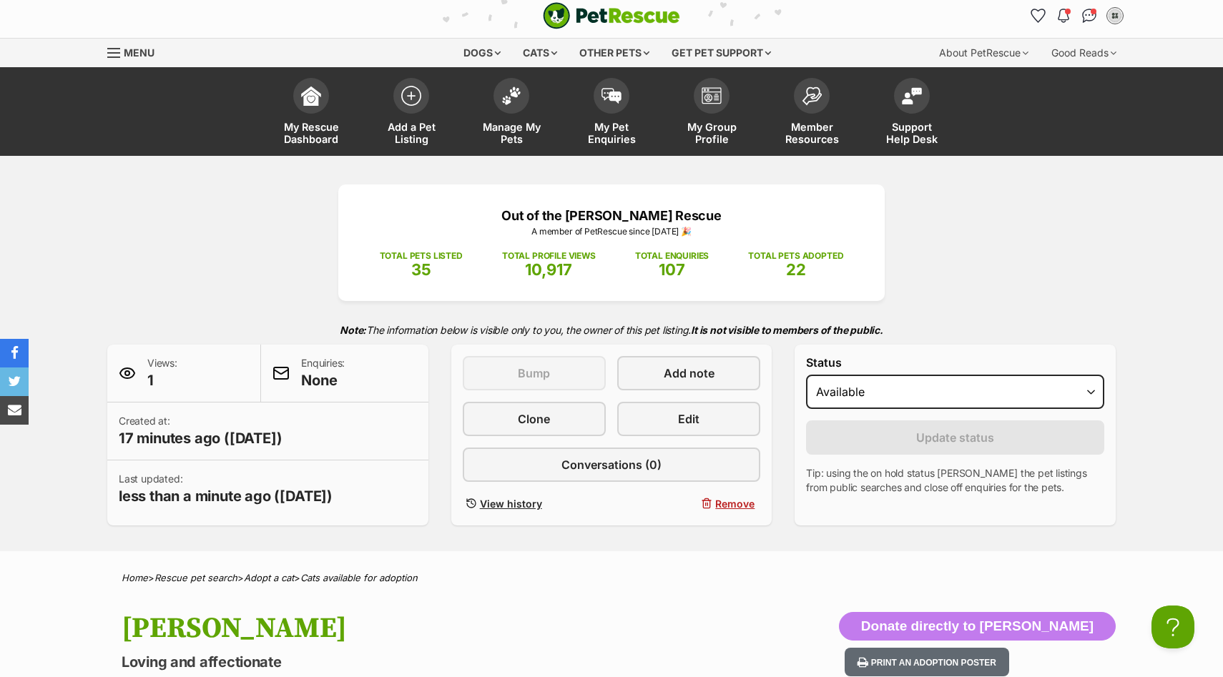
scroll to position [0, 0]
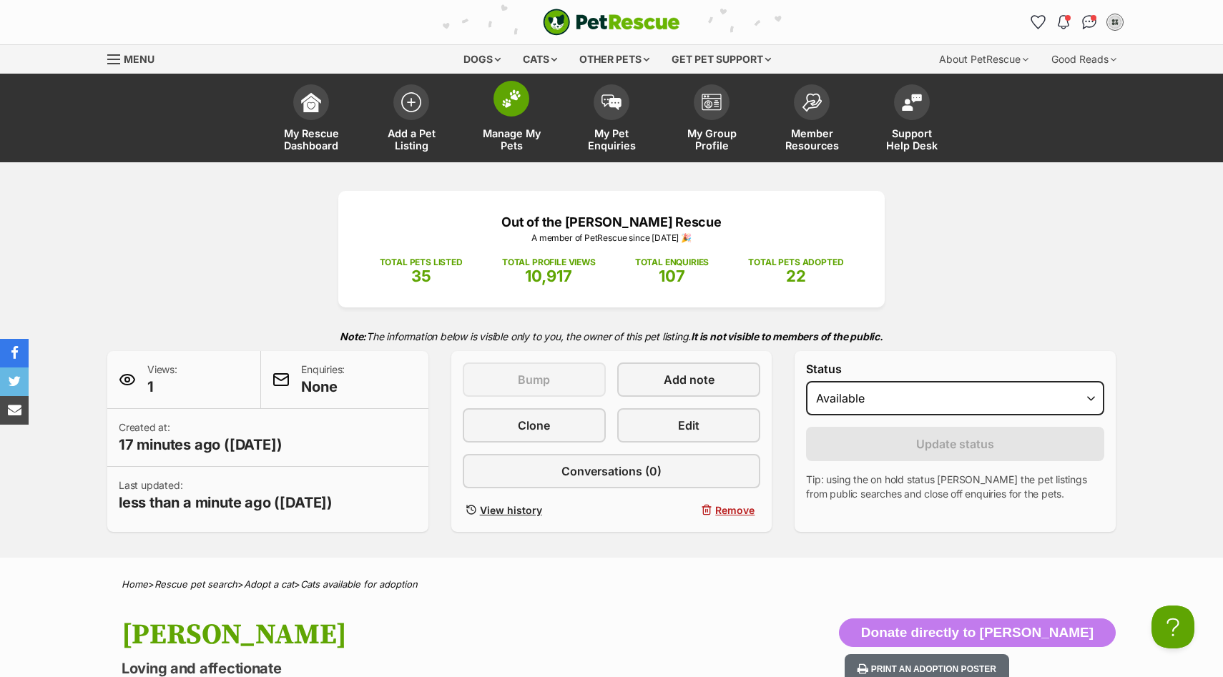
click at [492, 117] on link "Manage My Pets" at bounding box center [511, 119] width 100 height 85
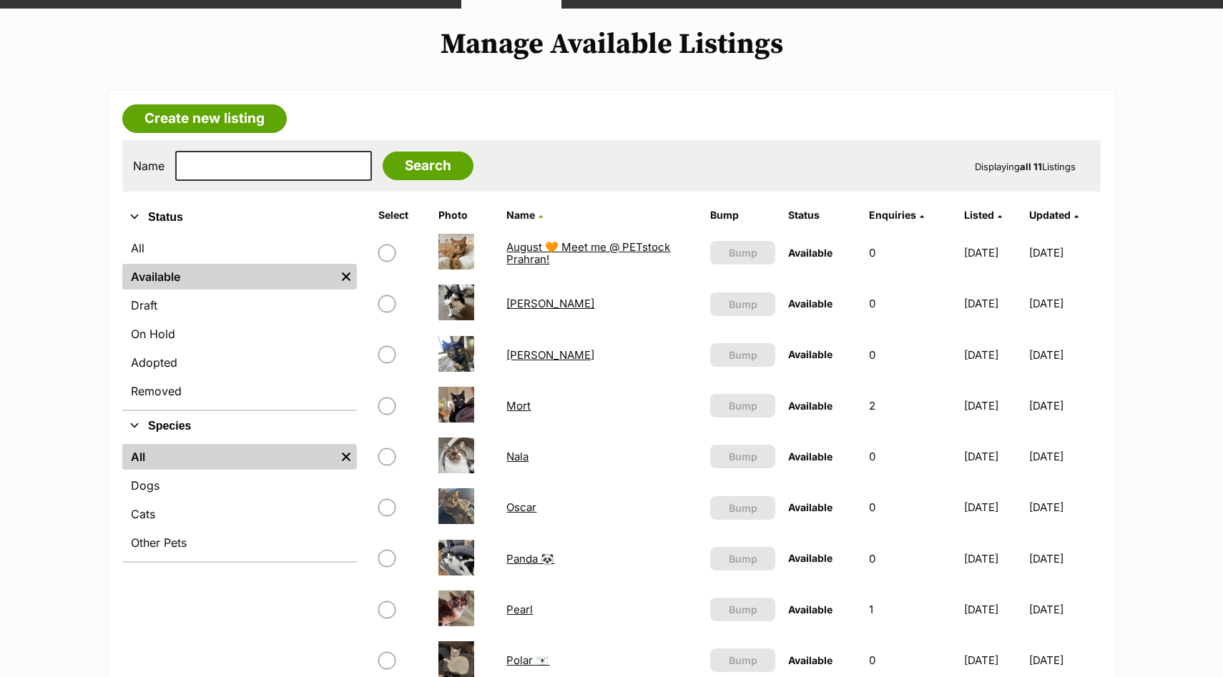
scroll to position [155, 0]
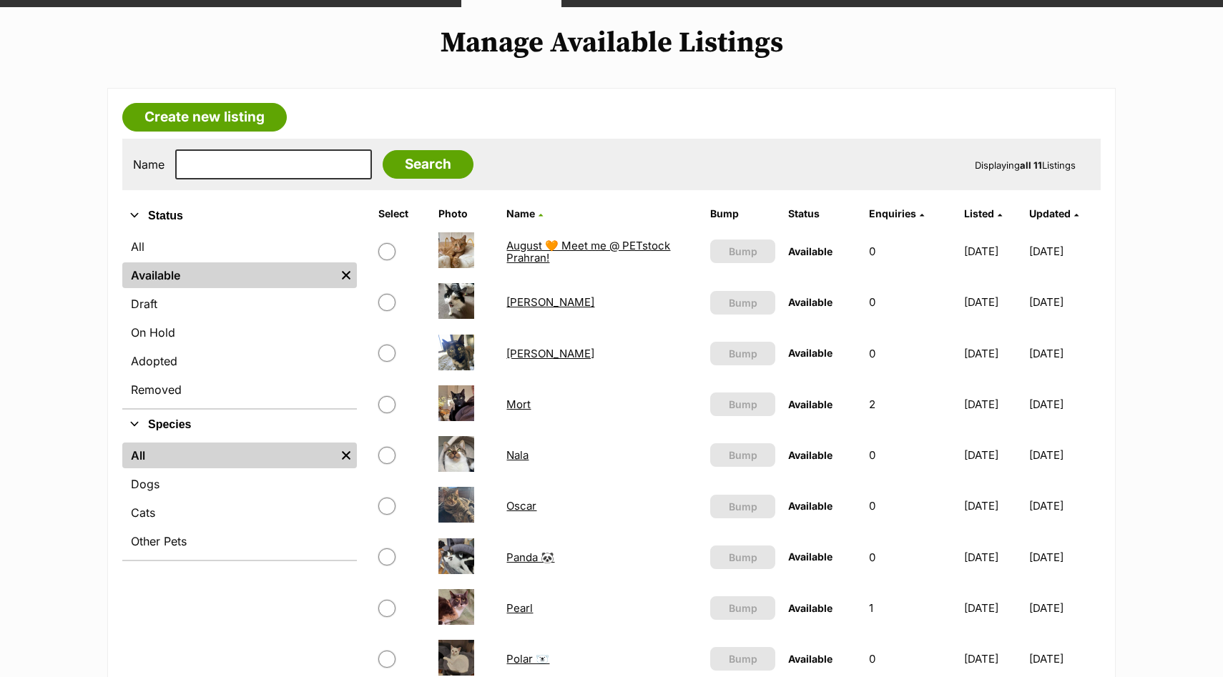
click at [525, 305] on link "[PERSON_NAME]" at bounding box center [550, 302] width 88 height 14
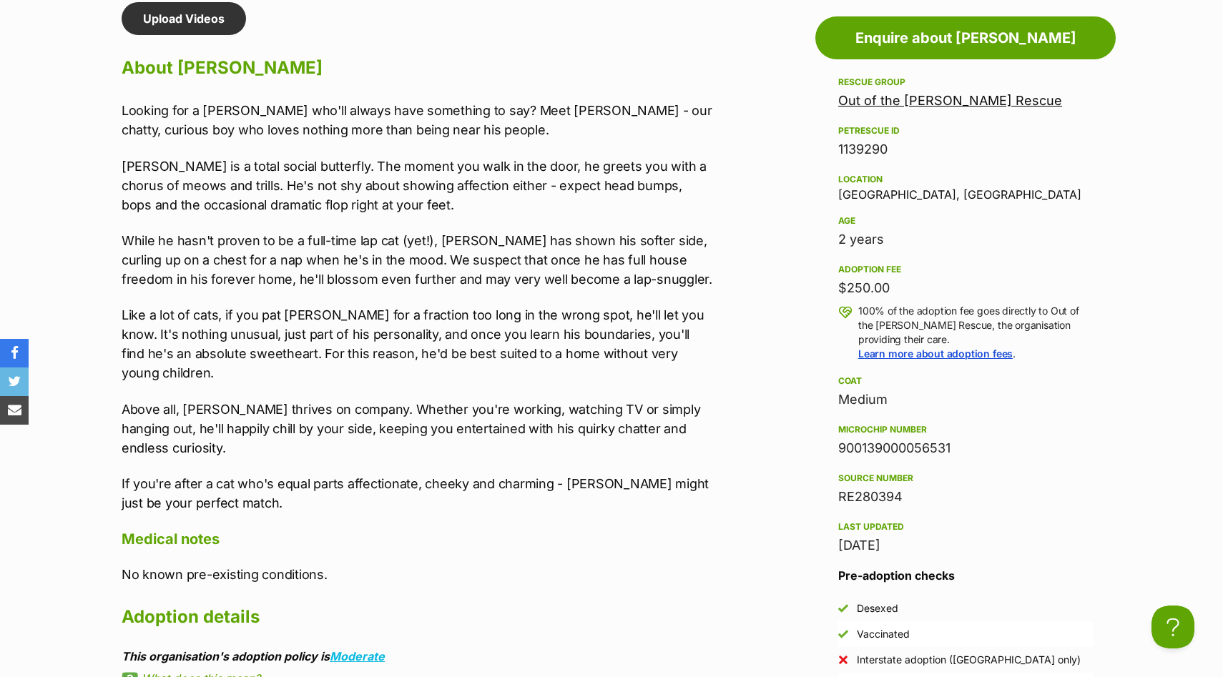
scroll to position [1256, 0]
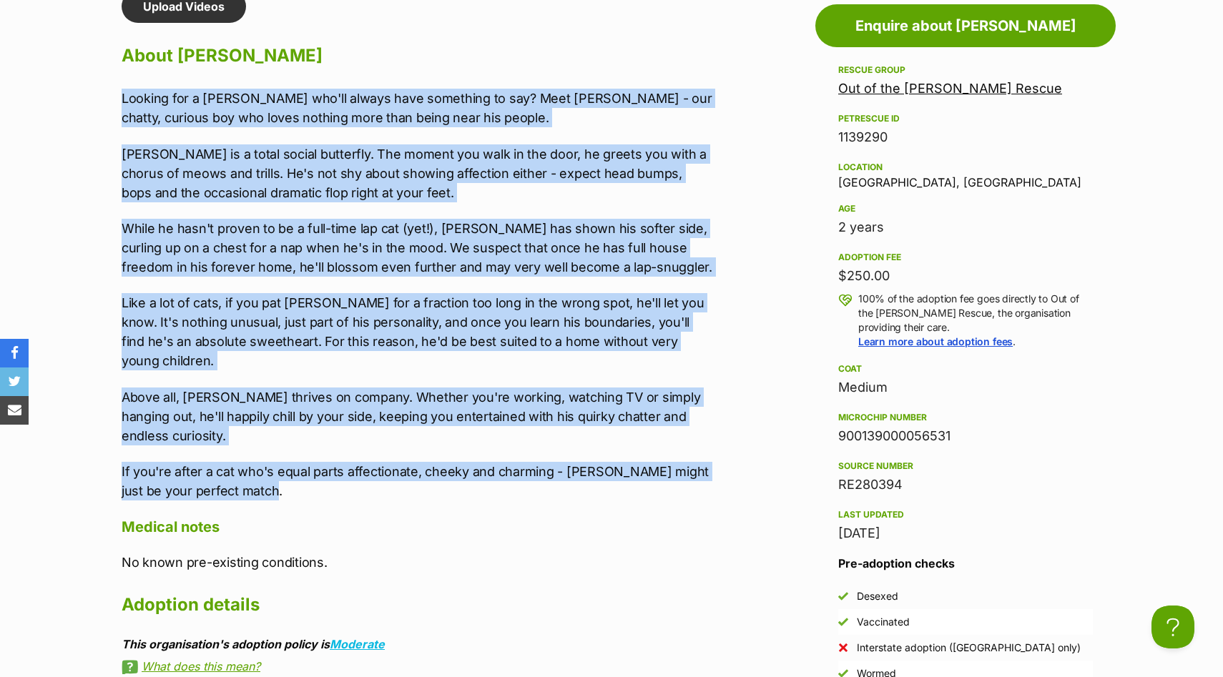
drag, startPoint x: 265, startPoint y: 452, endPoint x: 74, endPoint y: 92, distance: 406.9
click at [74, 92] on section "Out of the [PERSON_NAME] Rescue A member of PetRescue since [DATE] 🎉 TOTAL PETS…" at bounding box center [611, 239] width 1223 height 2664
copy div "Looking for a [PERSON_NAME] who'll always have something to say? Meet [PERSON_N…"
